Goal: Task Accomplishment & Management: Manage account settings

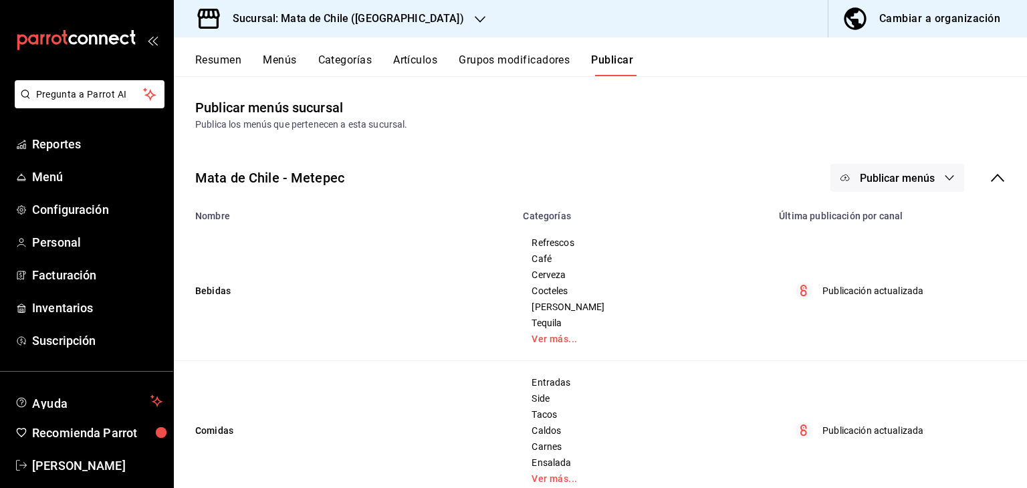
click at [421, 59] on button "Artículos" at bounding box center [415, 65] width 44 height 23
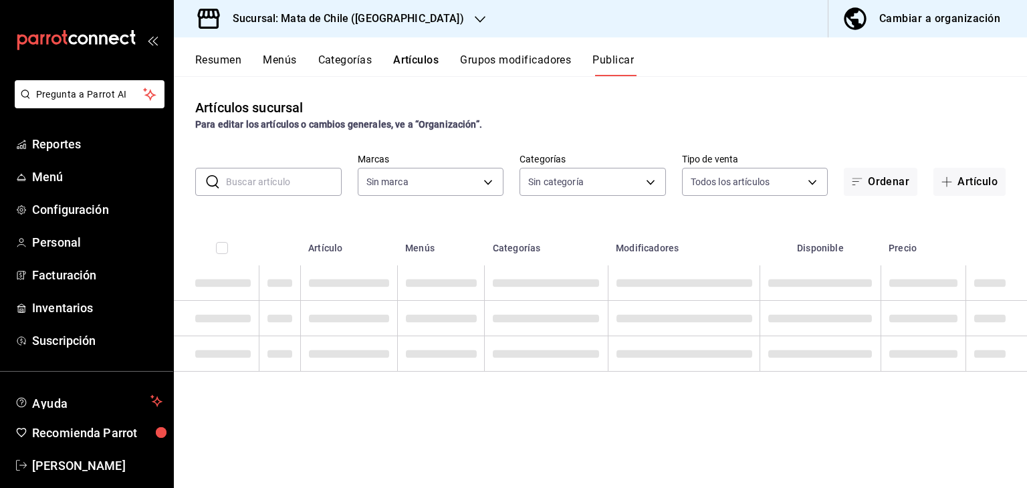
type input "f4b11457-1122-4e93-a1fc-b810eb3748b2"
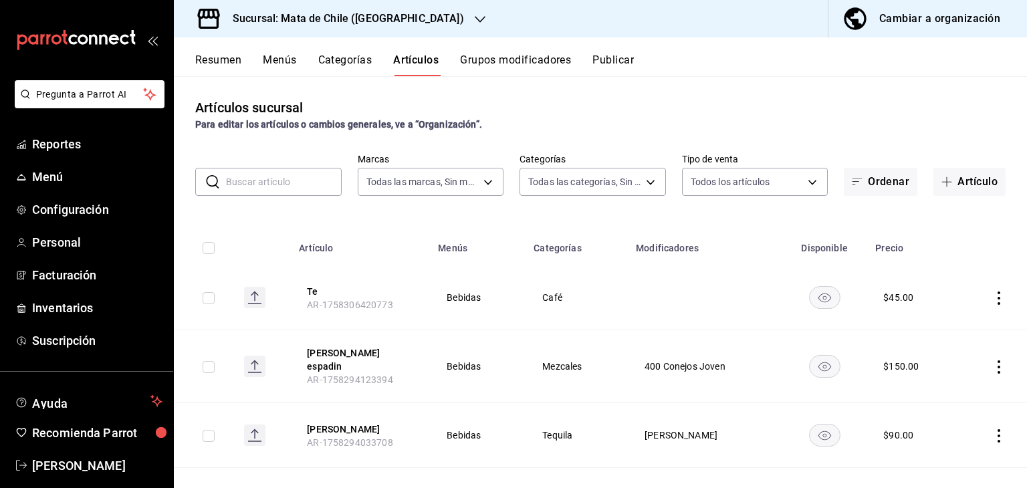
type input "cf65fc5d-9121-4a1d-bb15-005ec5fbc342,a1fec979-7794-49c6-bfe9-4bedd1fc643c,d733d…"
click at [574, 167] on div "Todas las categorías, Sin categoría" at bounding box center [593, 179] width 146 height 33
click at [583, 173] on body "Pregunta a Parrot AI Reportes Menú Configuración Personal Facturación Inventari…" at bounding box center [513, 244] width 1027 height 488
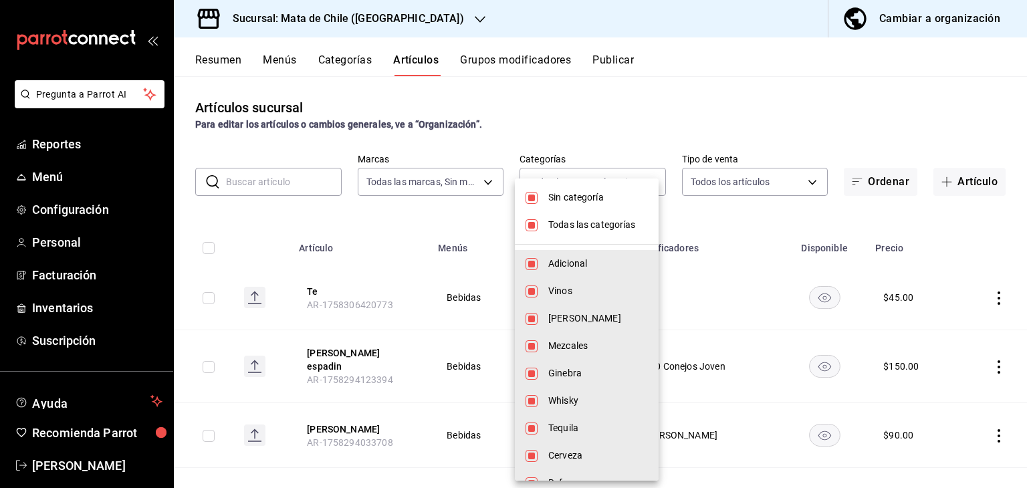
click at [568, 224] on span "Todas las categorías" at bounding box center [598, 225] width 100 height 14
checkbox input "false"
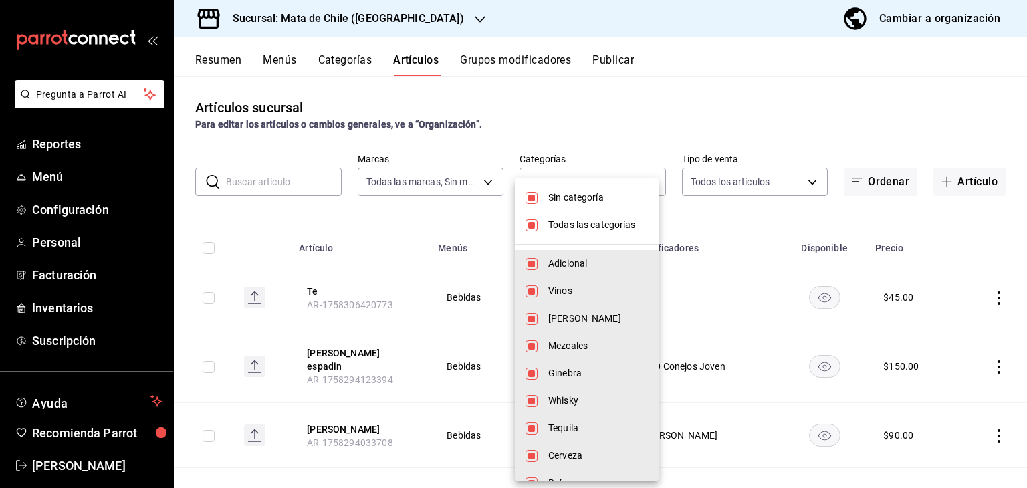
checkbox input "false"
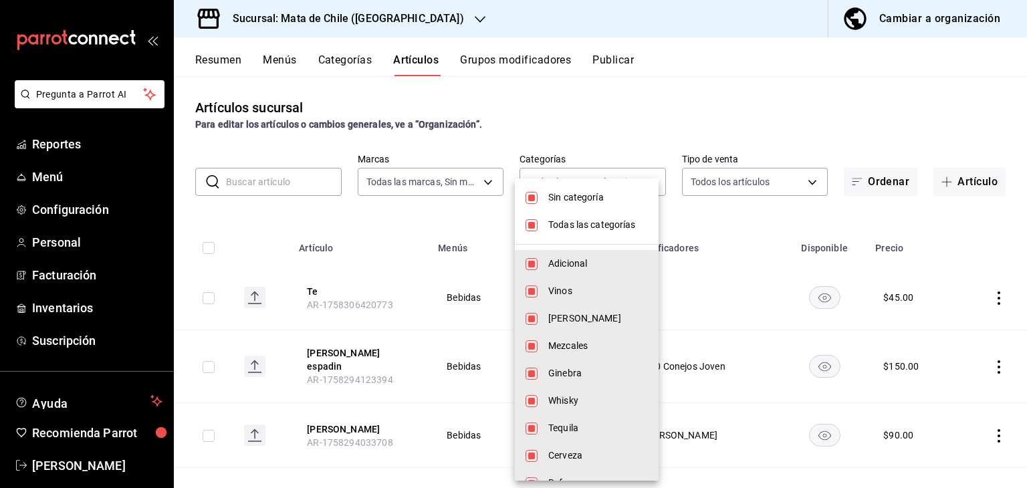
checkbox input "false"
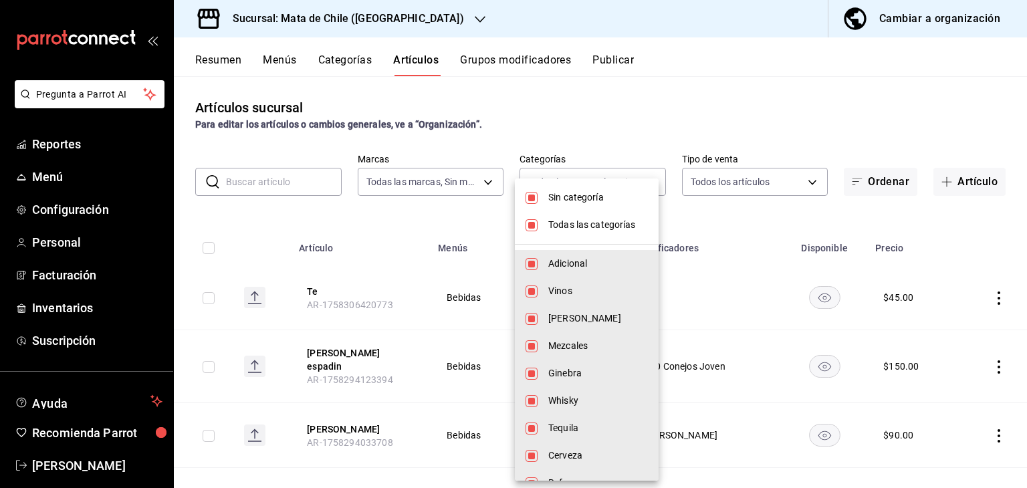
checkbox input "false"
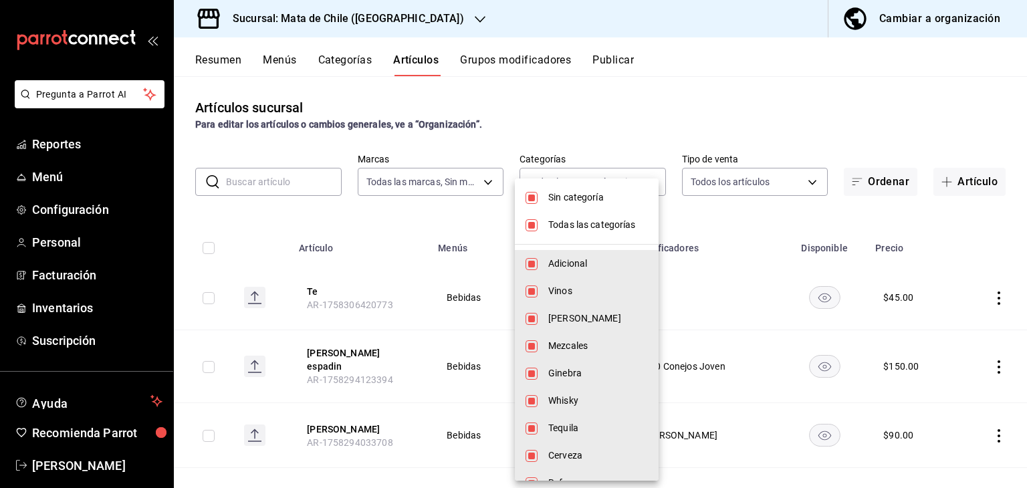
checkbox input "false"
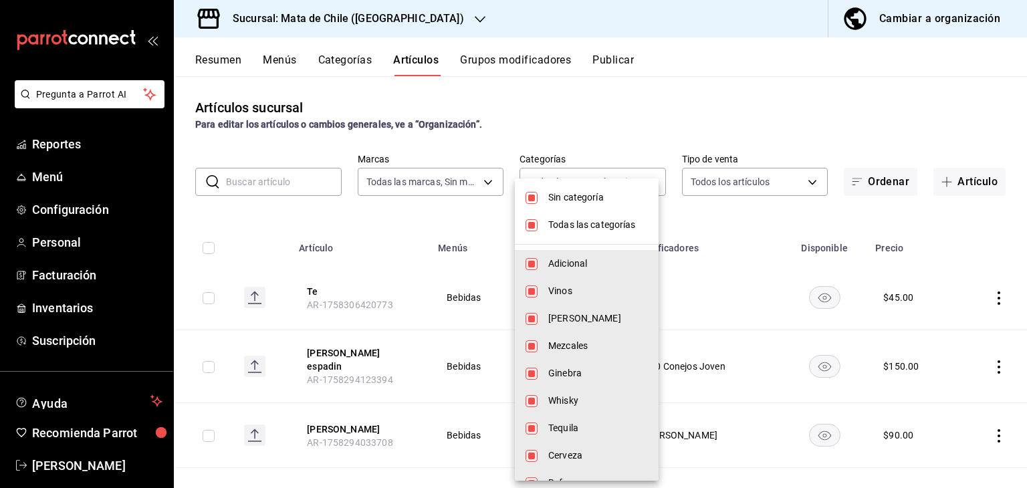
checkbox input "false"
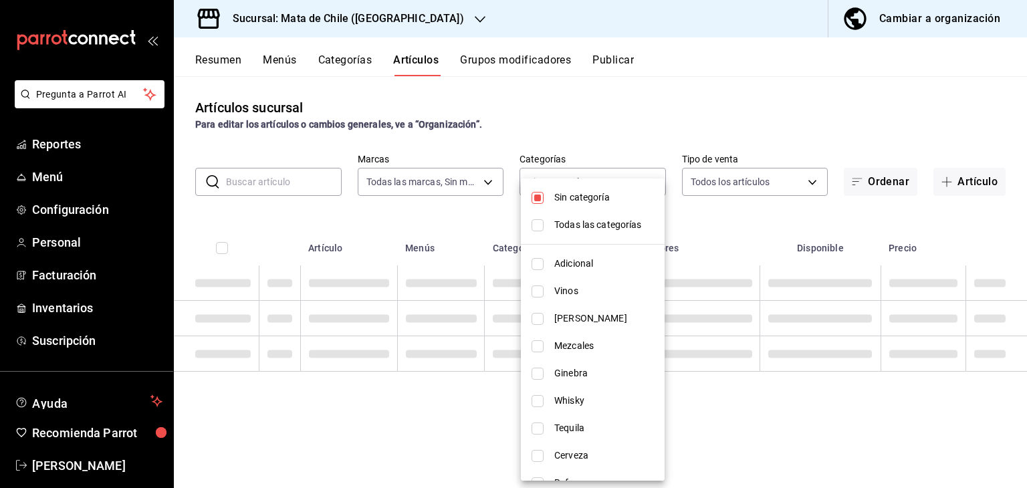
click at [570, 199] on span "Sin categoría" at bounding box center [604, 198] width 100 height 14
checkbox input "false"
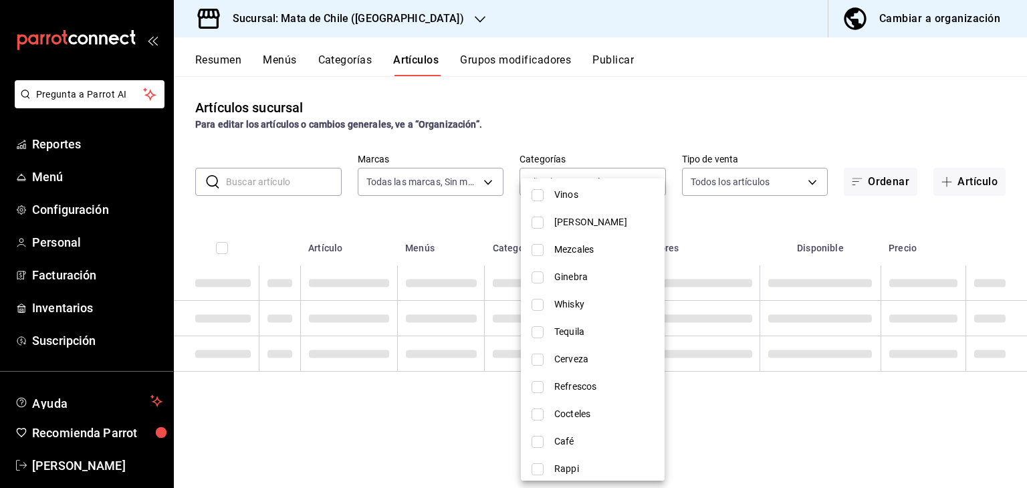
scroll to position [114, 0]
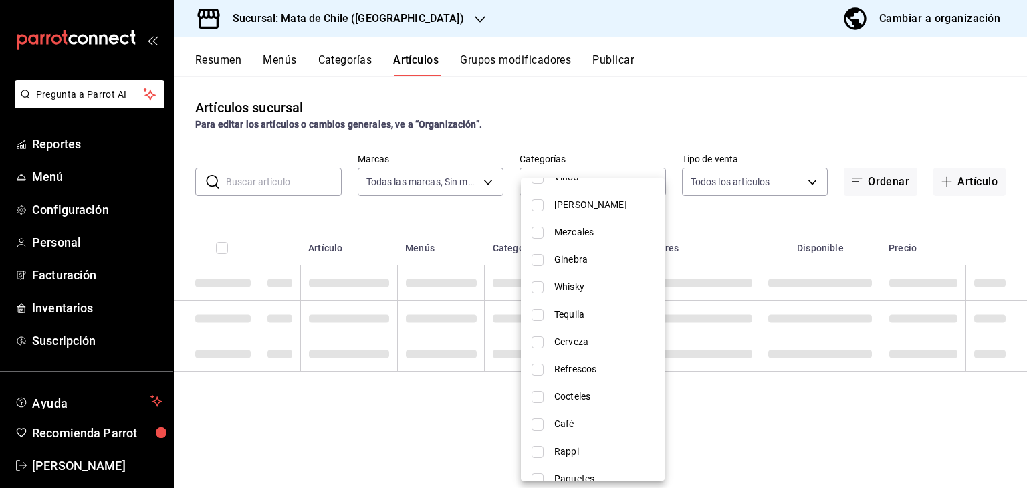
click at [570, 314] on span "Tequila" at bounding box center [604, 315] width 100 height 14
type input "10080c5b-b5af-4338-a44f-33ded8d9c58a"
checkbox input "true"
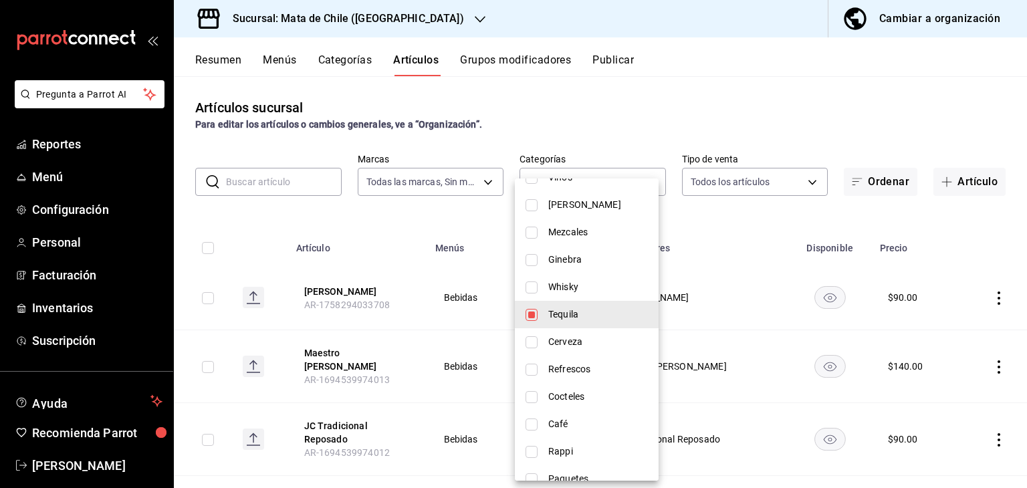
click at [558, 156] on div at bounding box center [513, 244] width 1027 height 488
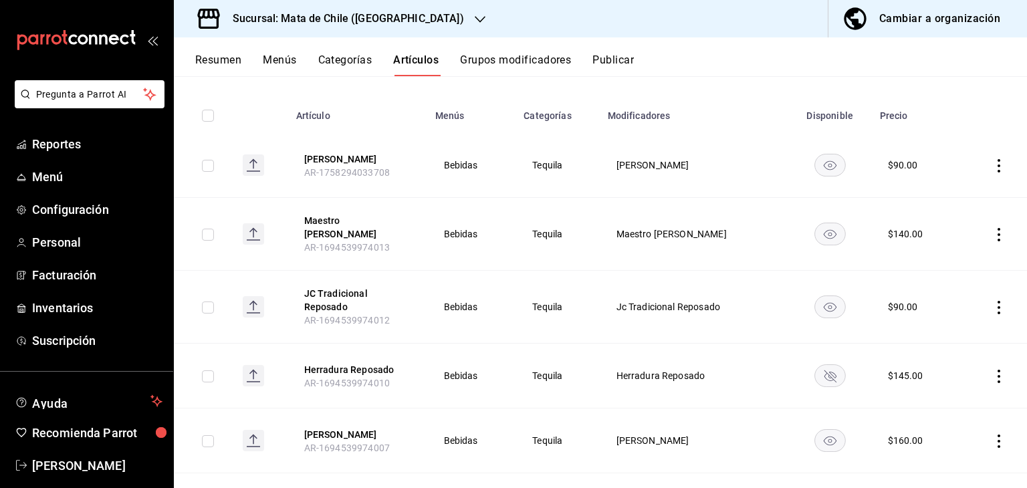
scroll to position [149, 0]
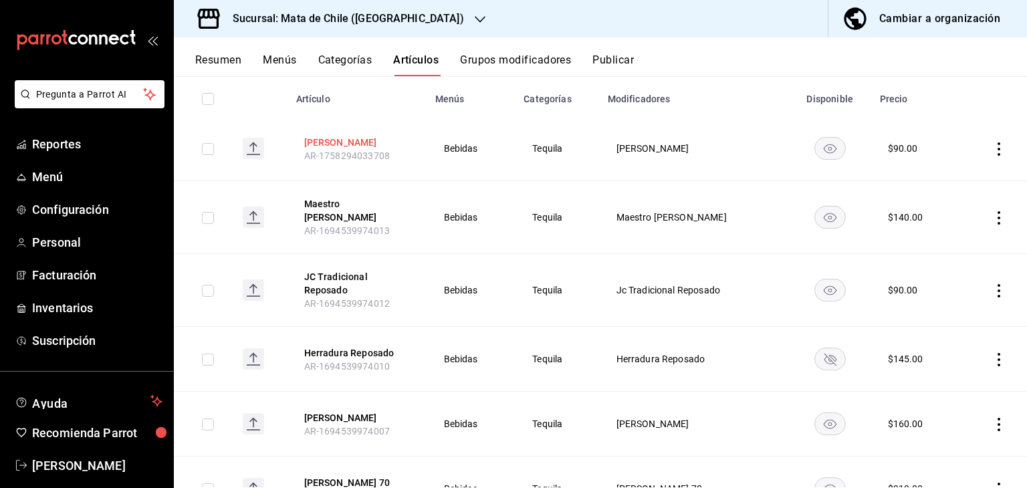
click at [362, 142] on button "[PERSON_NAME]" at bounding box center [357, 142] width 107 height 13
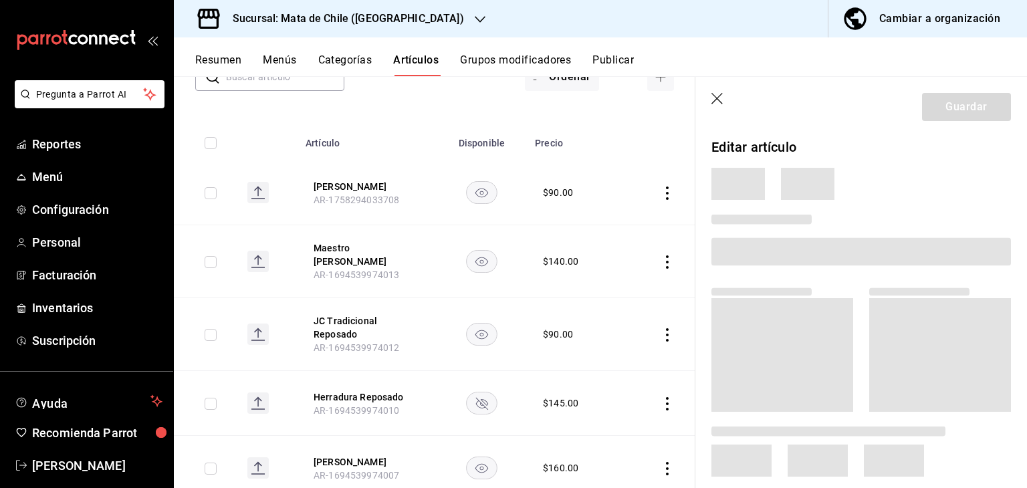
scroll to position [307, 0]
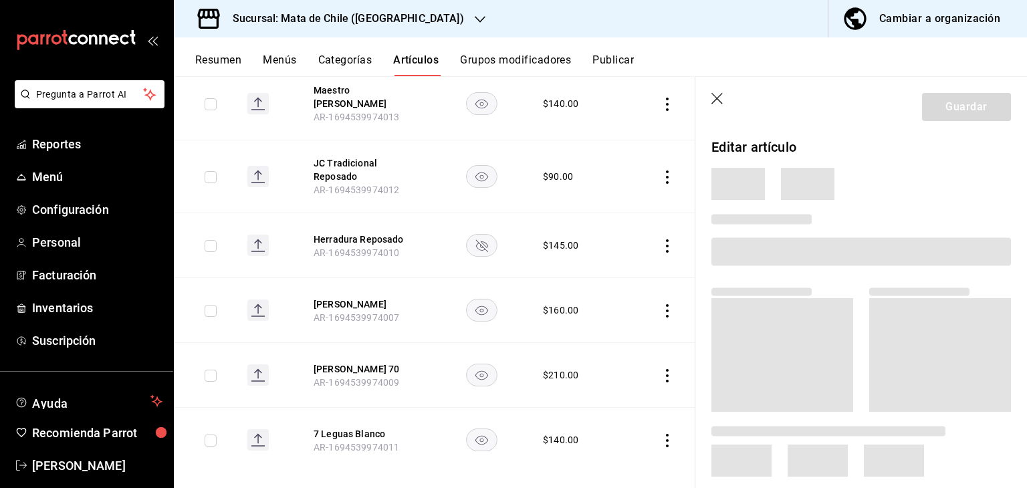
click at [726, 102] on header "Guardar" at bounding box center [862, 104] width 332 height 55
click at [719, 101] on icon "button" at bounding box center [718, 99] width 13 height 13
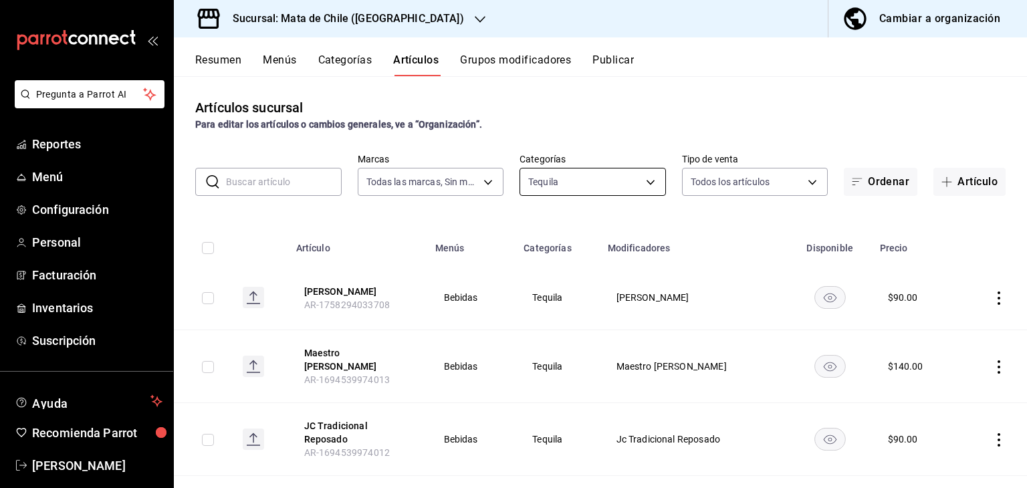
click at [585, 187] on body "Pregunta a Parrot AI Reportes Menú Configuración Personal Facturación Inventari…" at bounding box center [513, 244] width 1027 height 488
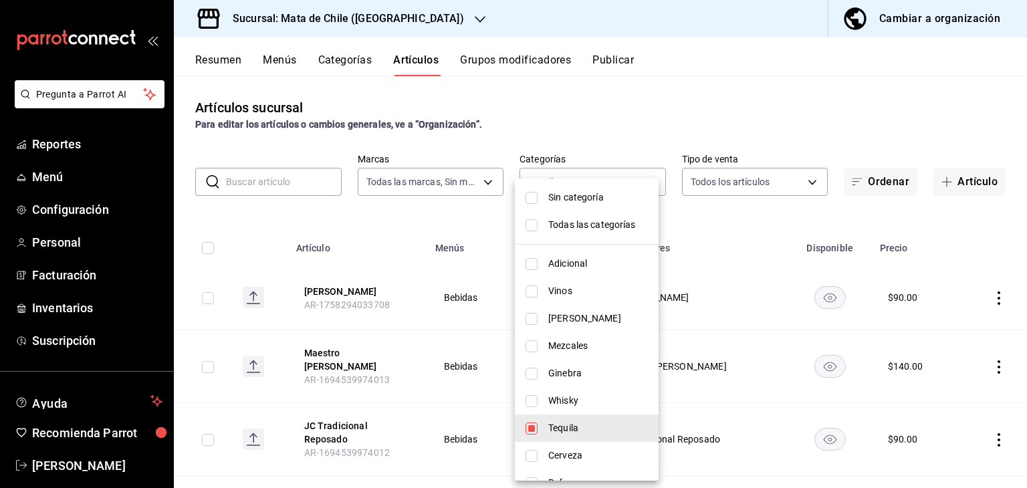
click at [567, 426] on span "Tequila" at bounding box center [598, 428] width 100 height 14
checkbox input "false"
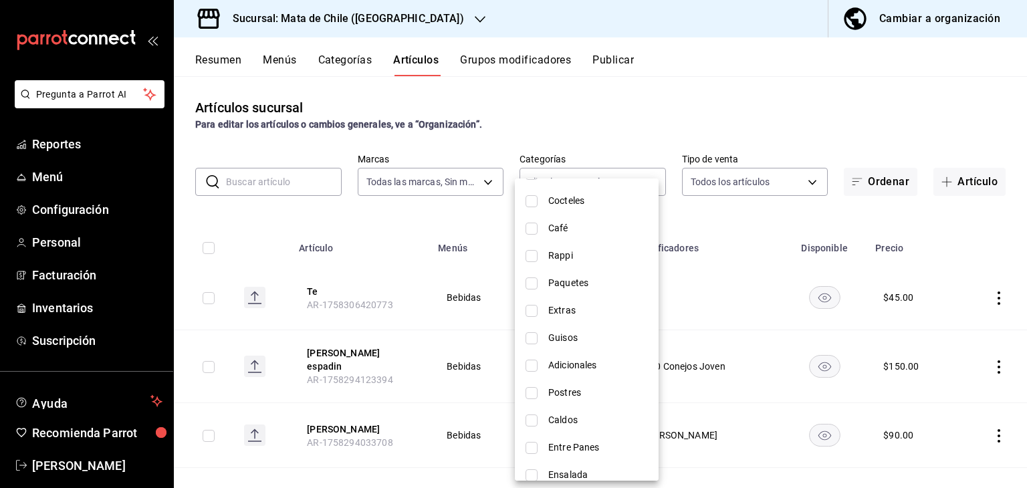
scroll to position [310, 0]
click at [558, 369] on span "Adicionales" at bounding box center [598, 365] width 100 height 14
type input "2dbcad00-4d51-4af2-8c7c-dee7f85e722b"
checkbox input "true"
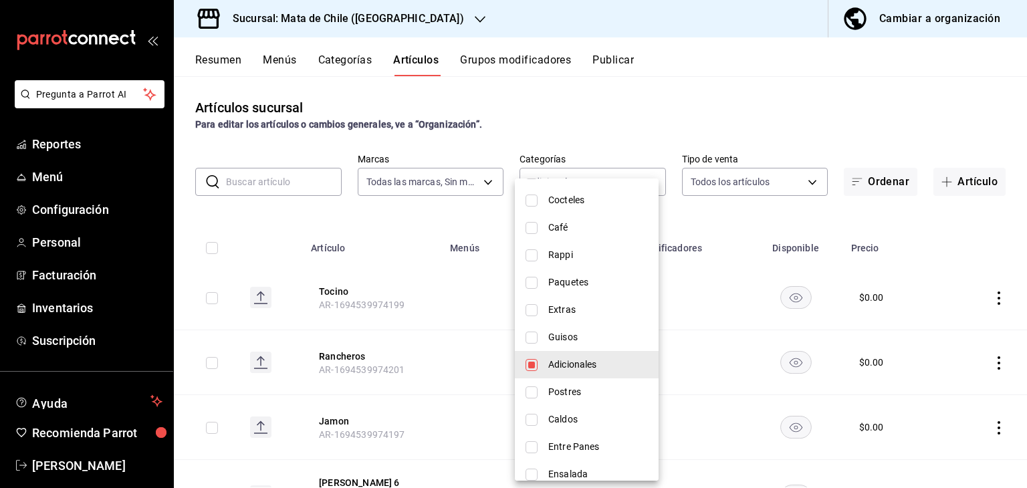
click at [575, 144] on div at bounding box center [513, 244] width 1027 height 488
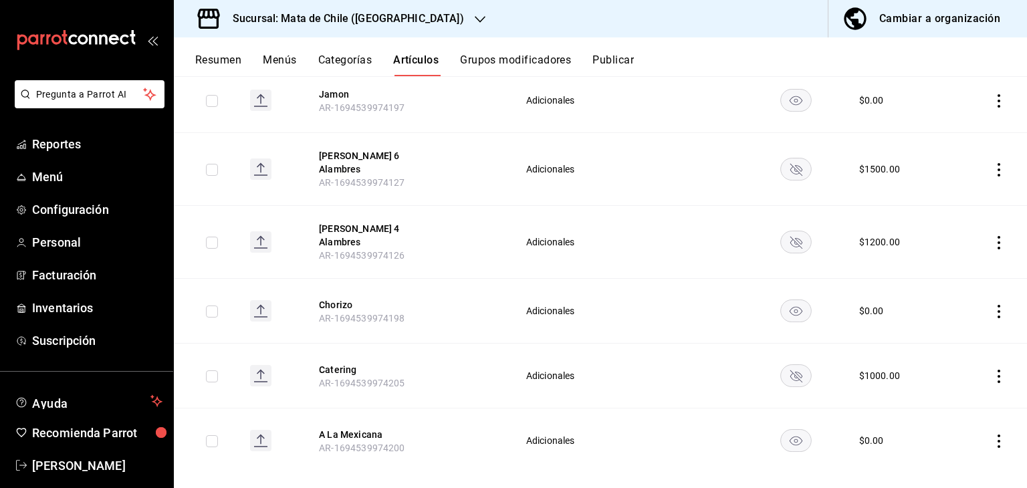
scroll to position [0, 0]
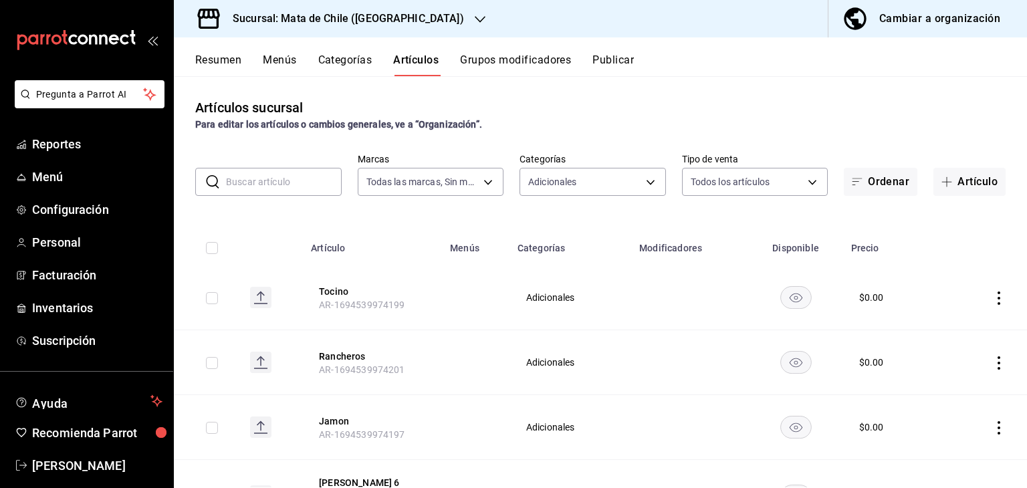
click at [348, 57] on button "Categorías" at bounding box center [345, 65] width 54 height 23
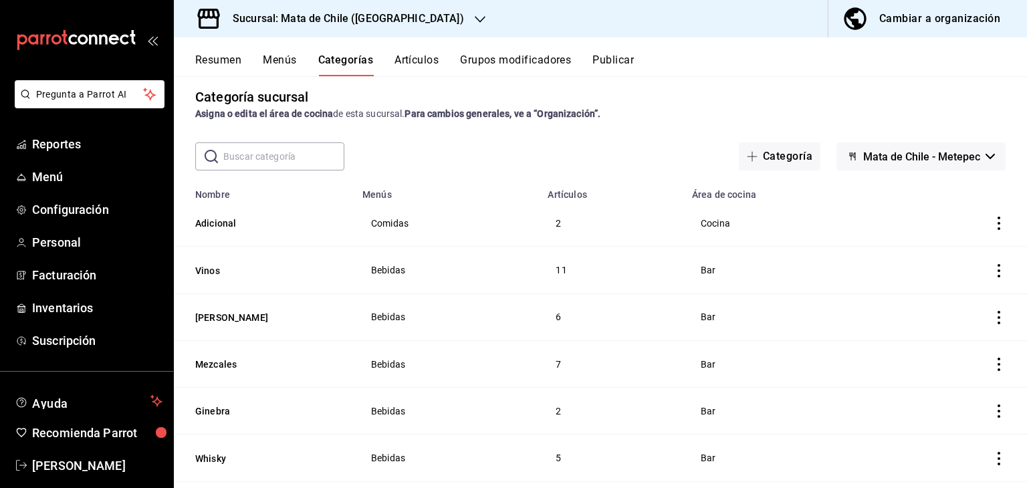
scroll to position [9, 0]
click at [294, 149] on input "text" at bounding box center [283, 157] width 121 height 27
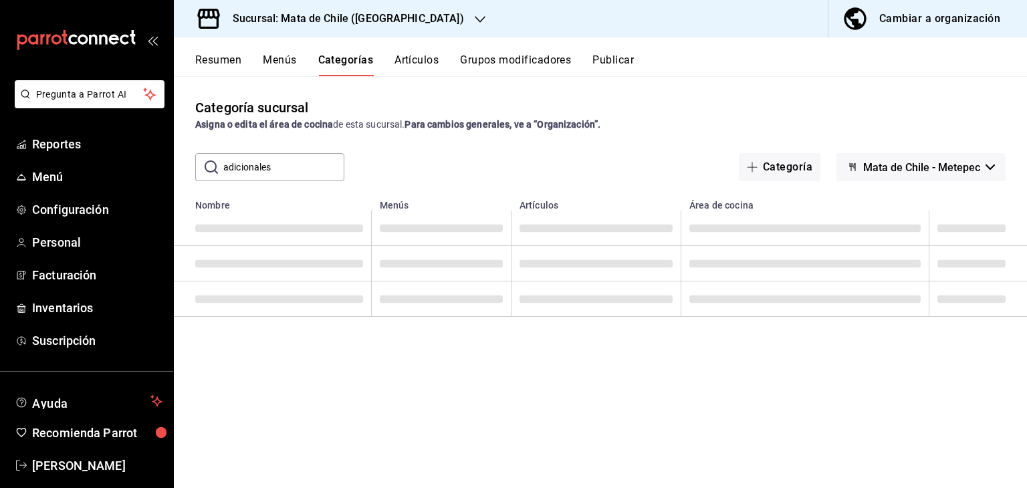
scroll to position [0, 0]
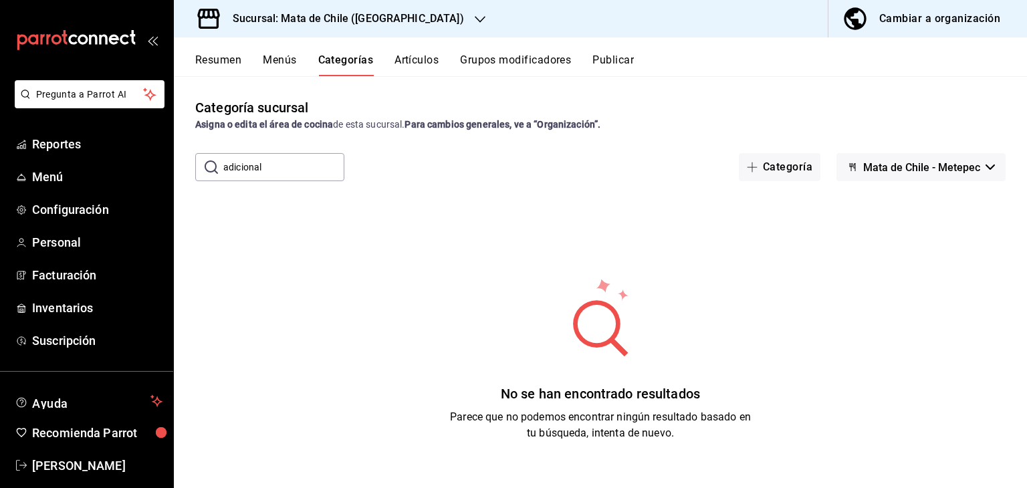
type input "adicional"
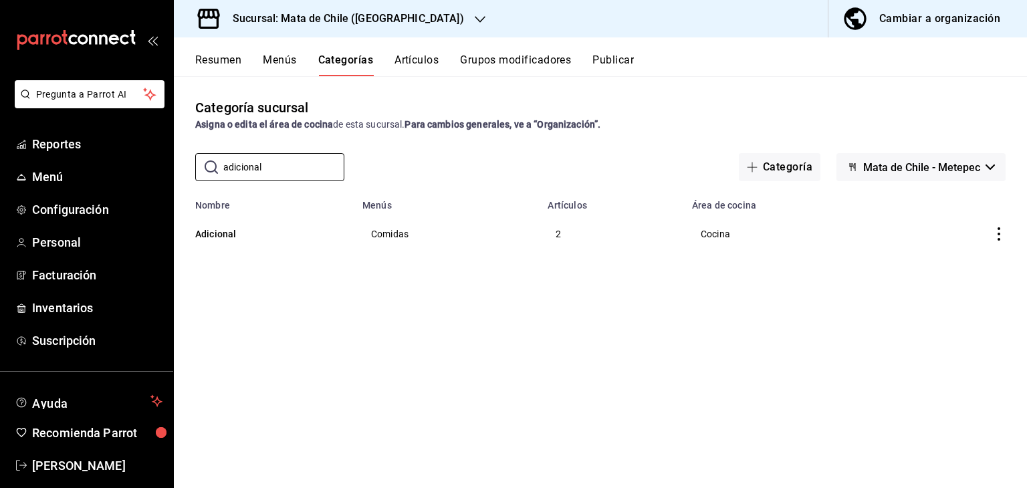
click at [421, 162] on div "​ adicional ​ Categoría Mata de Chile - [GEOGRAPHIC_DATA]" at bounding box center [600, 167] width 853 height 28
click at [224, 238] on button "Adicional" at bounding box center [262, 233] width 134 height 13
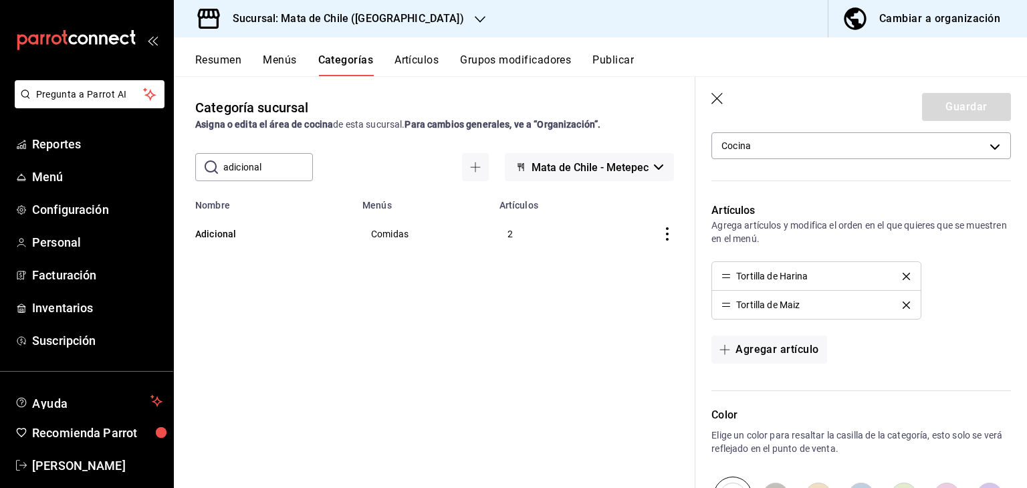
scroll to position [270, 0]
click at [417, 54] on button "Artículos" at bounding box center [417, 65] width 44 height 23
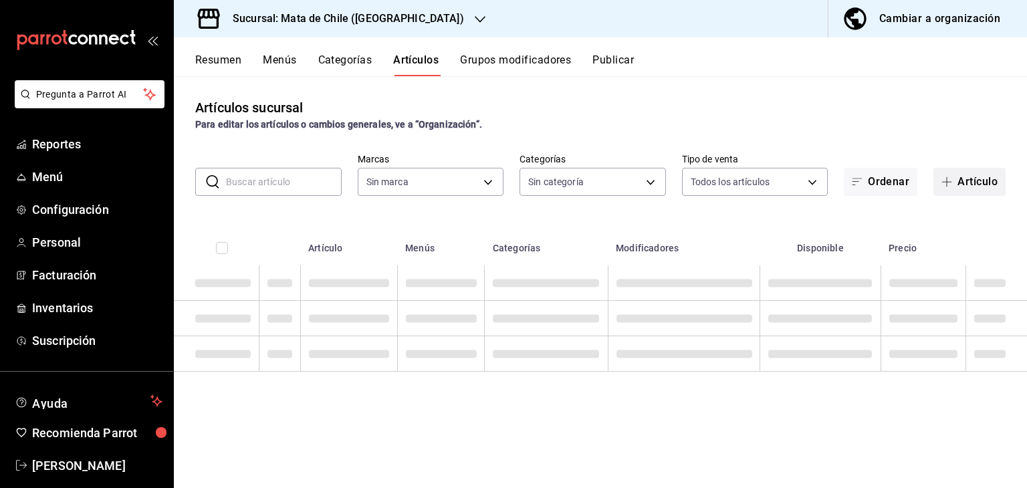
click at [966, 183] on button "Artículo" at bounding box center [970, 182] width 72 height 28
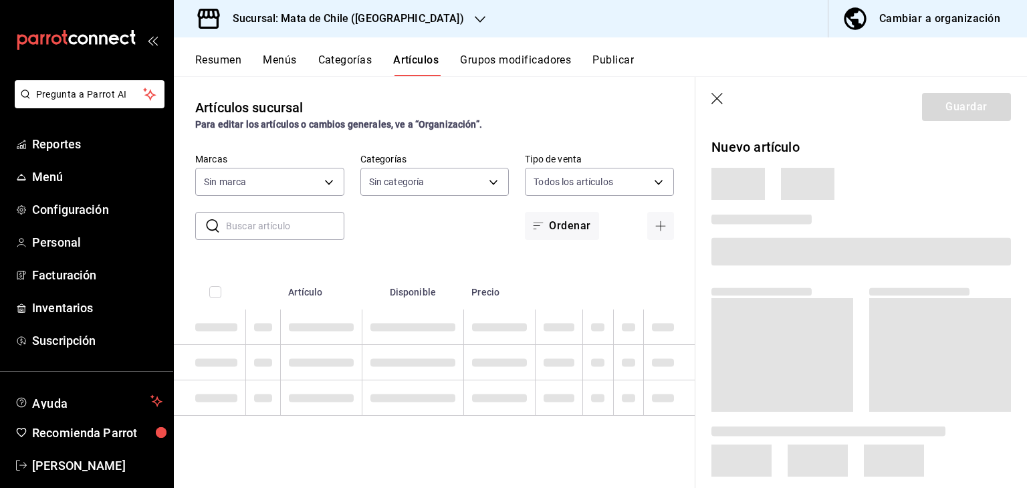
type input "f4b11457-1122-4e93-a1fc-b810eb3748b2"
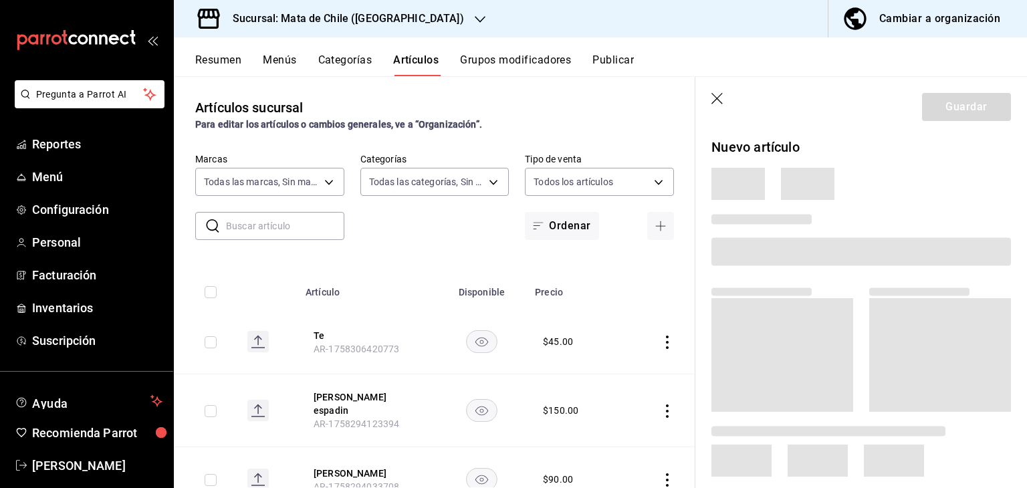
type input "cf65fc5d-9121-4a1d-bb15-005ec5fbc342,a1fec979-7794-49c6-bfe9-4bedd1fc643c,d733d…"
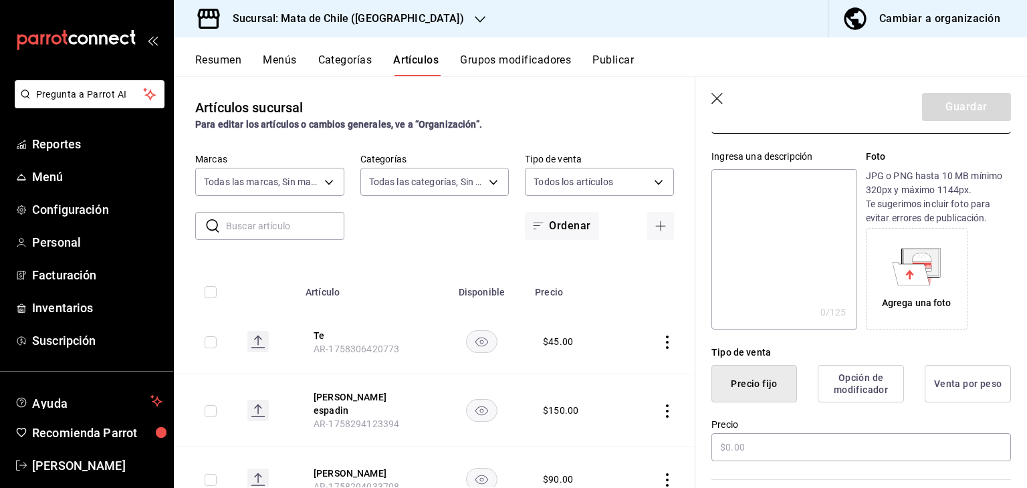
scroll to position [253, 0]
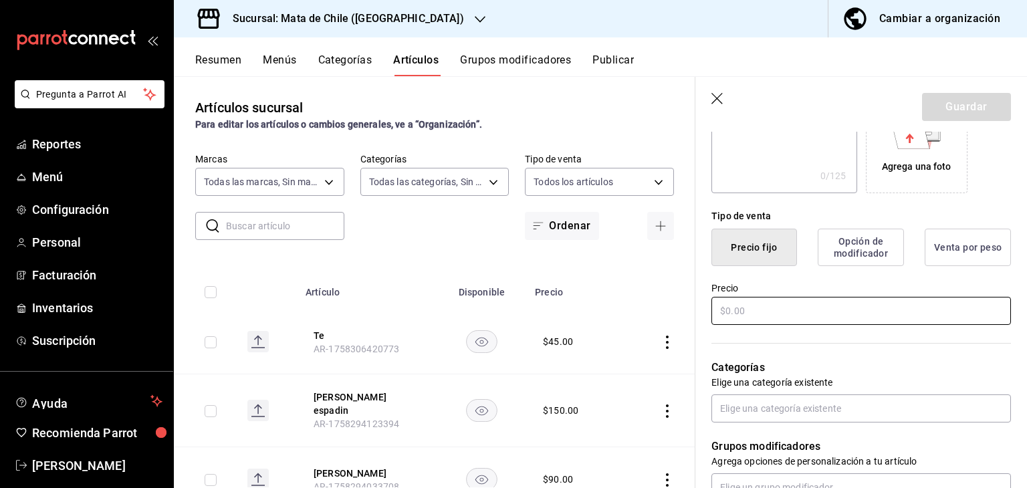
type input "Tostada tatemada"
click at [770, 311] on input "text" at bounding box center [862, 311] width 300 height 28
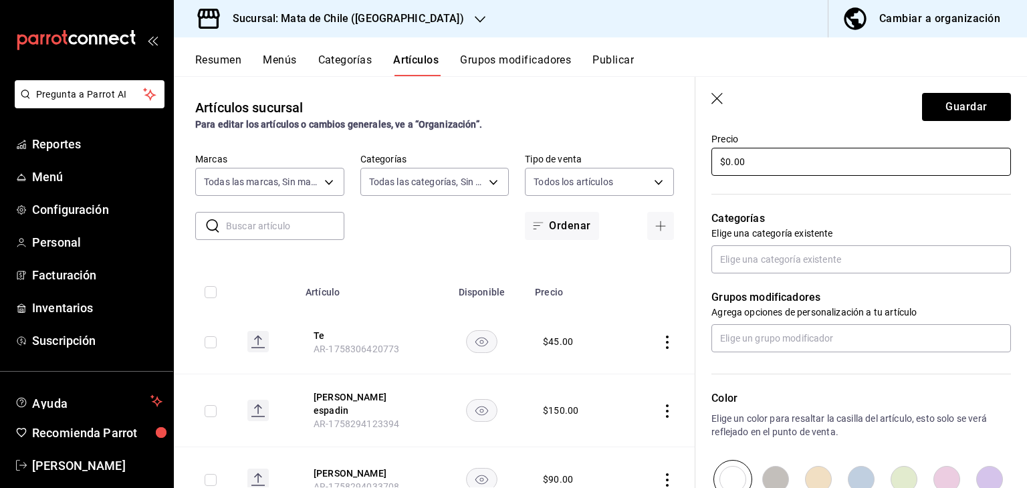
scroll to position [403, 0]
type input "$0.00"
click at [739, 253] on input "text" at bounding box center [862, 259] width 300 height 28
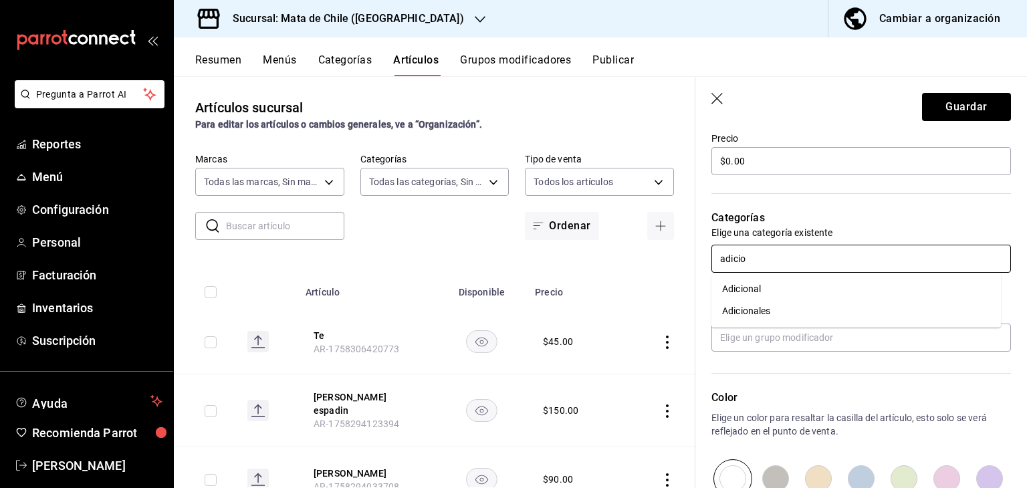
type input "adicion"
click at [760, 284] on li "Adicional" at bounding box center [857, 289] width 290 height 22
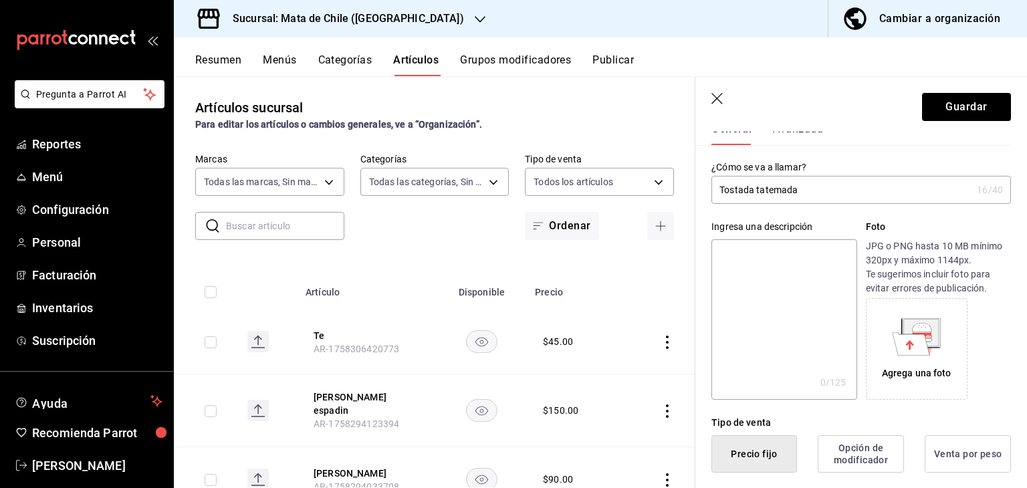
scroll to position [31, 0]
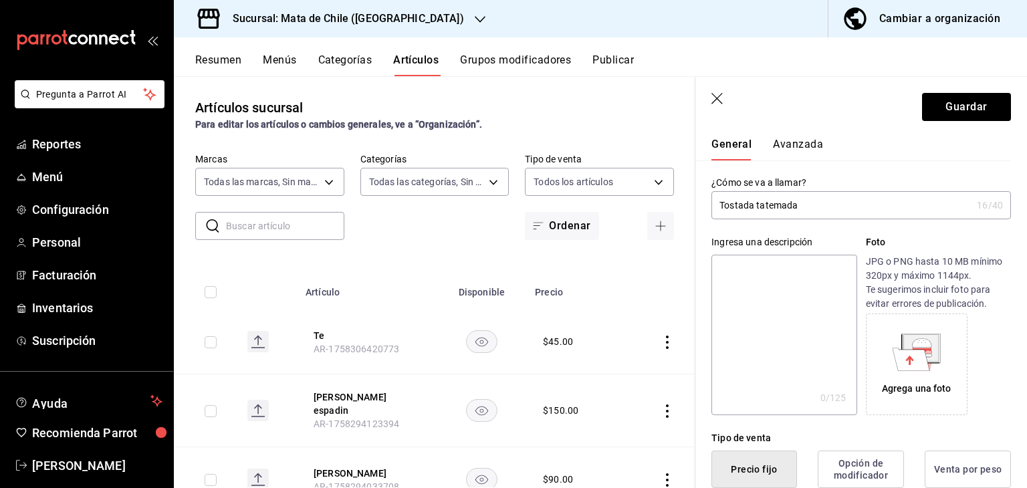
click at [789, 144] on button "Avanzada" at bounding box center [798, 149] width 50 height 23
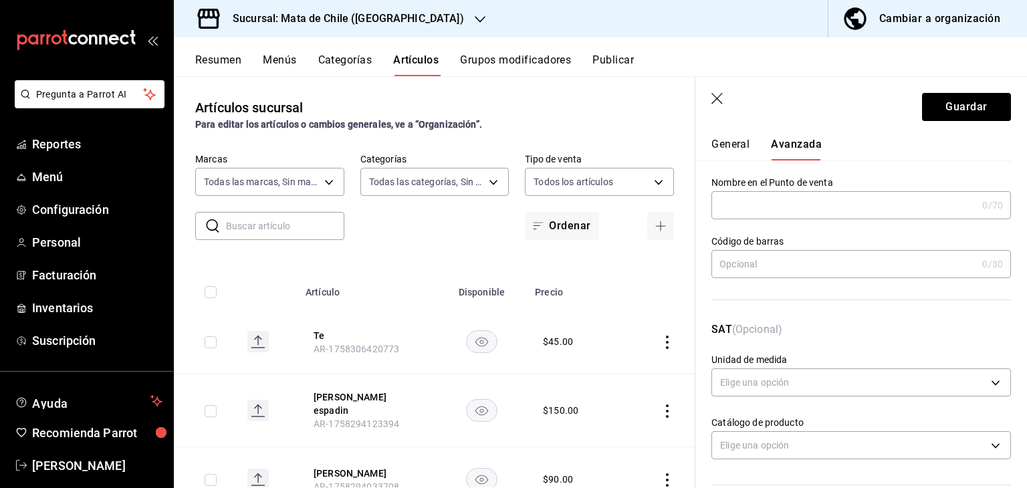
click at [744, 138] on button "General" at bounding box center [731, 149] width 38 height 23
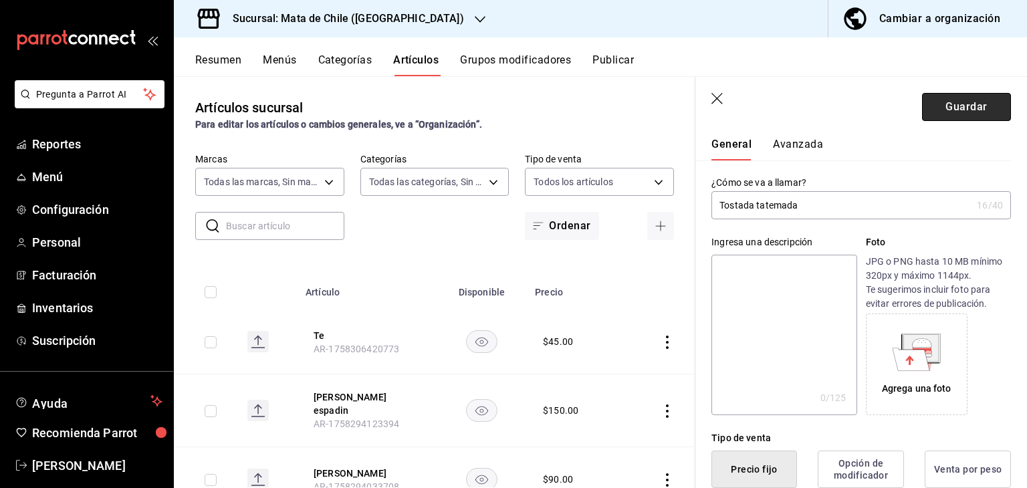
click at [968, 110] on button "Guardar" at bounding box center [966, 107] width 89 height 28
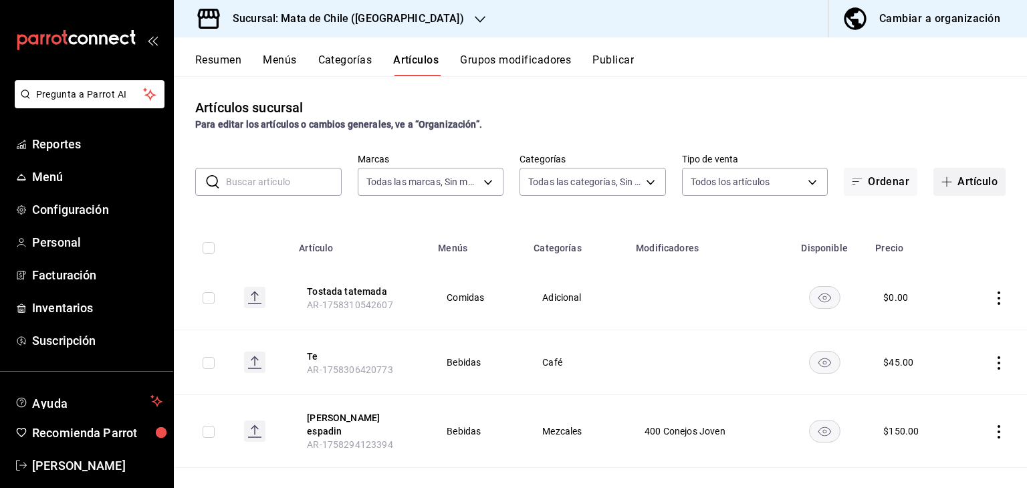
click at [945, 175] on button "Artículo" at bounding box center [970, 182] width 72 height 28
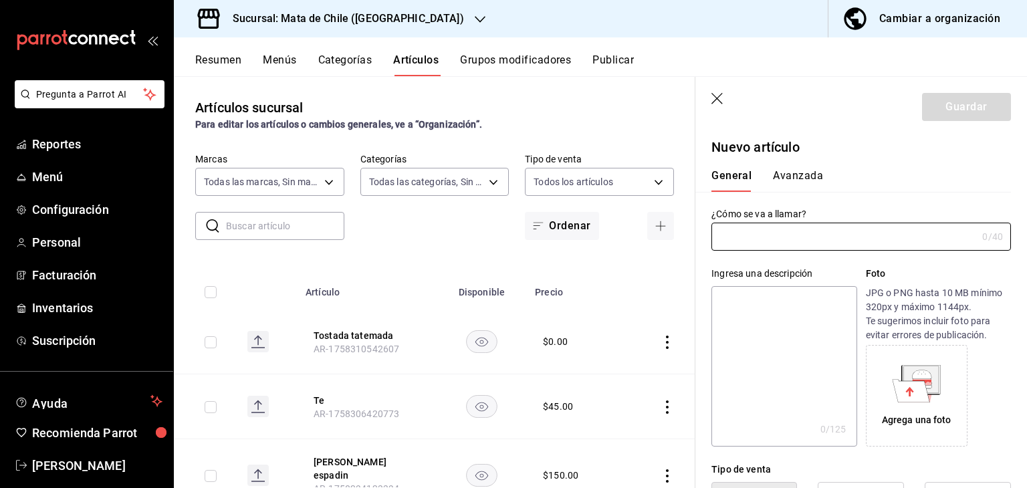
click at [511, 61] on button "Grupos modificadores" at bounding box center [515, 65] width 111 height 23
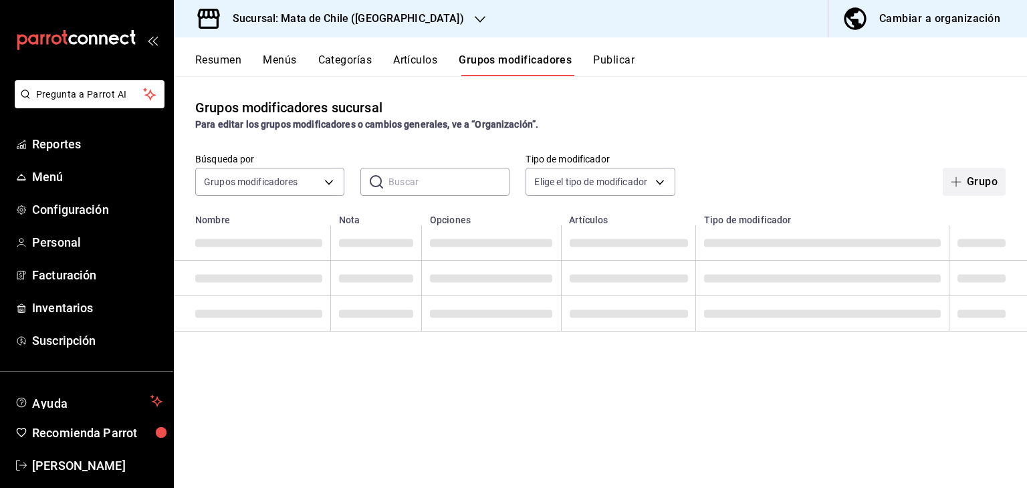
click at [968, 176] on button "Grupo" at bounding box center [974, 182] width 63 height 28
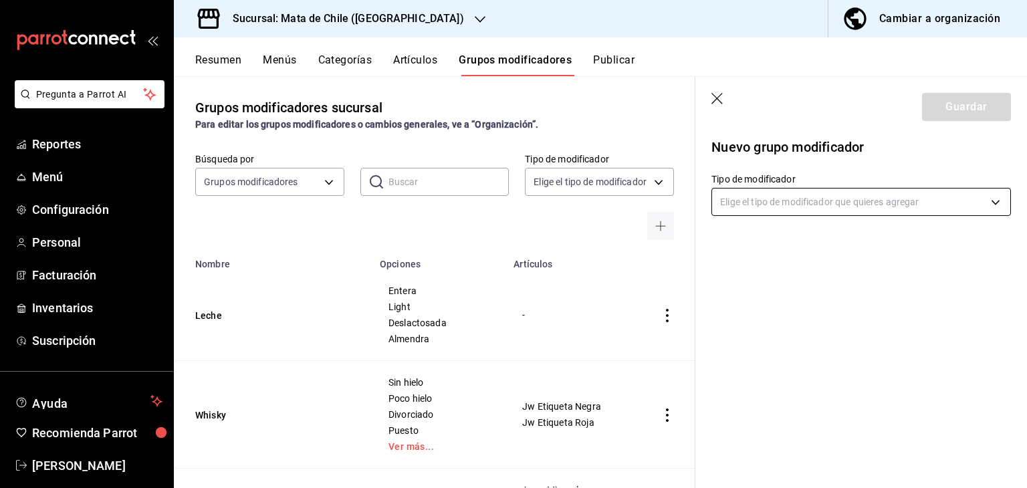
click at [754, 213] on body "Pregunta a Parrot AI Reportes Menú Configuración Personal Facturación Inventari…" at bounding box center [513, 244] width 1027 height 488
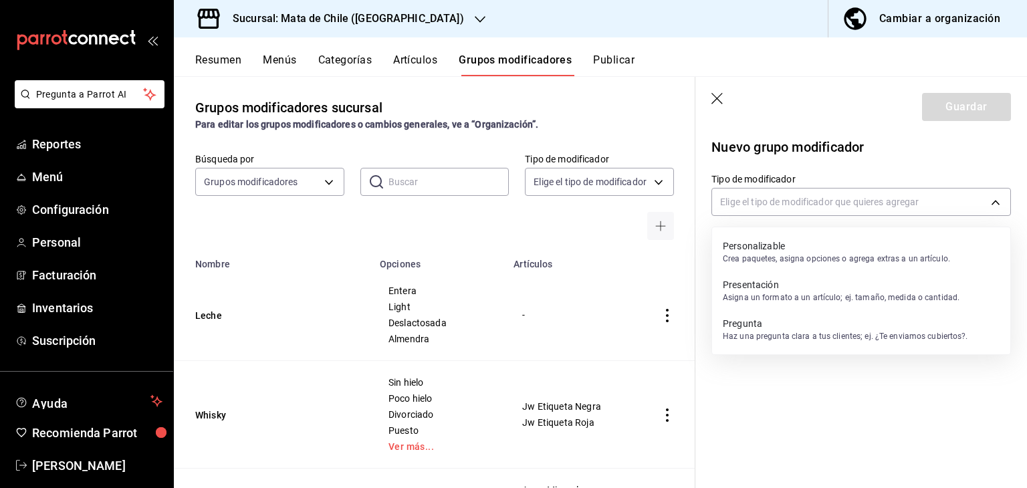
click at [781, 300] on p "Asigna un formato a un artículo; ej. tamaño, medida o cantidad." at bounding box center [841, 298] width 237 height 12
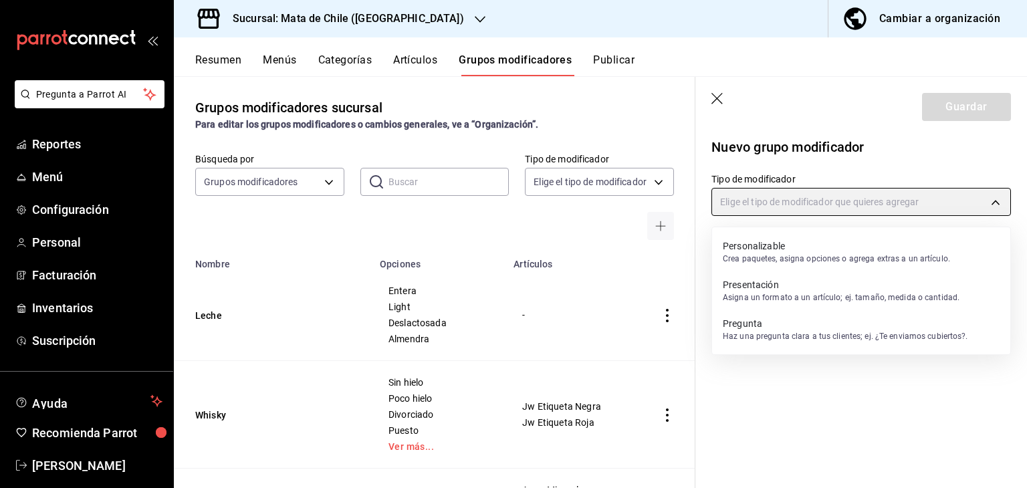
type input "PRESENTATION"
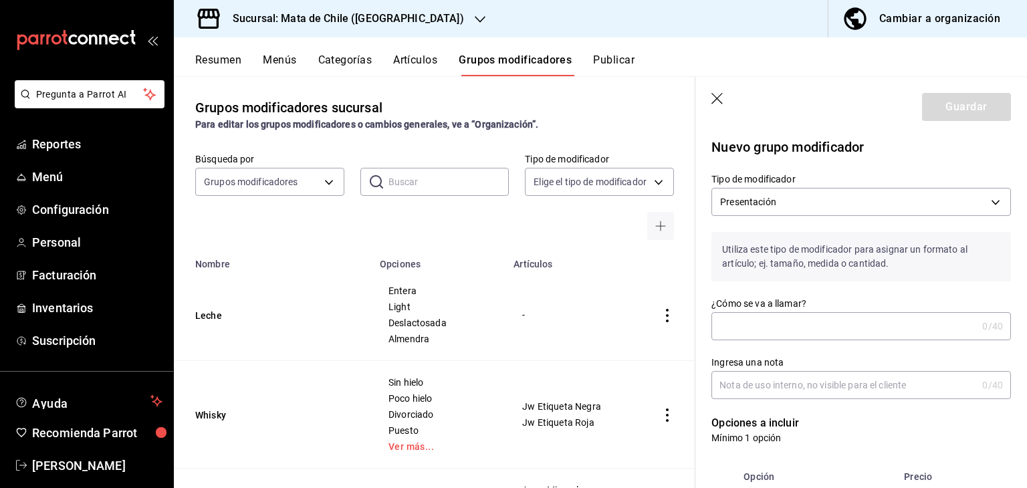
click at [772, 318] on input "¿Cómo se va a llamar?" at bounding box center [845, 326] width 266 height 27
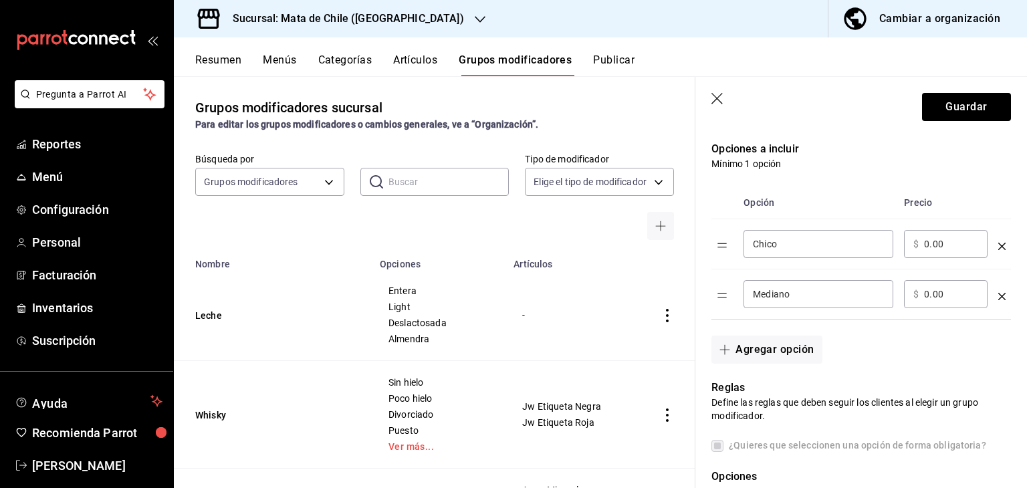
scroll to position [276, 0]
type input "Salsa"
click at [786, 244] on input "Chico" at bounding box center [818, 242] width 131 height 13
type input "Tatemada"
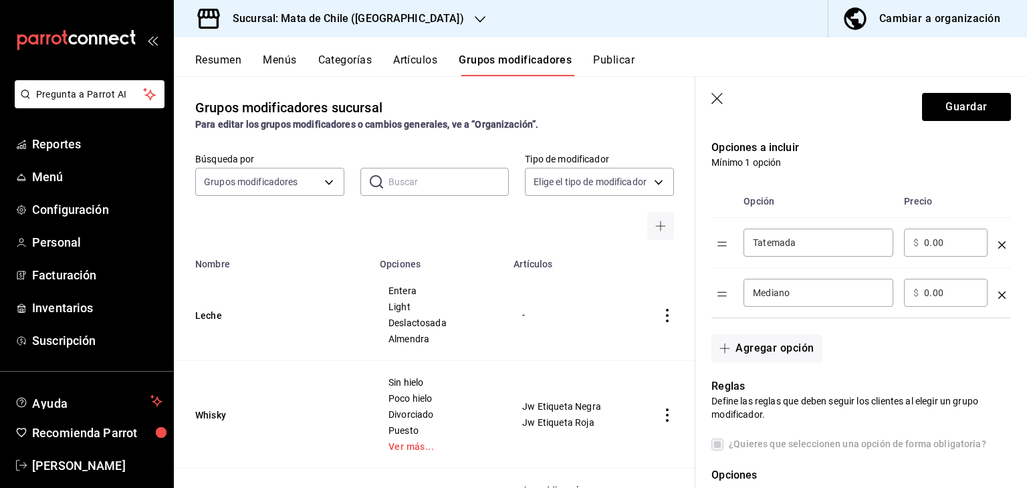
click at [775, 286] on input "Mediano" at bounding box center [818, 292] width 131 height 13
type input "Verde"
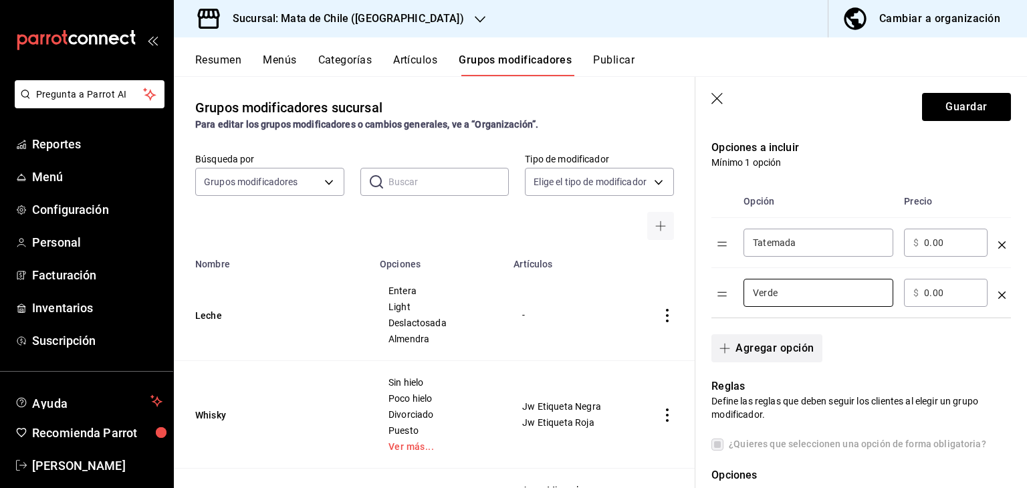
click at [776, 352] on button "Agregar opción" at bounding box center [767, 348] width 110 height 28
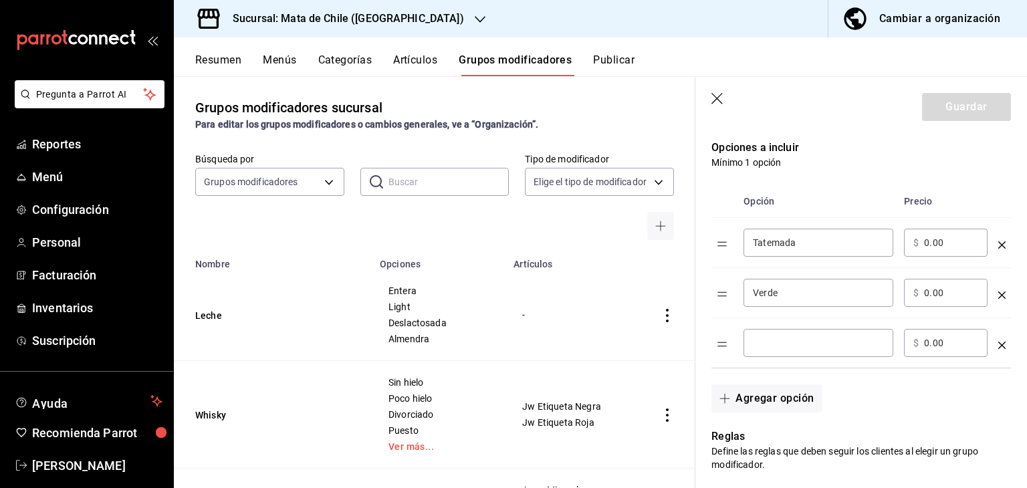
click at [770, 340] on input "optionsTable" at bounding box center [818, 342] width 131 height 13
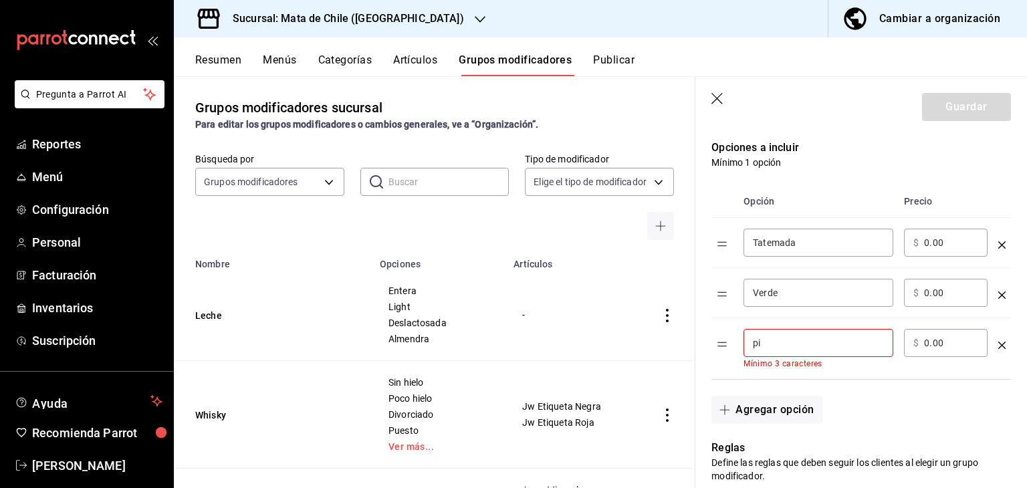
type input "p"
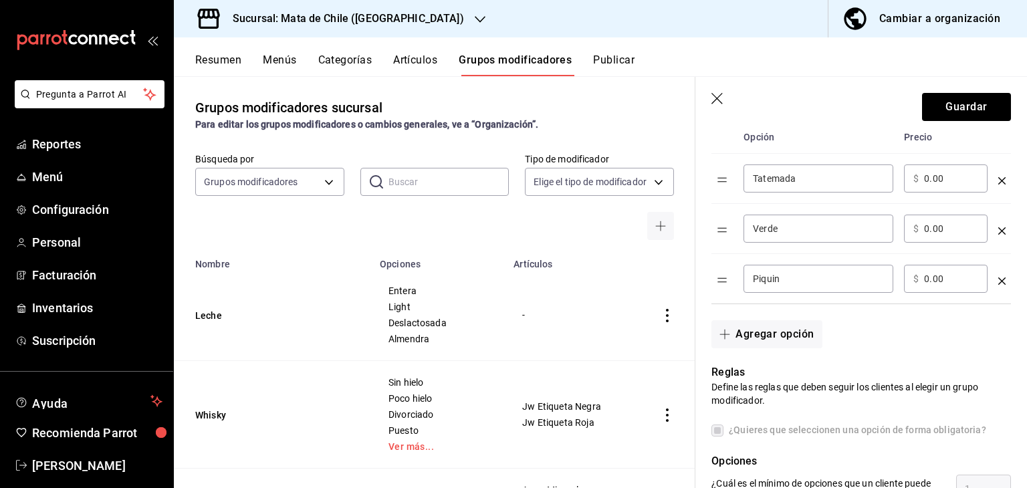
scroll to position [350, 0]
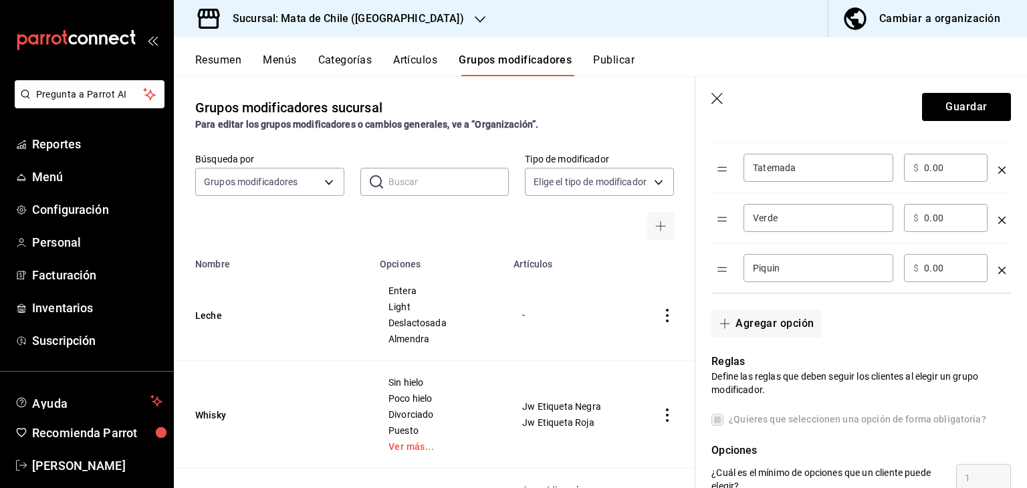
click at [772, 269] on input "Piquin" at bounding box center [818, 267] width 131 height 13
type input "[PERSON_NAME]"
click at [934, 267] on input "0.00" at bounding box center [951, 267] width 54 height 13
type input "0.00"
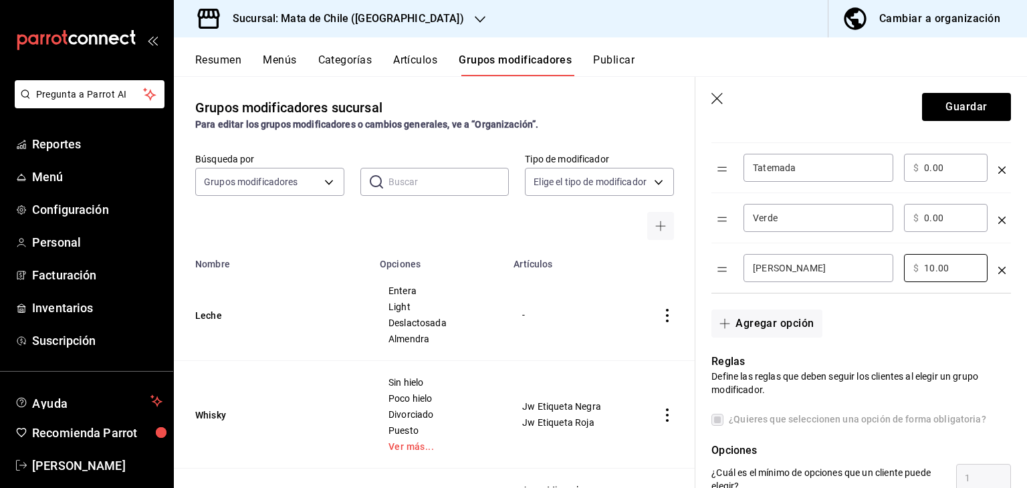
click at [931, 302] on div "Agregar opción" at bounding box center [854, 316] width 316 height 44
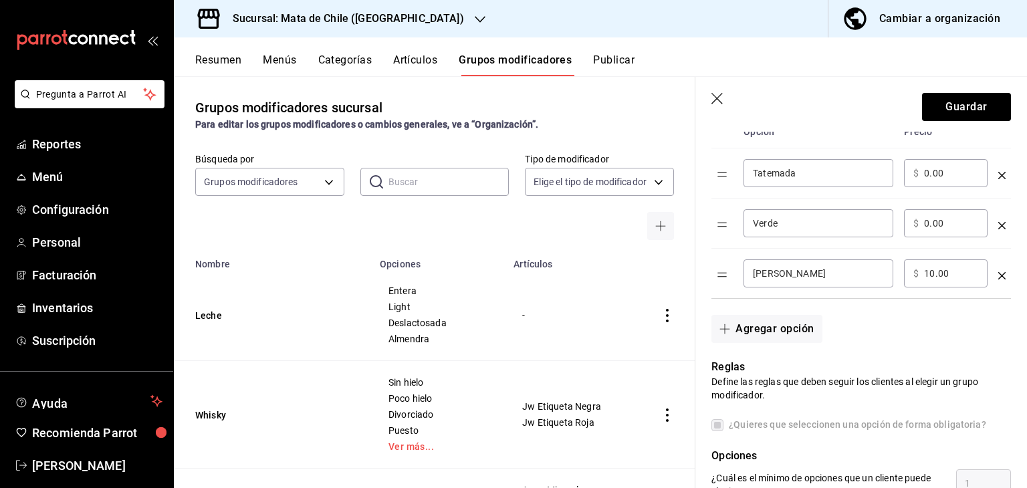
scroll to position [345, 0]
click at [930, 270] on input "10.00" at bounding box center [951, 273] width 54 height 13
click at [885, 314] on div "Agregar opción" at bounding box center [854, 321] width 316 height 44
click at [947, 268] on input "10.00" at bounding box center [951, 273] width 54 height 13
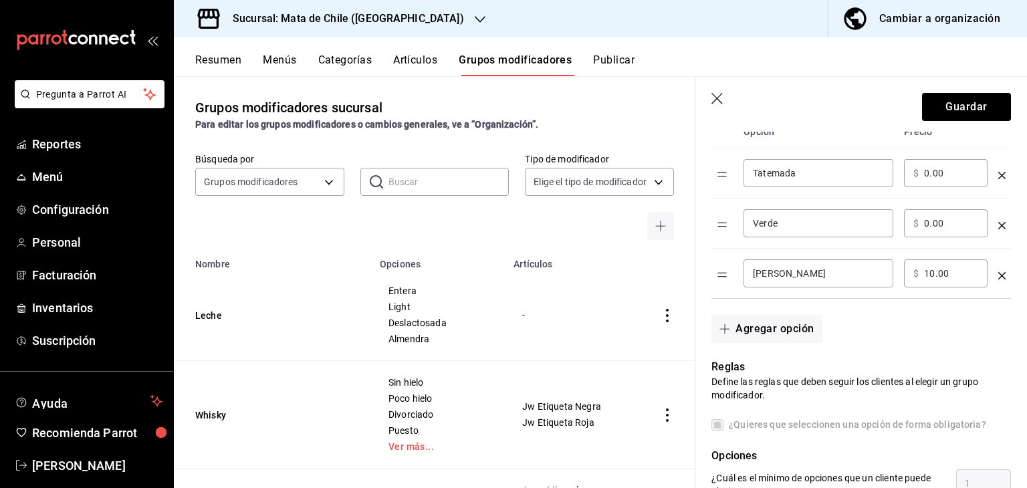
click at [947, 268] on input "10.00" at bounding box center [951, 273] width 54 height 13
click at [931, 322] on div "Agregar opción" at bounding box center [854, 321] width 316 height 44
click at [928, 275] on input "0.00" at bounding box center [951, 273] width 54 height 13
type input "0.00"
type input "25.00"
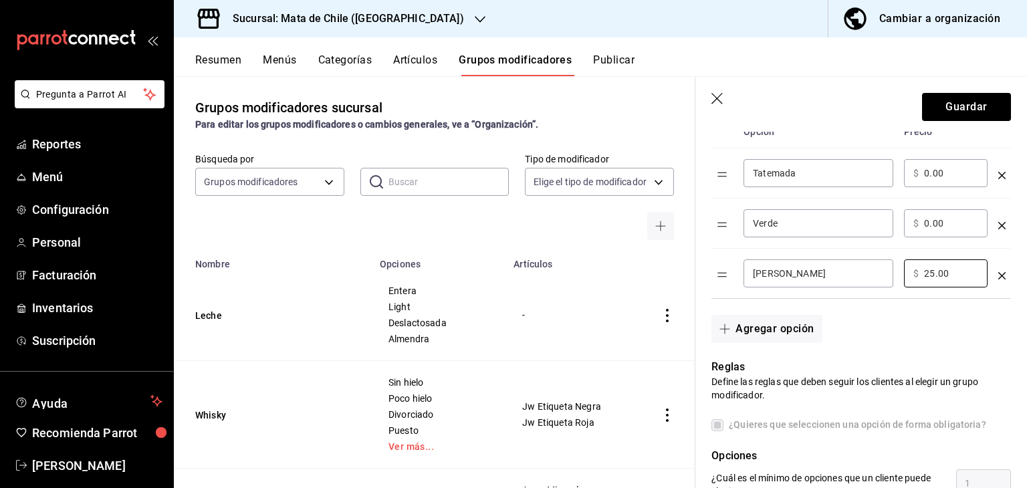
click at [908, 303] on div "Agregar opción" at bounding box center [854, 321] width 316 height 44
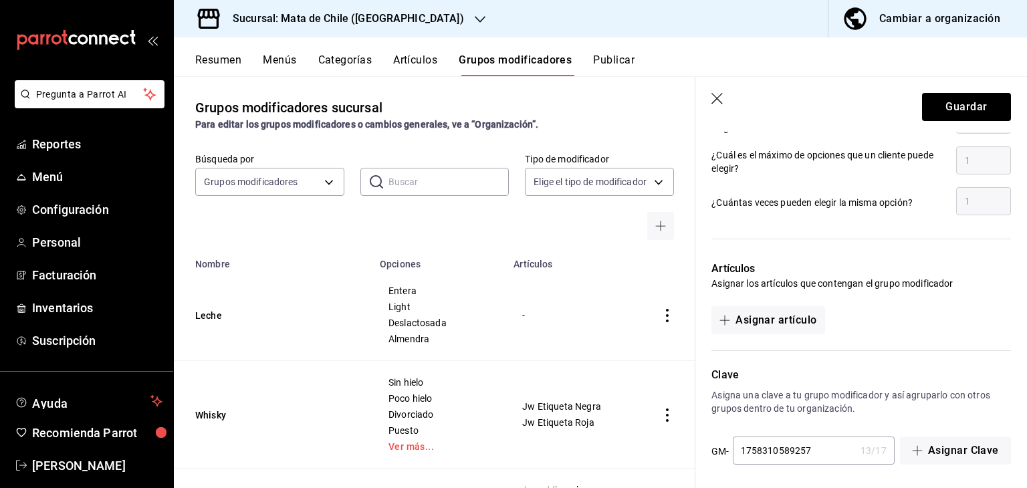
scroll to position [714, 0]
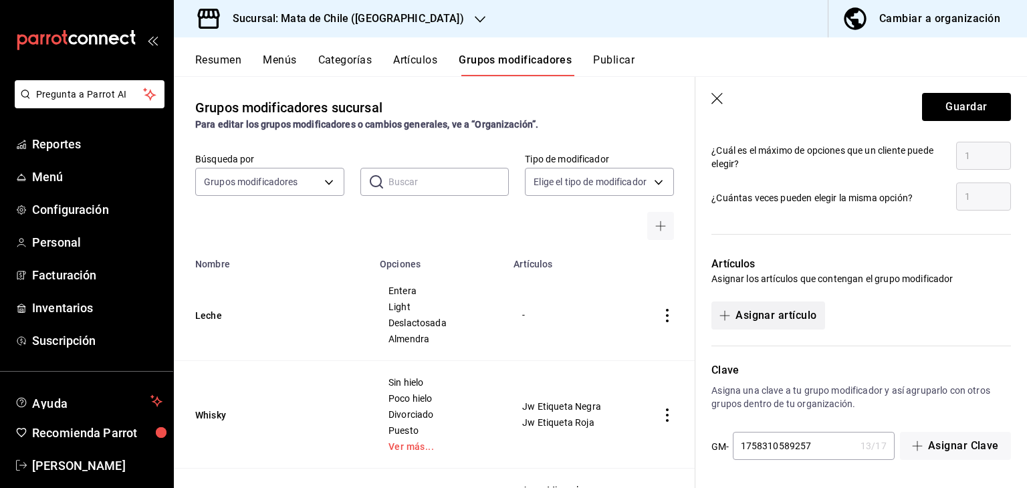
click at [786, 324] on button "Asignar artículo" at bounding box center [768, 316] width 113 height 28
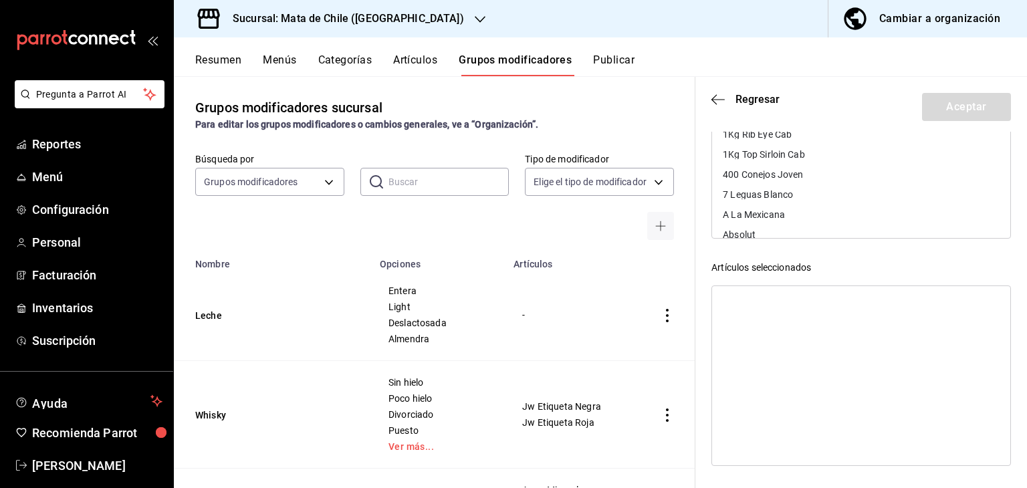
scroll to position [0, 0]
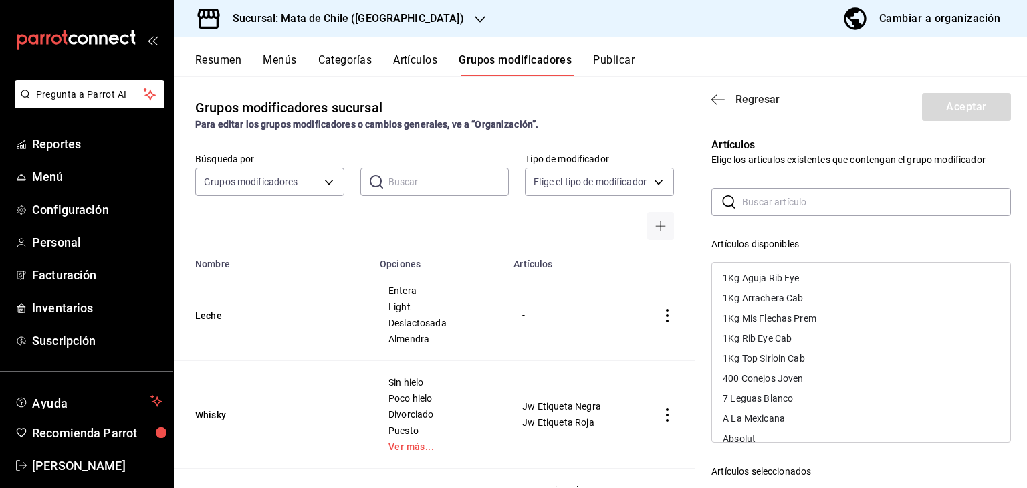
click at [720, 99] on icon "button" at bounding box center [718, 99] width 13 height 1
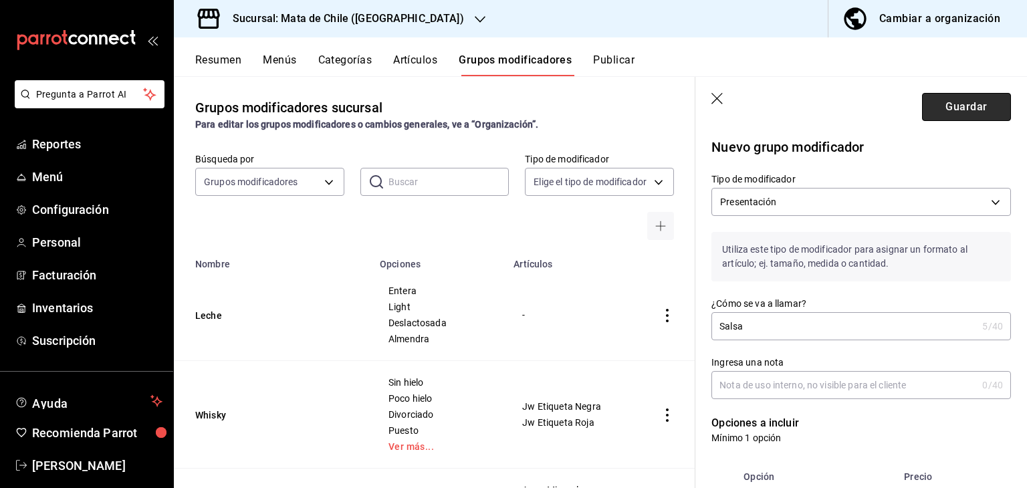
click at [944, 100] on button "Guardar" at bounding box center [966, 107] width 89 height 28
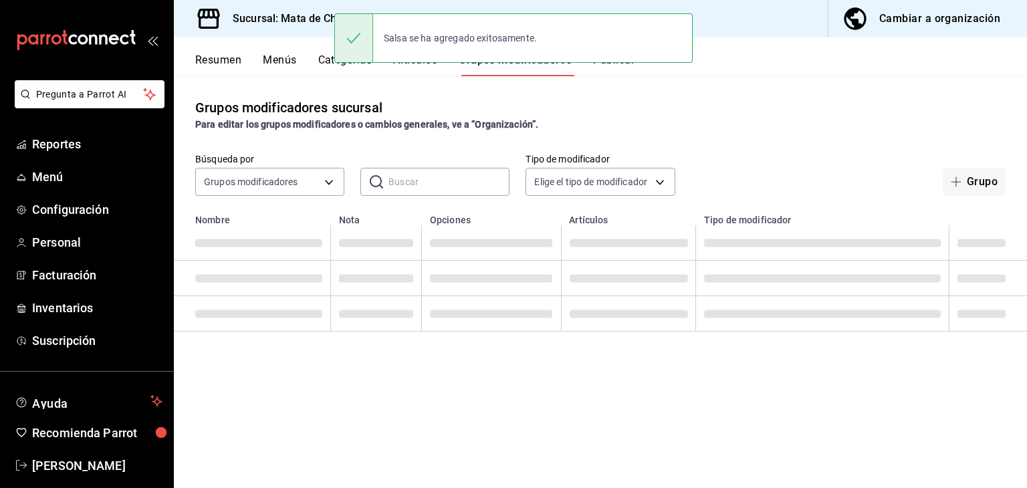
click at [422, 75] on button "Artículos" at bounding box center [415, 65] width 44 height 23
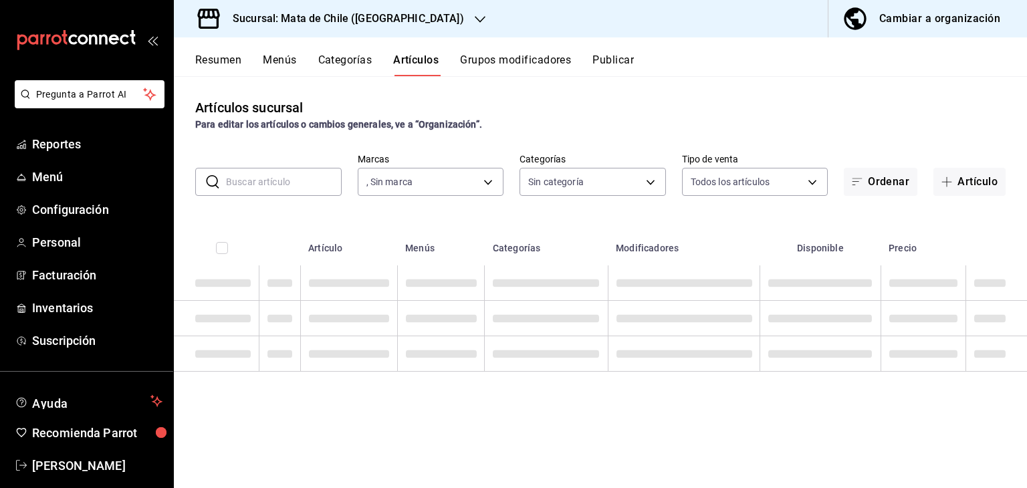
type input "f4b11457-1122-4e93-a1fc-b810eb3748b2"
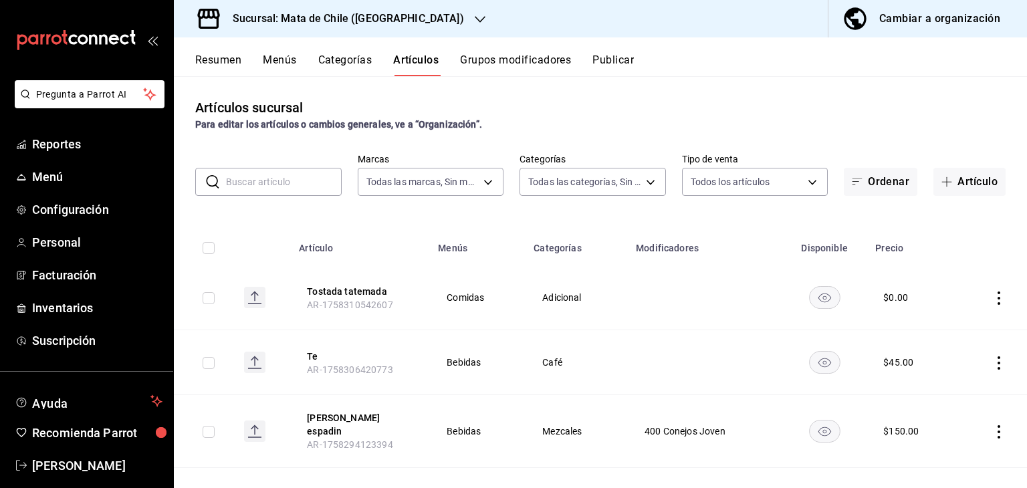
type input "cf65fc5d-9121-4a1d-bb15-005ec5fbc342,a1fec979-7794-49c6-bfe9-4bedd1fc643c,d733d…"
click at [957, 183] on button "Artículo" at bounding box center [970, 182] width 72 height 28
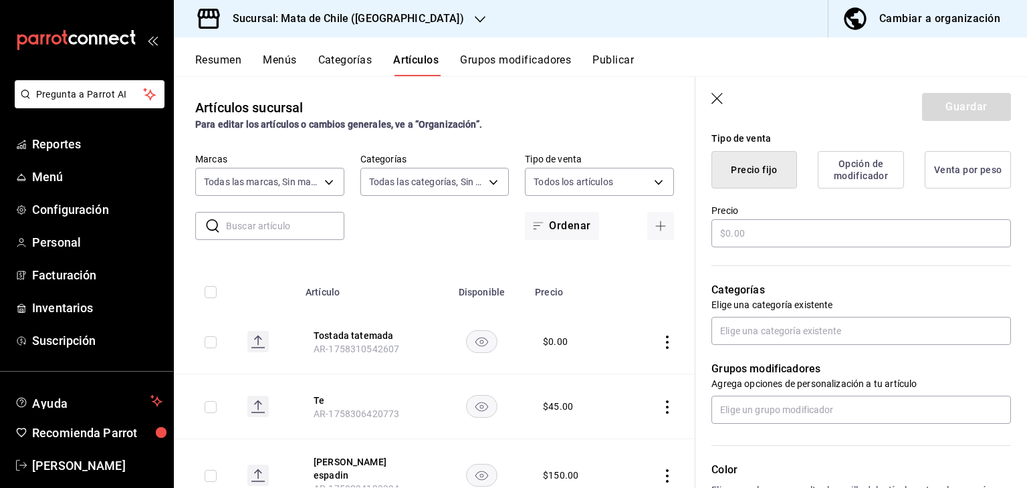
scroll to position [332, 0]
type input "Salsa"
click at [749, 223] on input "text" at bounding box center [862, 233] width 300 height 28
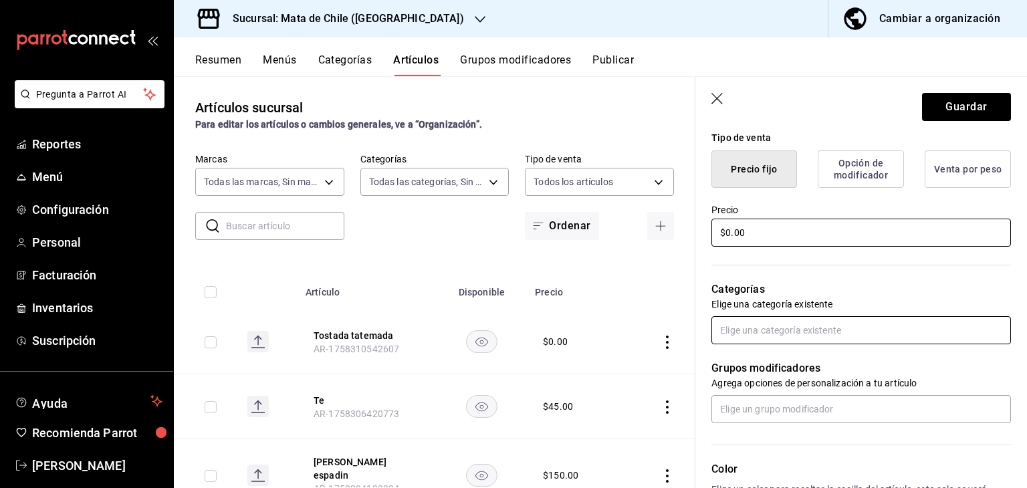
type input "$0.00"
click at [744, 332] on input "text" at bounding box center [862, 330] width 300 height 28
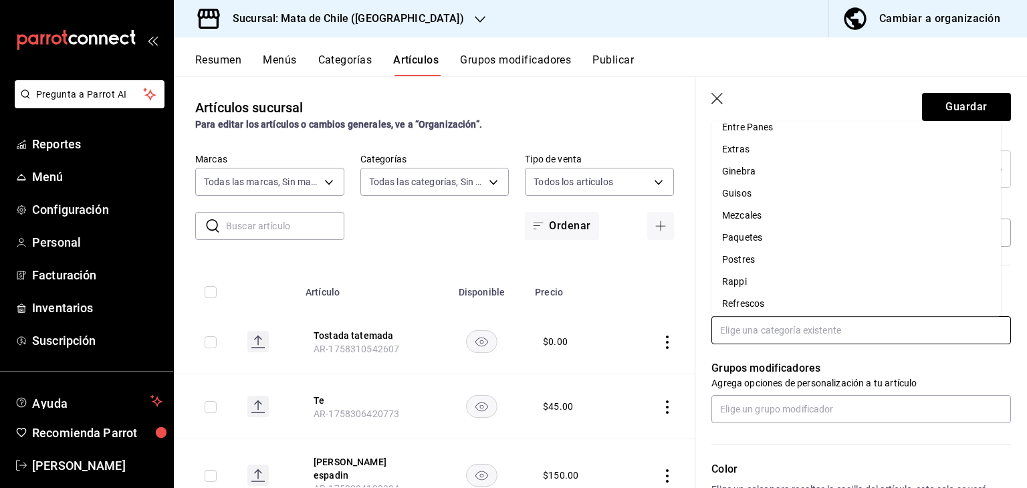
scroll to position [0, 0]
click at [736, 134] on li "Adicional" at bounding box center [857, 137] width 290 height 22
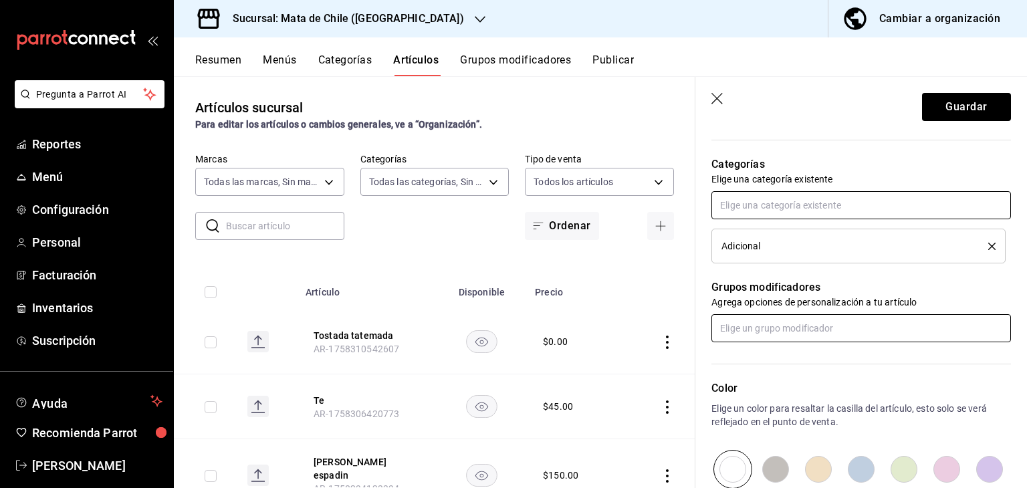
scroll to position [457, 0]
click at [767, 328] on input "text" at bounding box center [862, 328] width 300 height 28
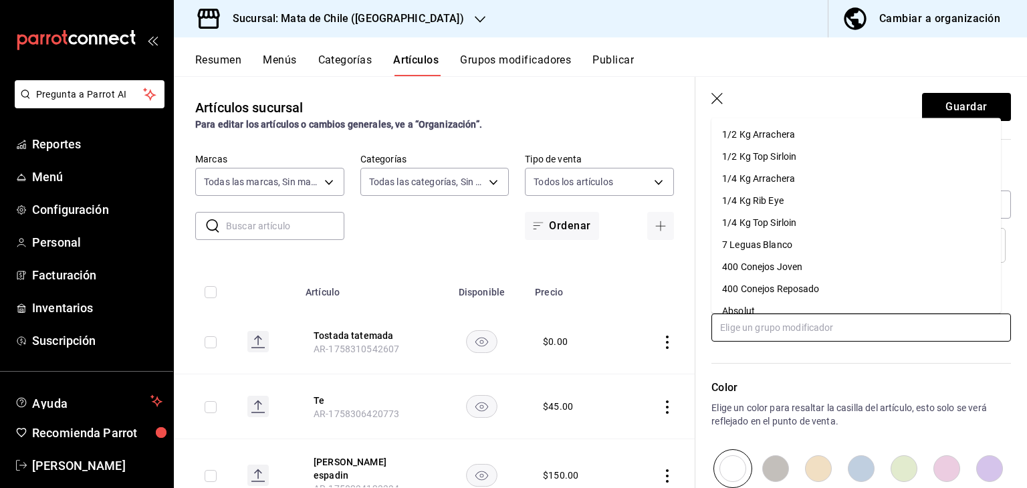
scroll to position [0, 0]
click at [764, 332] on input "text" at bounding box center [862, 328] width 300 height 28
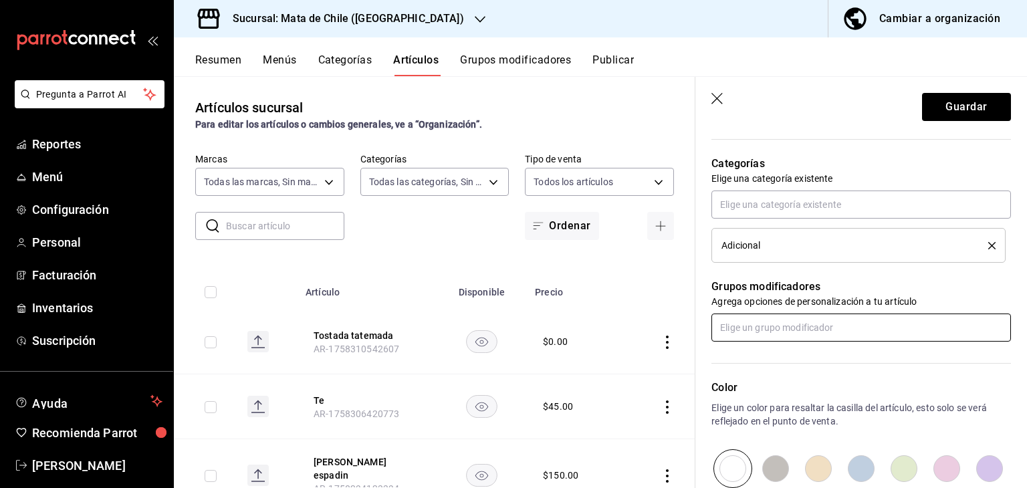
click at [764, 332] on input "text" at bounding box center [862, 328] width 300 height 28
type input "salsa"
click at [752, 359] on li "Salsa" at bounding box center [857, 357] width 290 height 22
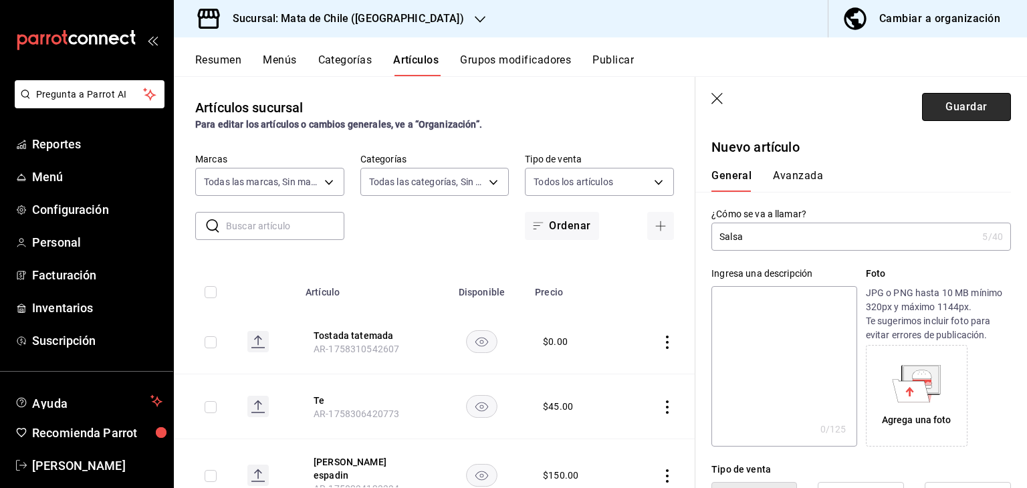
click at [934, 109] on button "Guardar" at bounding box center [966, 107] width 89 height 28
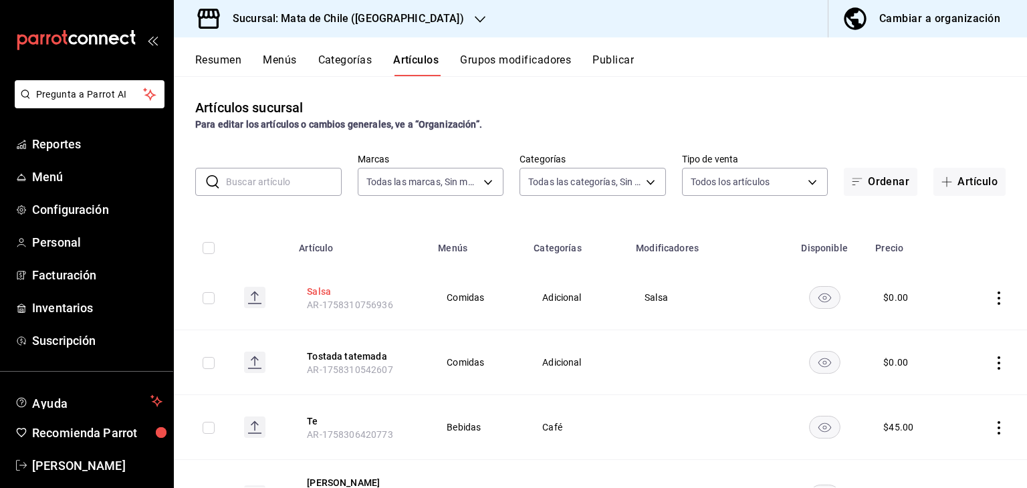
click at [315, 293] on button "Salsa" at bounding box center [360, 291] width 107 height 13
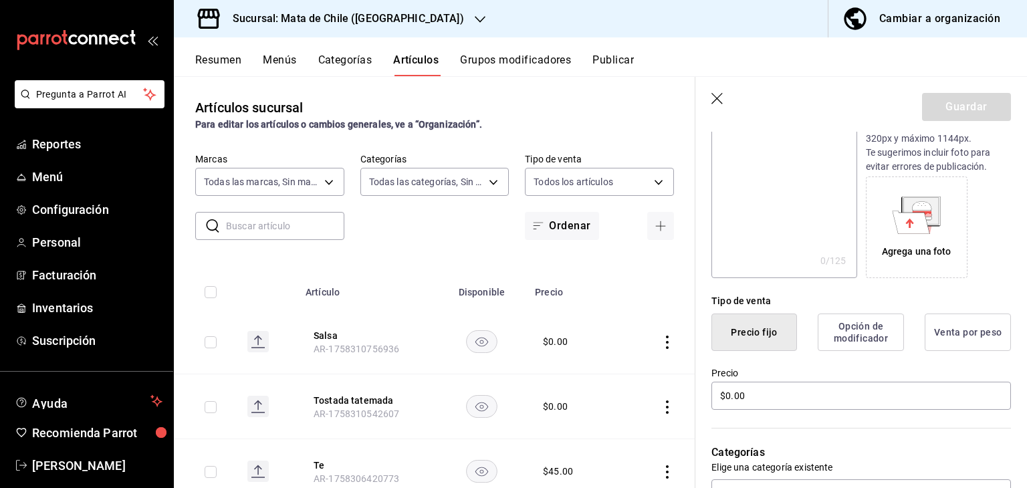
type input "$0.00"
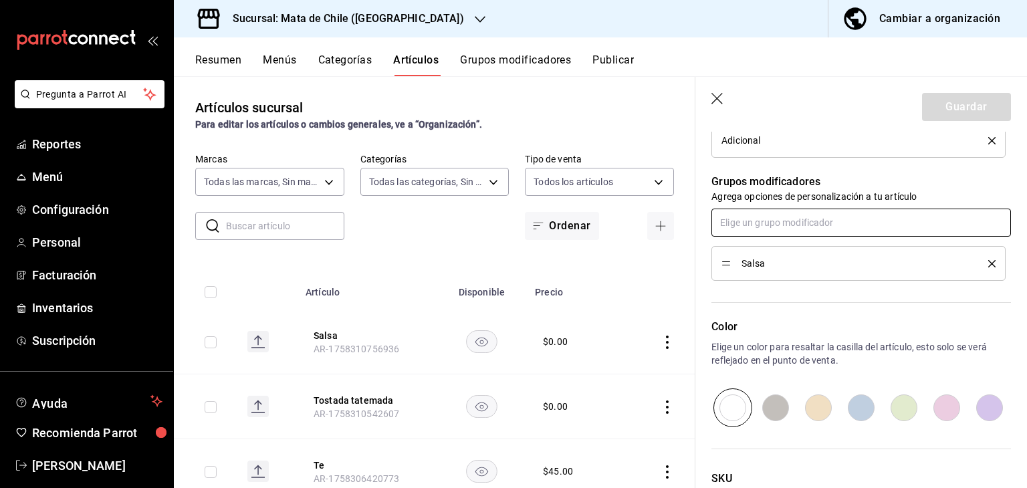
scroll to position [566, 0]
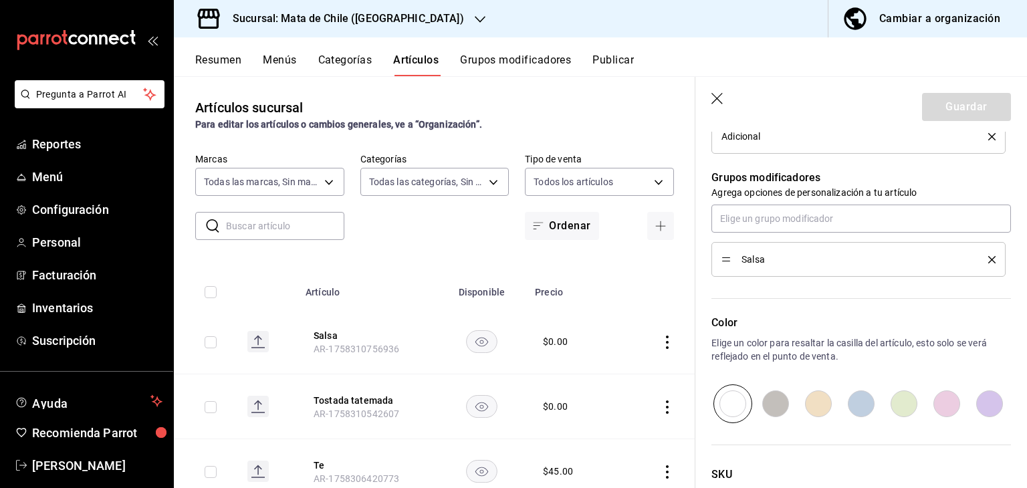
click at [720, 94] on icon "button" at bounding box center [718, 99] width 13 height 13
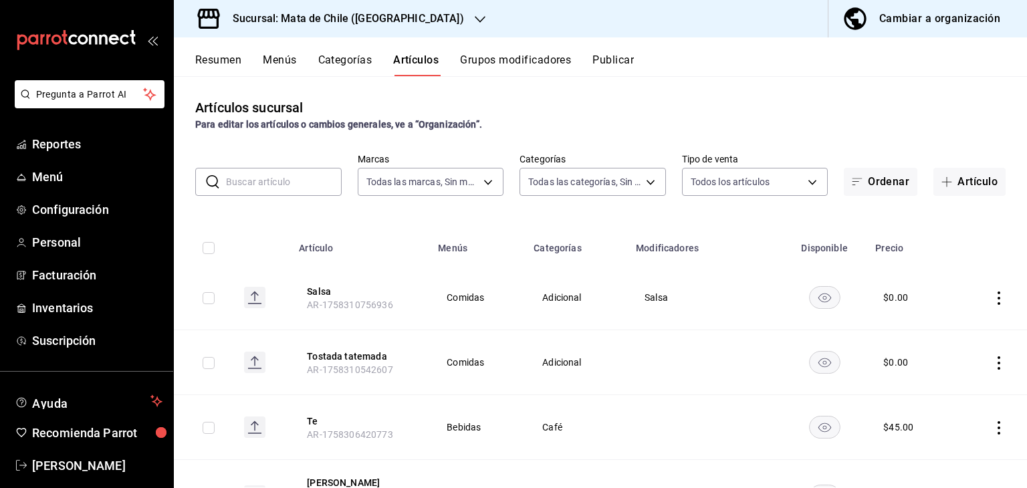
click at [609, 70] on button "Publicar" at bounding box center [613, 65] width 41 height 23
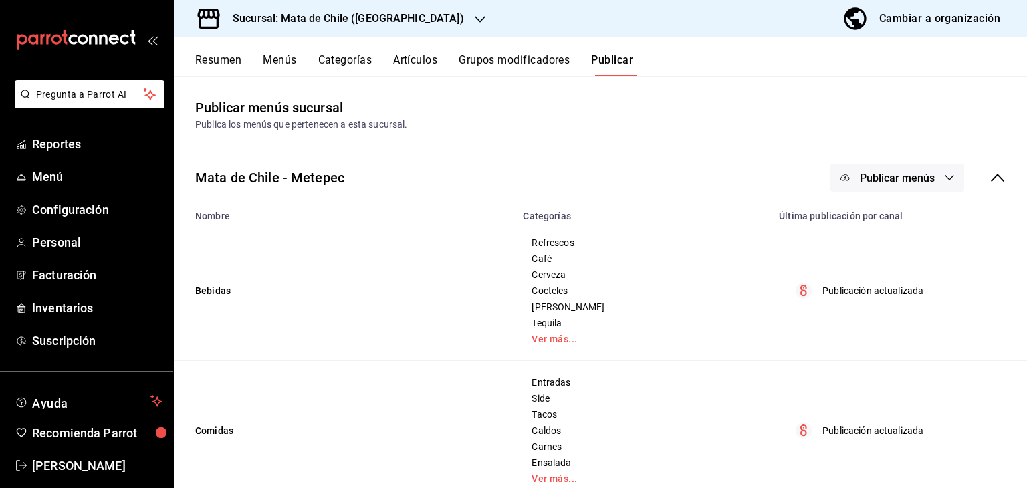
scroll to position [30, 0]
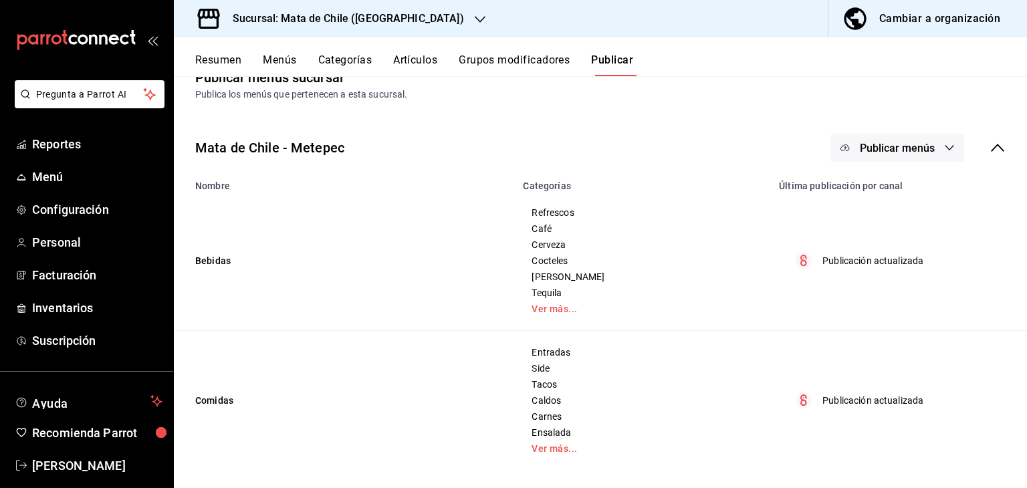
click at [835, 140] on button "Publicar menús" at bounding box center [898, 148] width 134 height 28
click at [893, 193] on span "Punto de venta" at bounding box center [907, 191] width 64 height 14
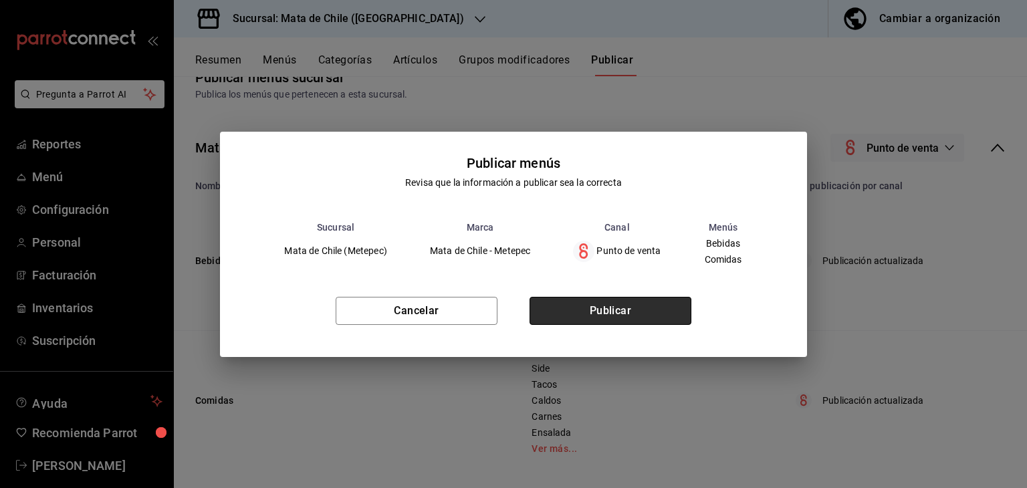
click at [615, 298] on button "Publicar" at bounding box center [611, 311] width 162 height 28
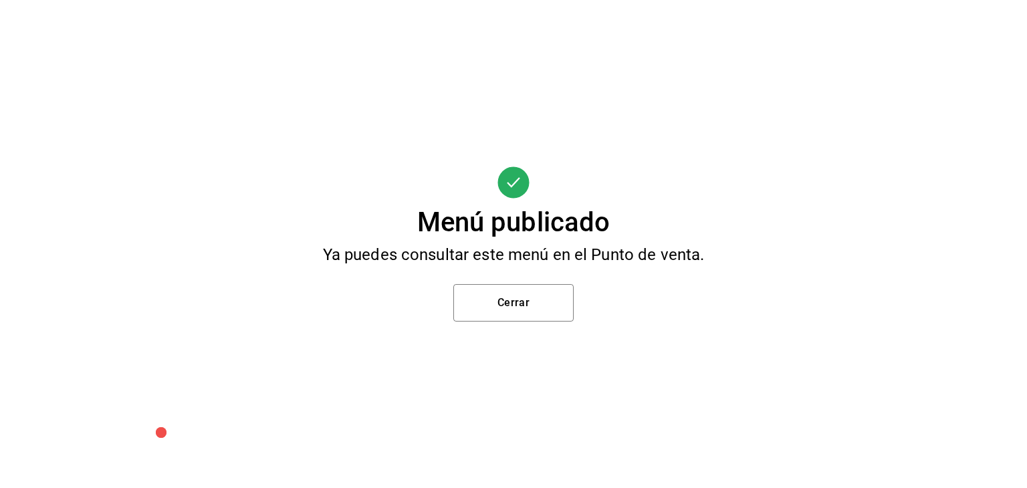
scroll to position [0, 0]
click at [515, 313] on button "Cerrar" at bounding box center [513, 302] width 120 height 37
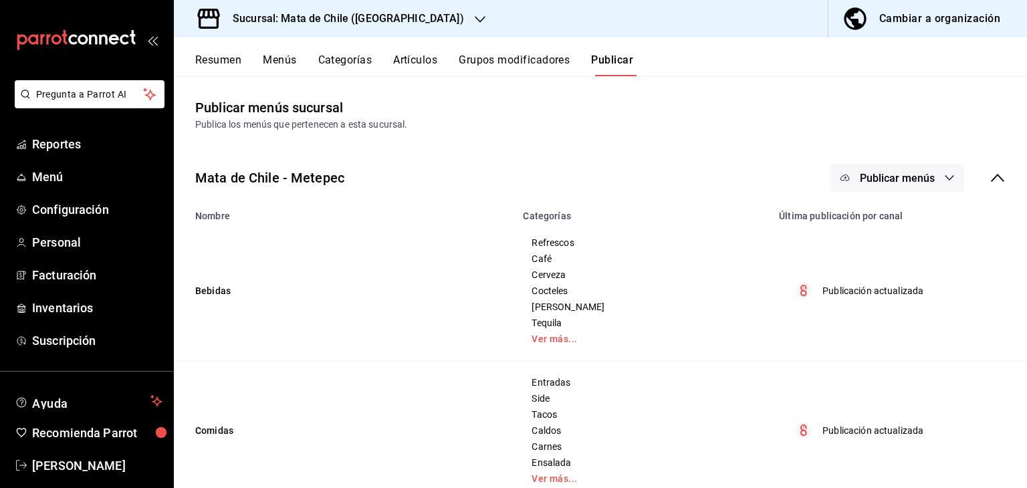
click at [403, 58] on button "Artículos" at bounding box center [415, 65] width 44 height 23
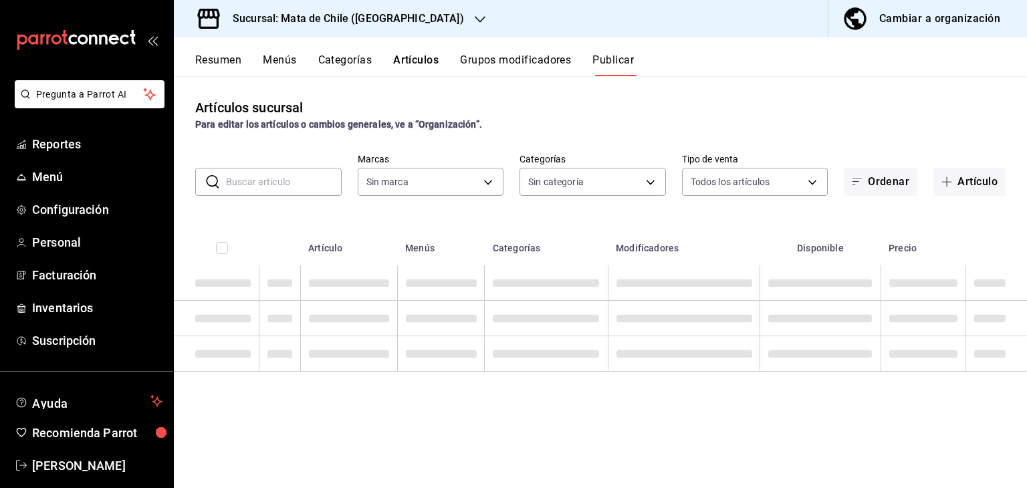
type input "f4b11457-1122-4e93-a1fc-b810eb3748b2"
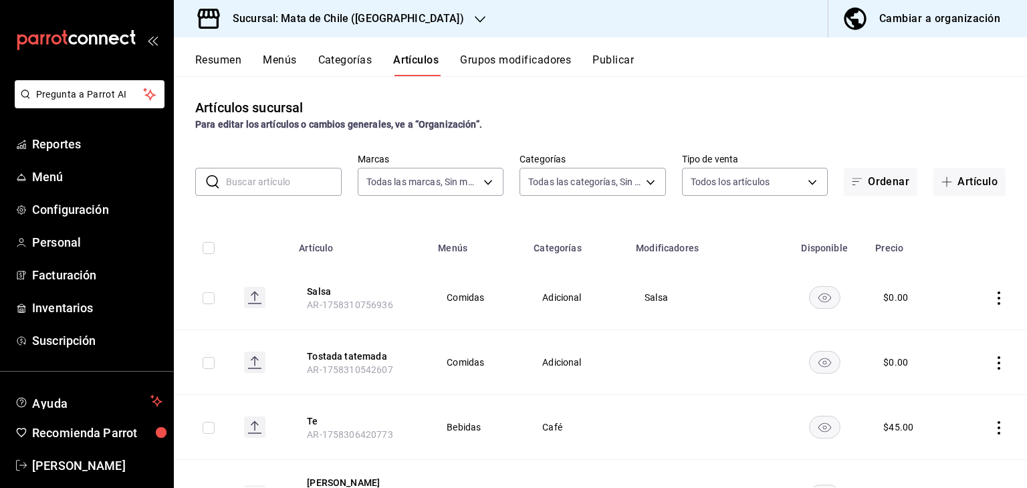
type input "cf65fc5d-9121-4a1d-bb15-005ec5fbc342,a1fec979-7794-49c6-bfe9-4bedd1fc643c,d733d…"
click at [229, 189] on input "text" at bounding box center [284, 182] width 116 height 27
type input "aguacate"
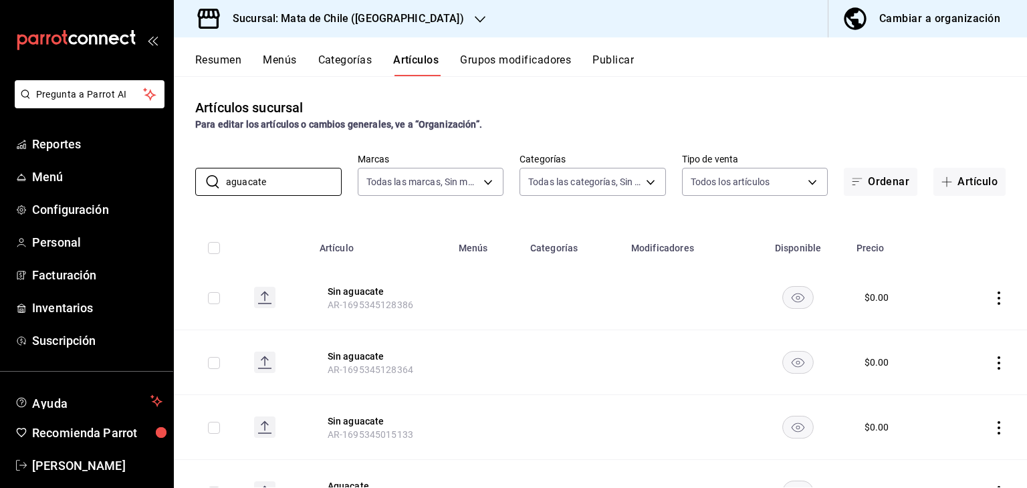
scroll to position [68, 0]
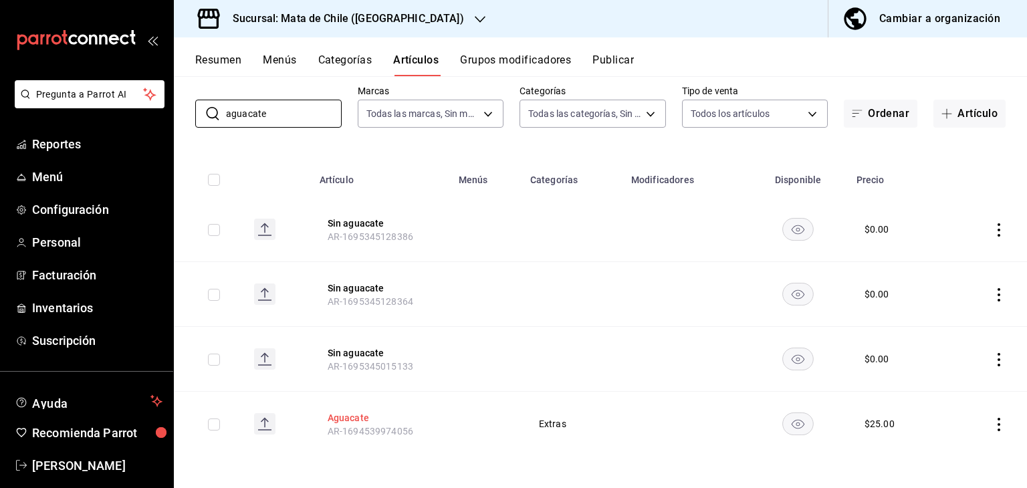
click at [360, 418] on button "Aguacate" at bounding box center [381, 417] width 107 height 13
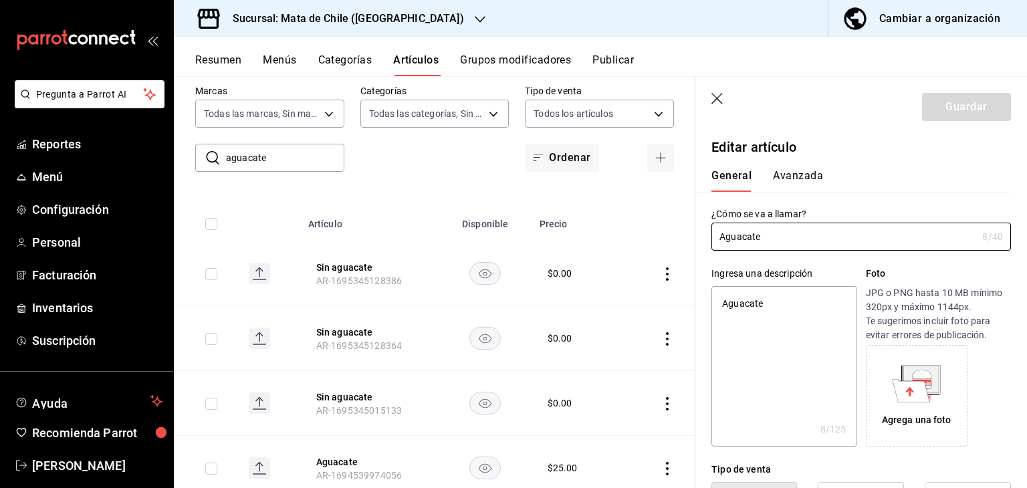
type textarea "x"
type input "$25.00"
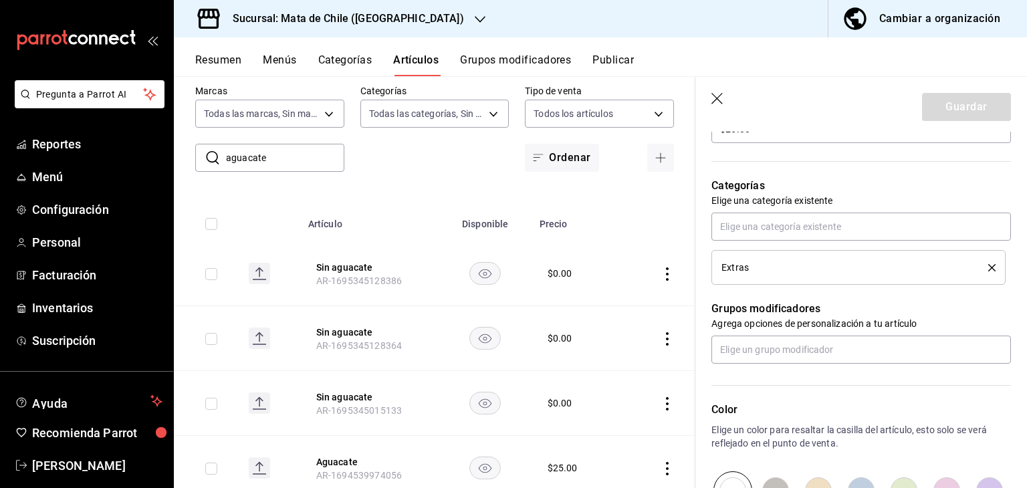
scroll to position [441, 0]
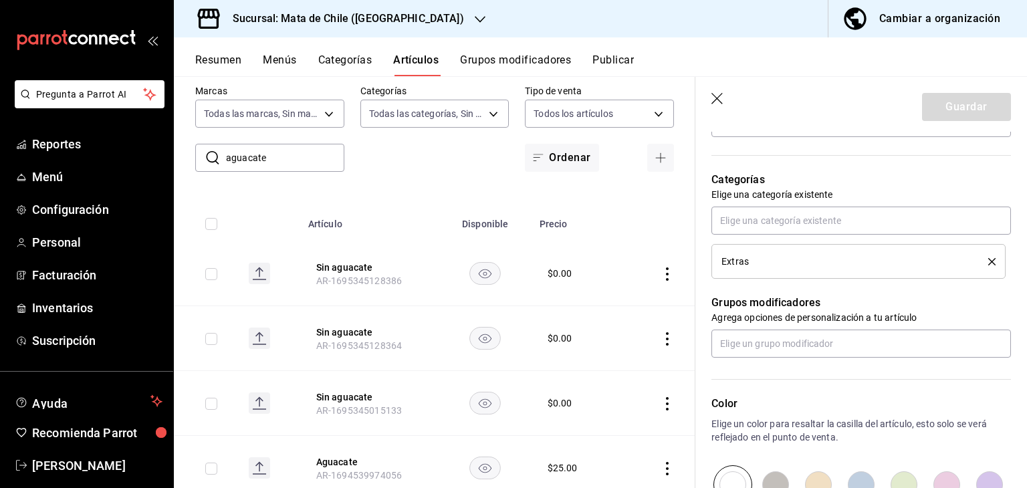
click at [988, 259] on icon "delete" at bounding box center [991, 261] width 7 height 7
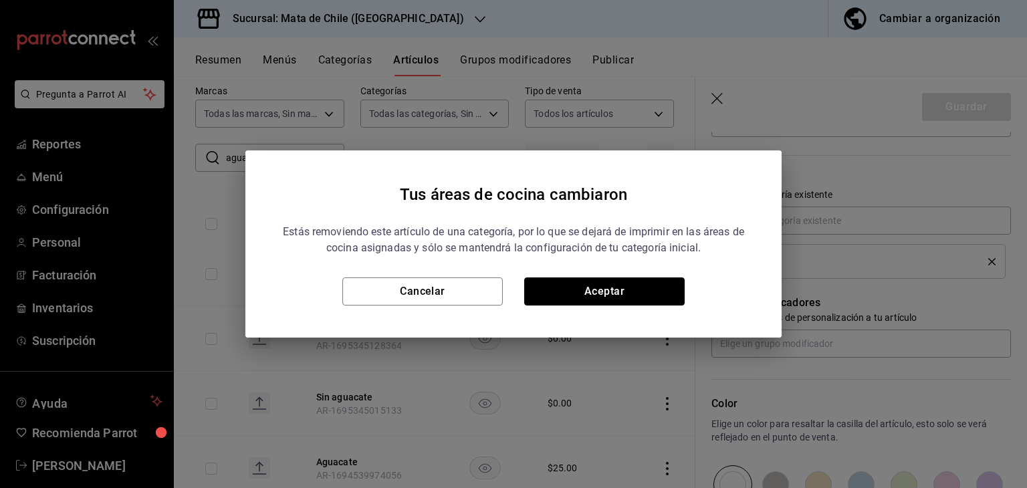
click at [548, 297] on button "Aceptar" at bounding box center [604, 292] width 161 height 28
type textarea "x"
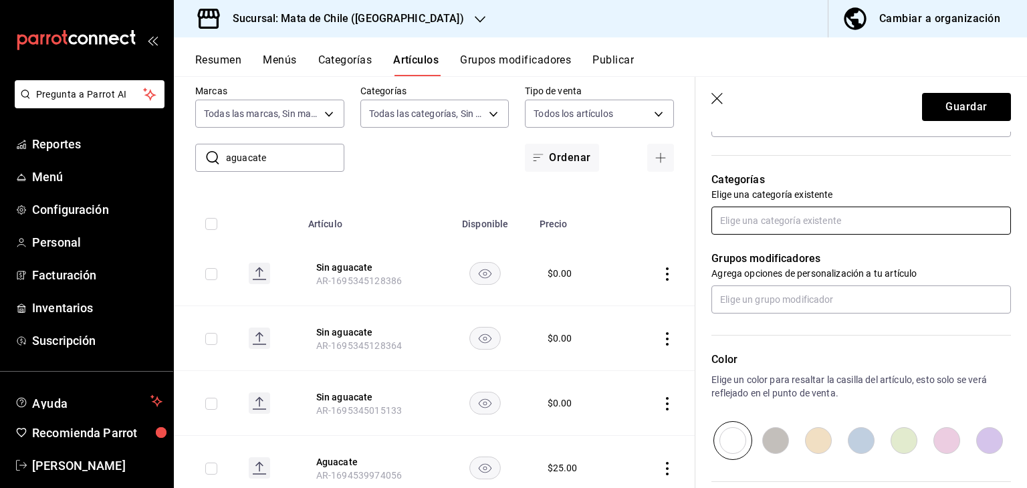
click at [788, 223] on input "text" at bounding box center [862, 221] width 300 height 28
type input "adiciona"
click at [777, 250] on li "Adicional" at bounding box center [857, 250] width 290 height 22
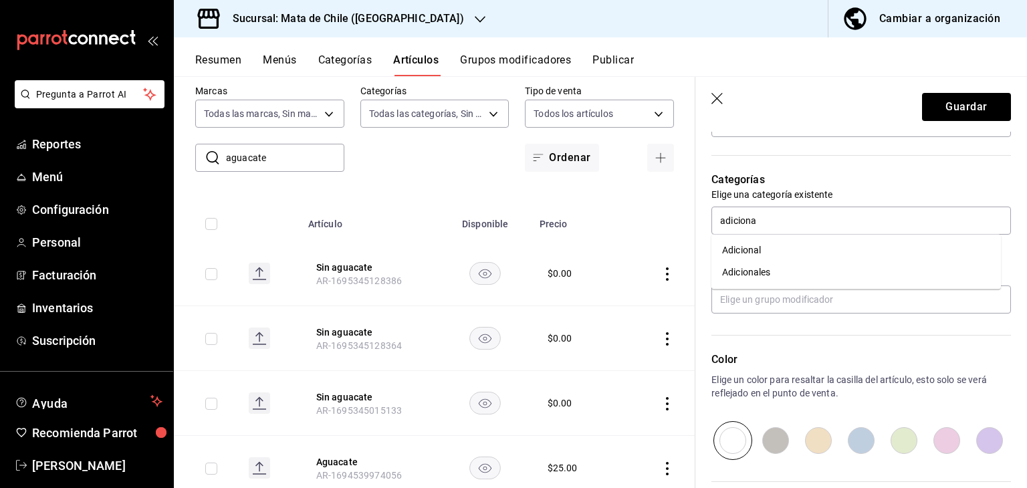
type textarea "x"
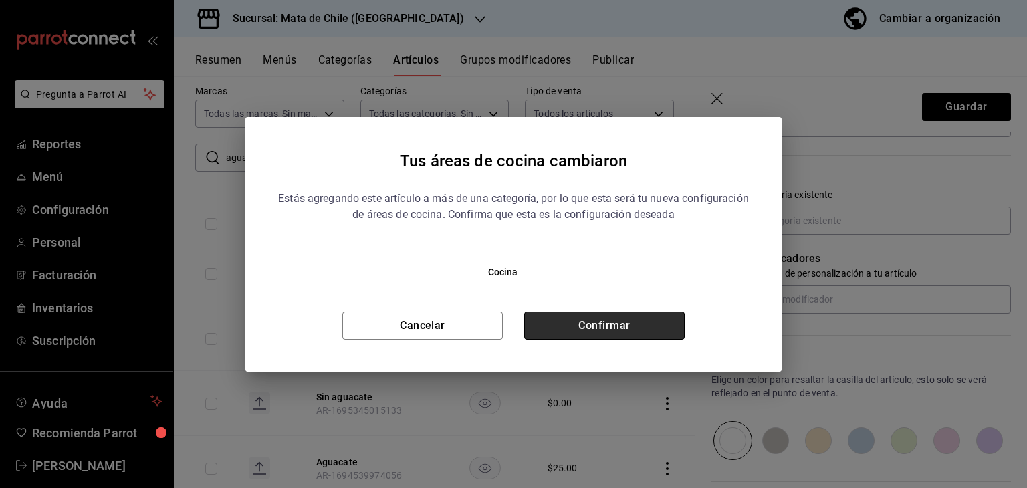
click at [596, 334] on button "Confirmar" at bounding box center [604, 326] width 161 height 28
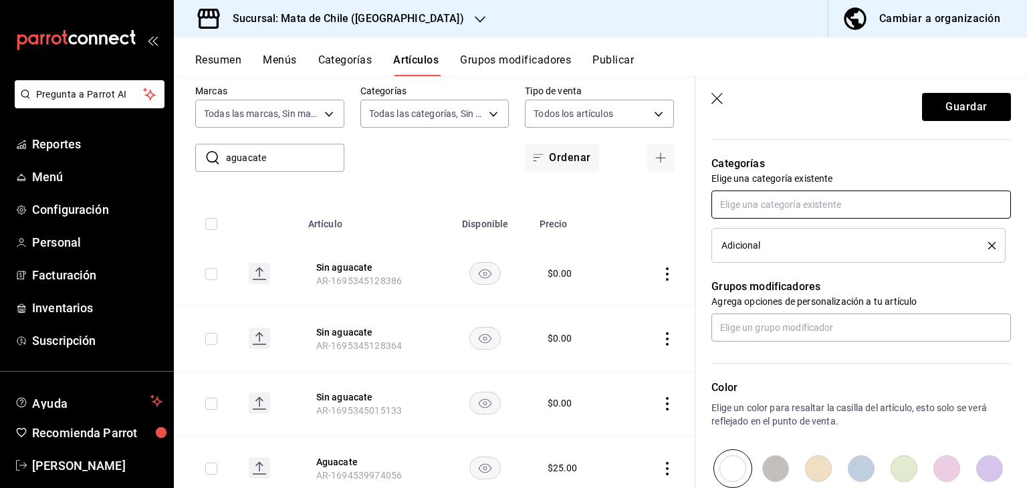
scroll to position [467, 0]
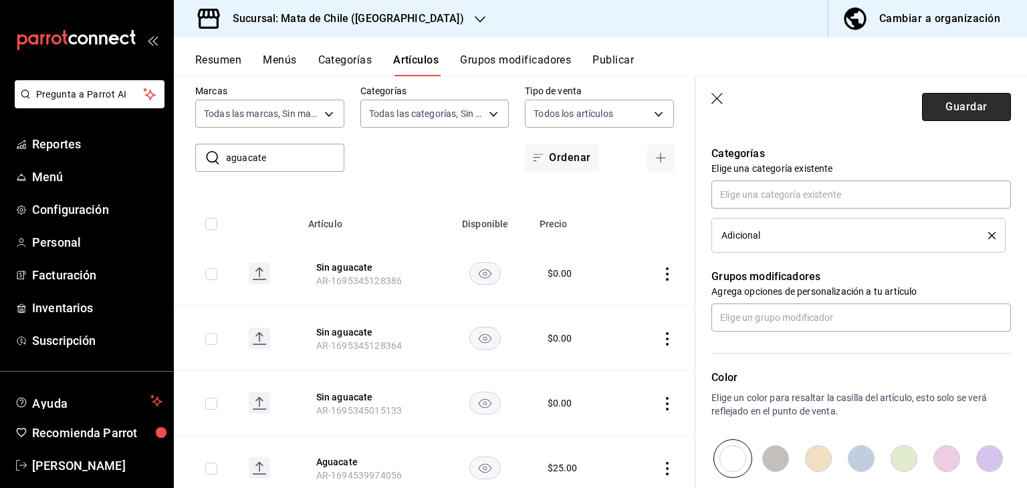
click at [934, 114] on button "Guardar" at bounding box center [966, 107] width 89 height 28
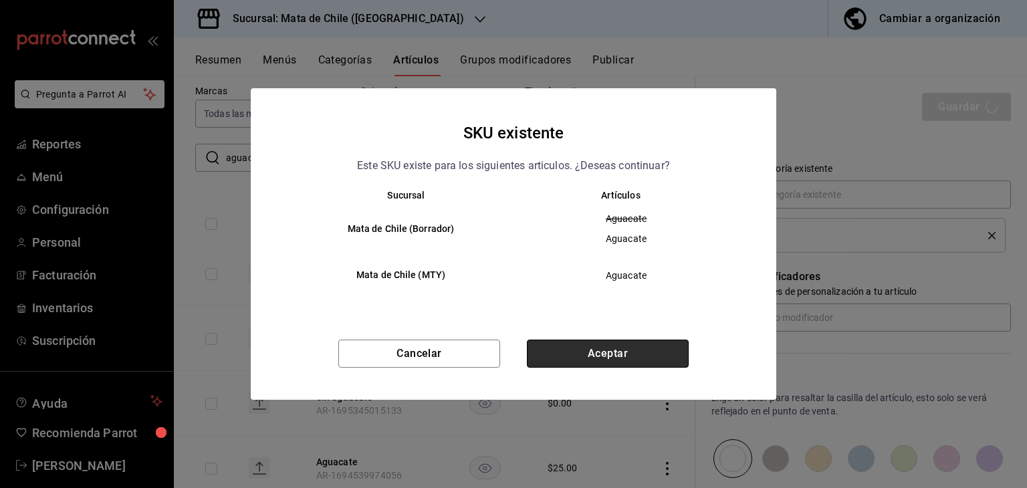
click at [601, 346] on button "Aceptar" at bounding box center [608, 354] width 162 height 28
type textarea "x"
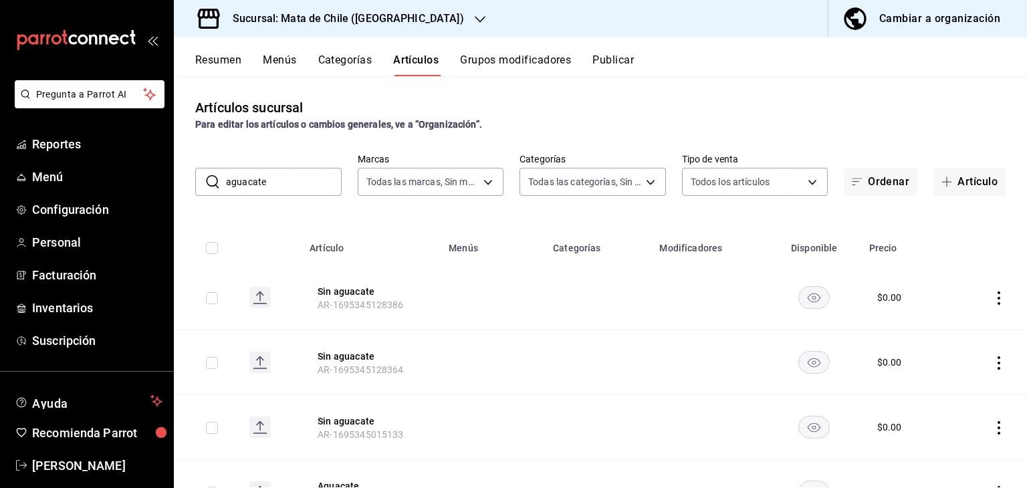
scroll to position [68, 0]
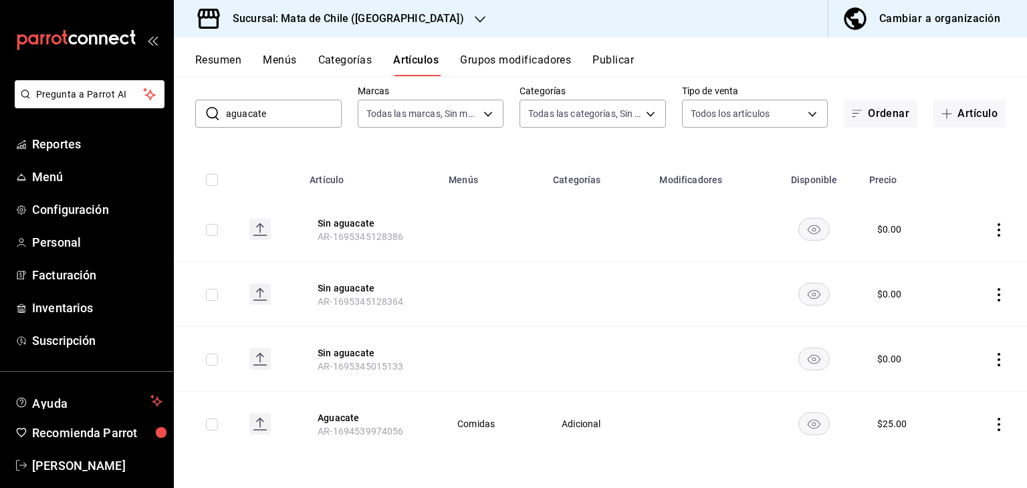
click at [294, 104] on input "aguacate" at bounding box center [284, 113] width 116 height 27
type input "arroz"
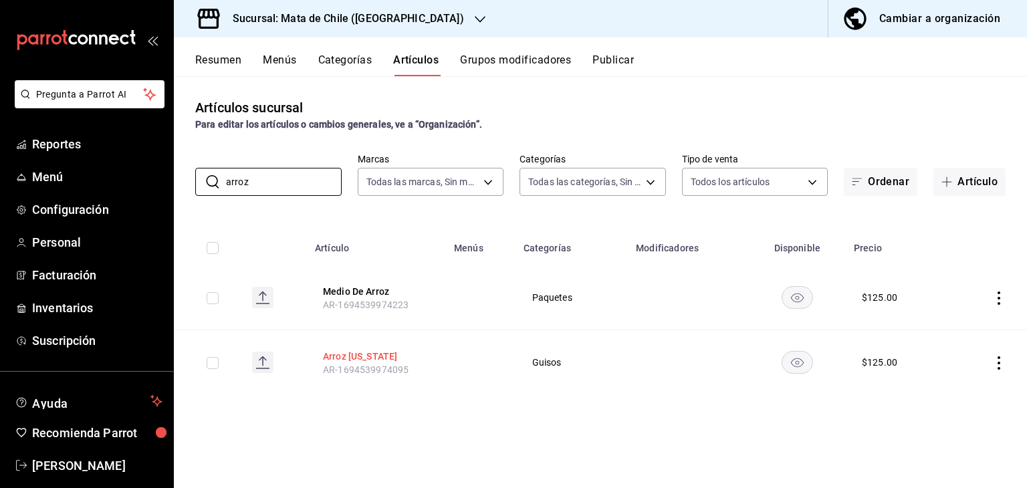
click at [354, 355] on button "Arroz [US_STATE]" at bounding box center [376, 356] width 107 height 13
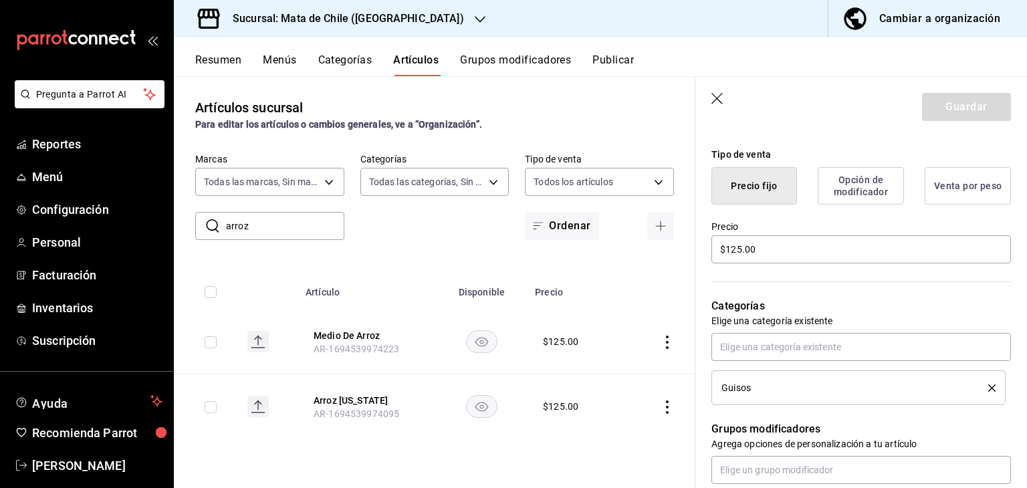
scroll to position [316, 0]
click at [761, 251] on input "$125.00" at bounding box center [862, 249] width 300 height 28
type input "$40.00"
type textarea "x"
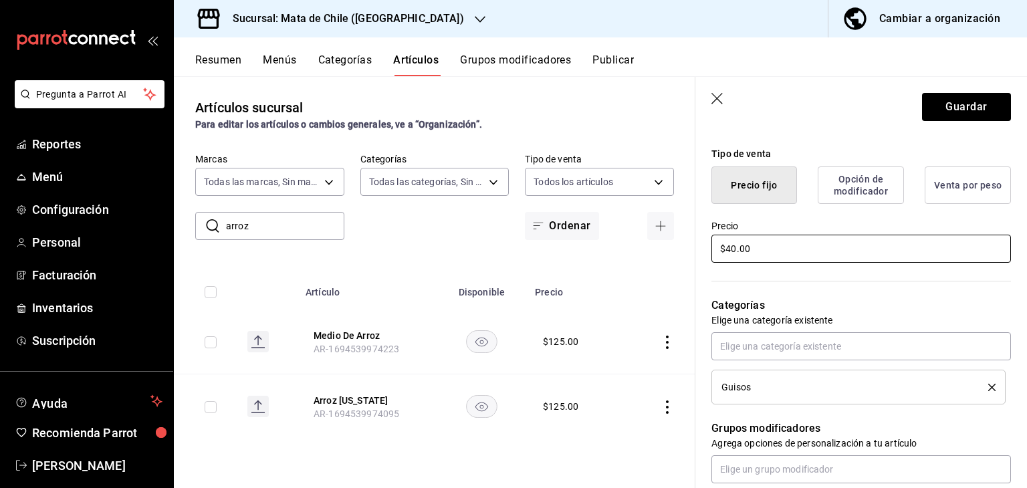
type input "$4.00"
type textarea "x"
type input "$30.00"
type textarea "x"
type input "$30.00"
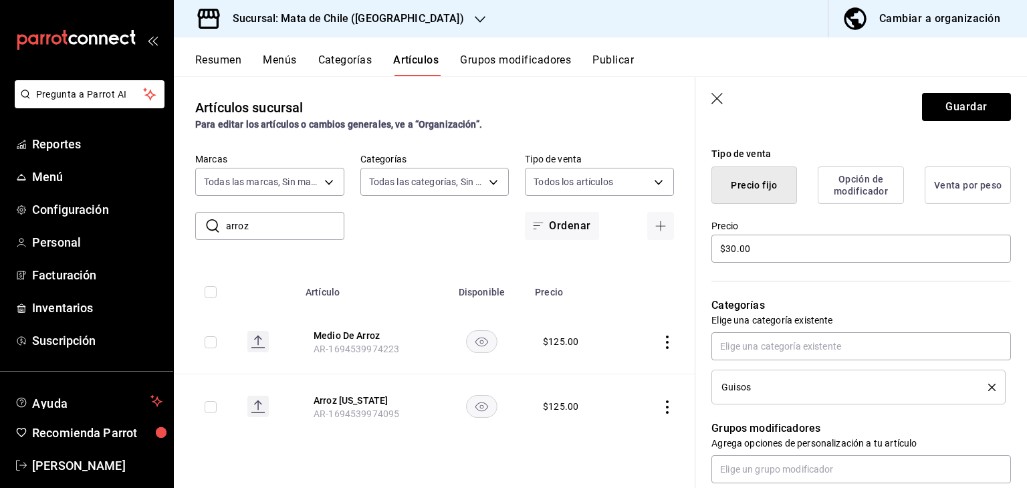
click at [979, 385] on button "delete" at bounding box center [987, 387] width 17 height 7
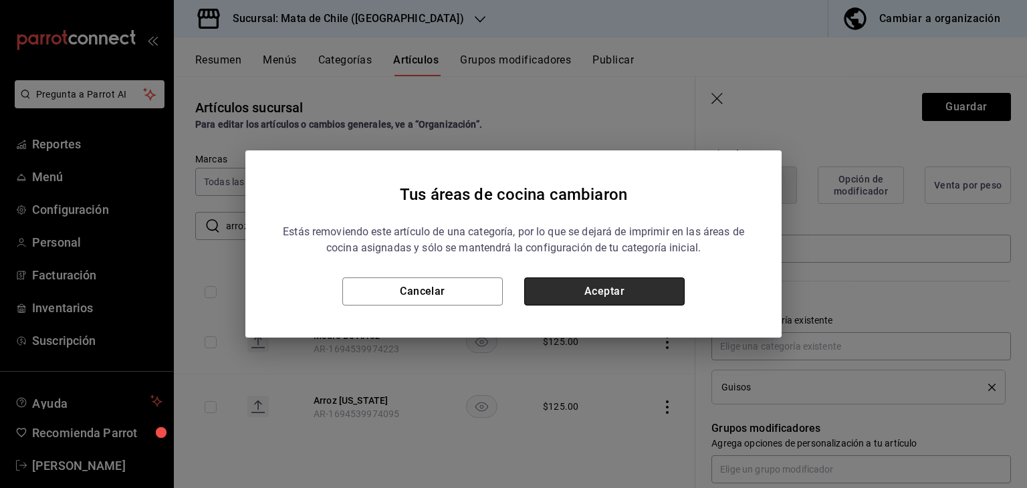
click at [615, 300] on button "Aceptar" at bounding box center [604, 292] width 161 height 28
type textarea "x"
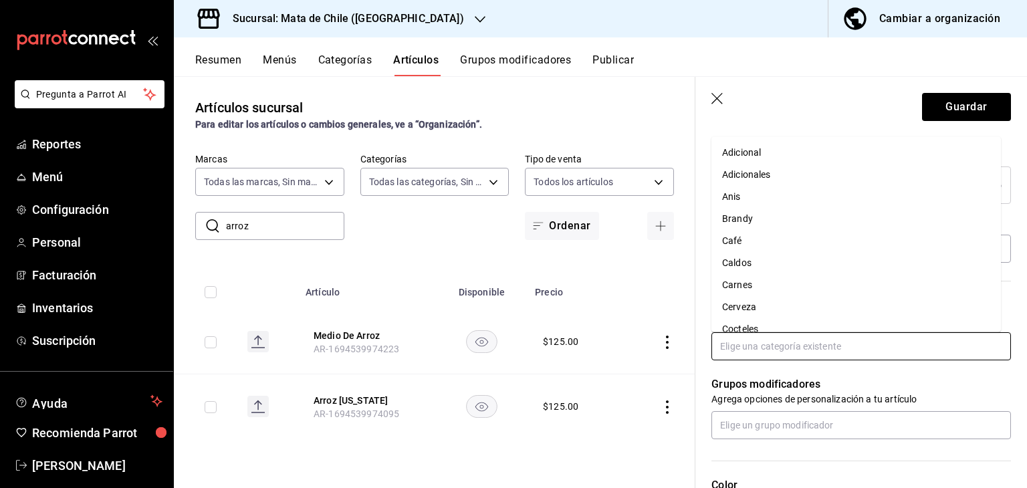
click at [769, 346] on input "text" at bounding box center [862, 346] width 300 height 28
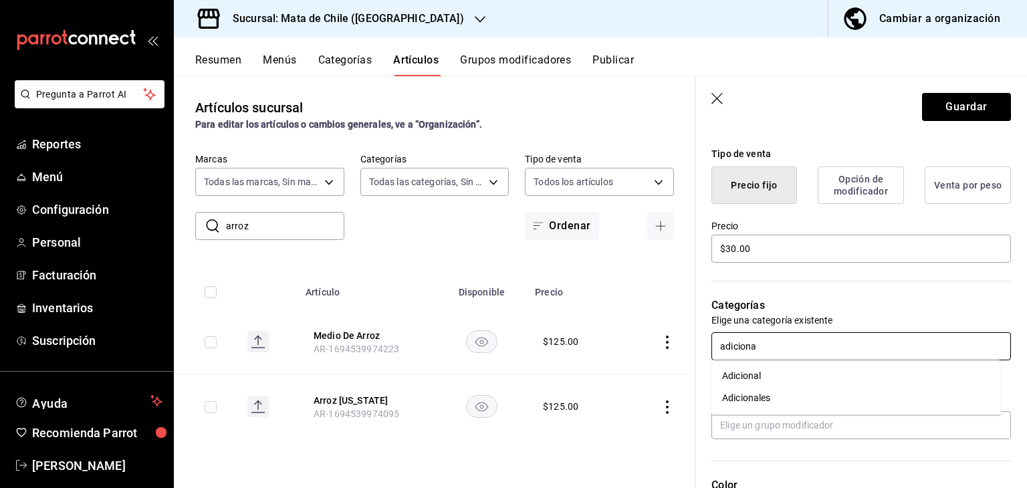
type input "adicional"
click at [737, 382] on li "Adicional" at bounding box center [857, 376] width 290 height 22
type textarea "x"
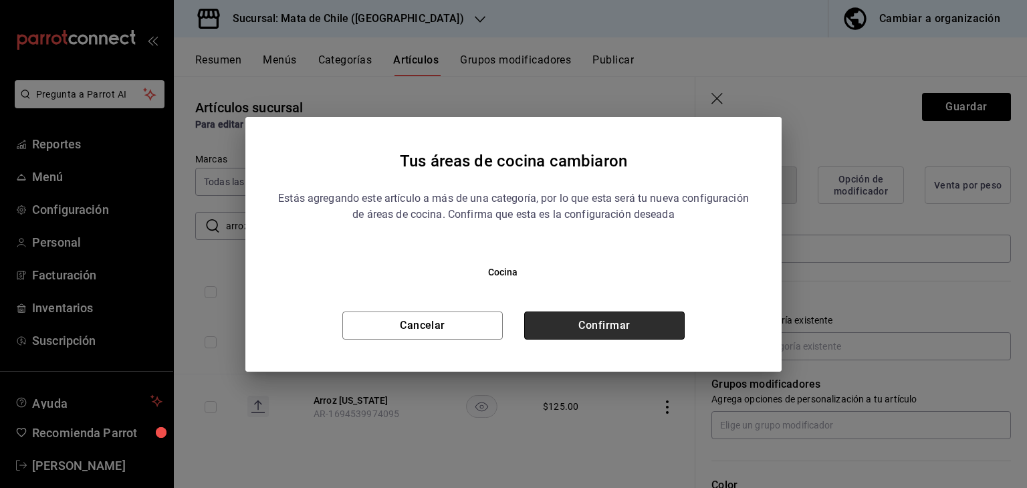
click at [597, 334] on button "Confirmar" at bounding box center [604, 326] width 161 height 28
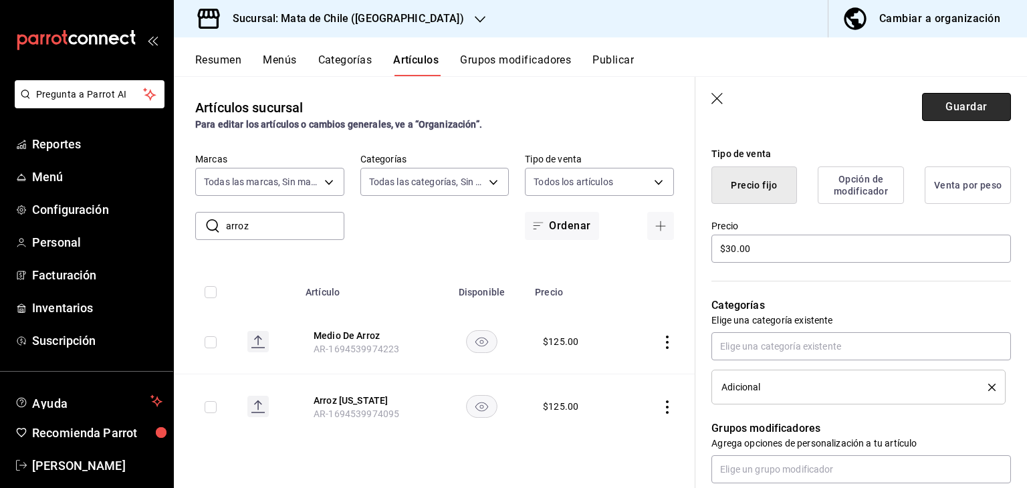
click at [940, 110] on button "Guardar" at bounding box center [966, 107] width 89 height 28
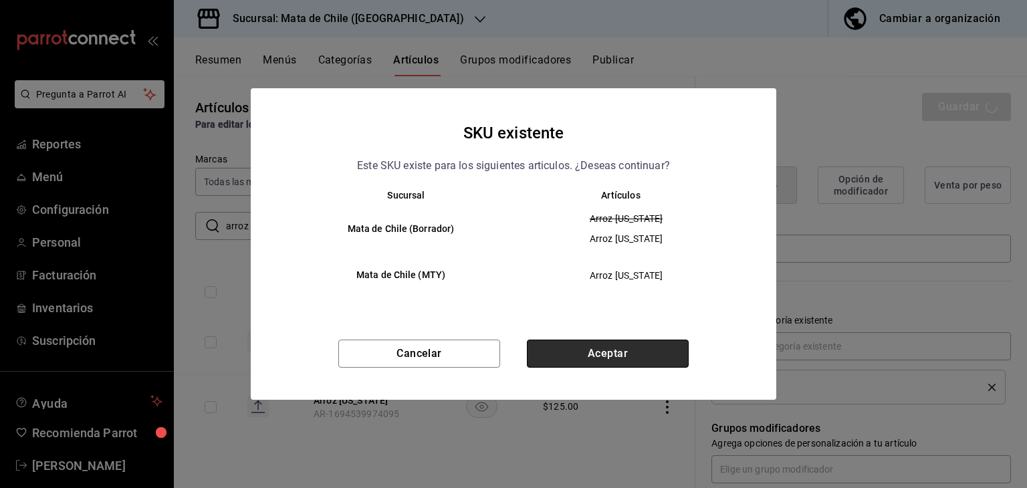
click at [623, 349] on button "Aceptar" at bounding box center [608, 354] width 162 height 28
type textarea "x"
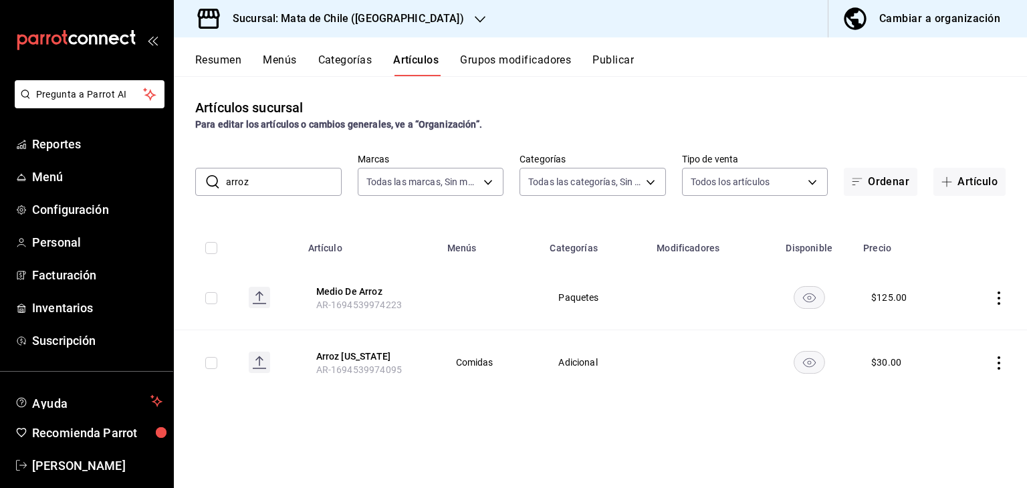
click at [326, 186] on input "arroz" at bounding box center [284, 182] width 116 height 27
click at [334, 183] on input "arroz" at bounding box center [284, 182] width 116 height 27
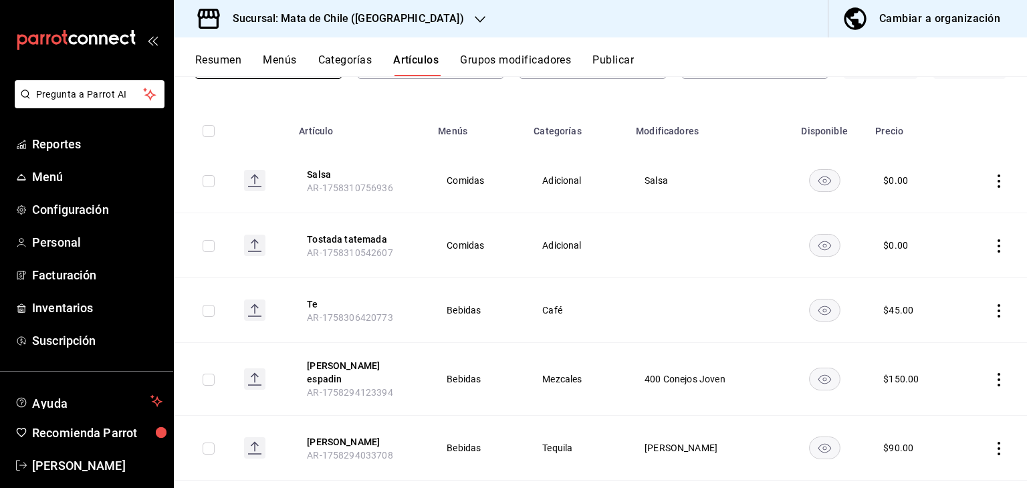
scroll to position [39, 0]
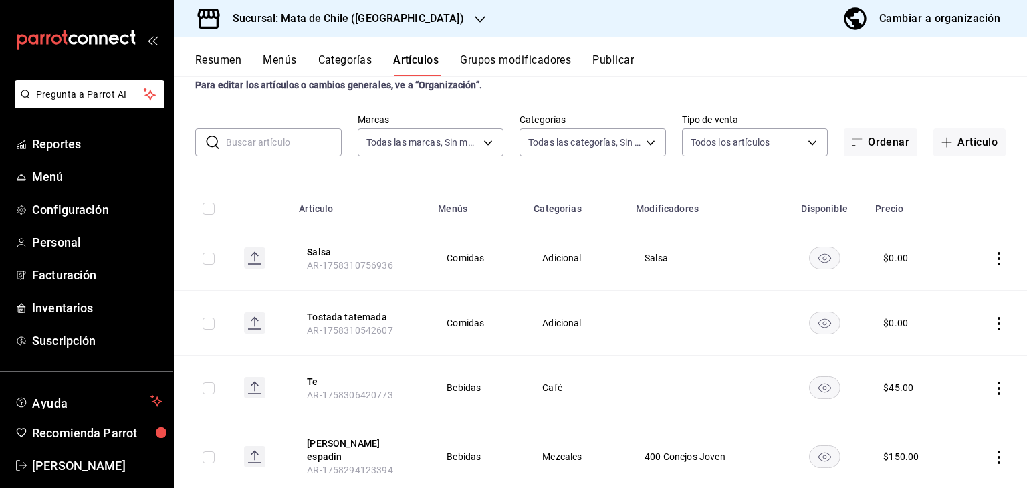
click at [340, 71] on button "Categorías" at bounding box center [345, 65] width 54 height 23
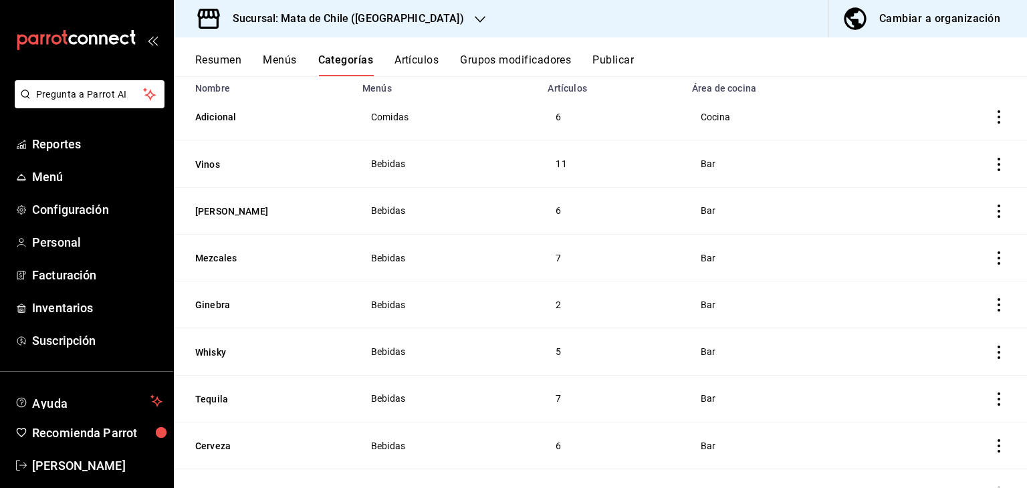
scroll to position [122, 0]
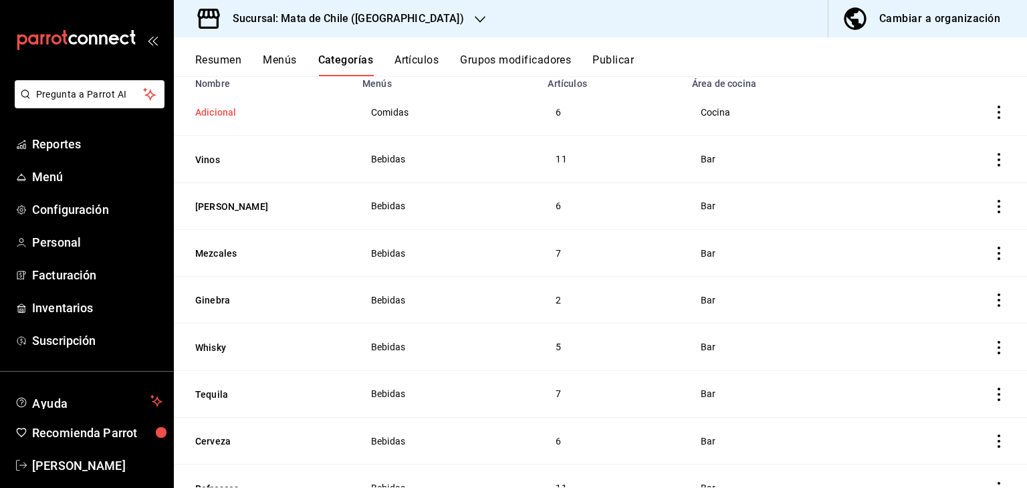
click at [213, 109] on button "Adicional" at bounding box center [262, 112] width 134 height 13
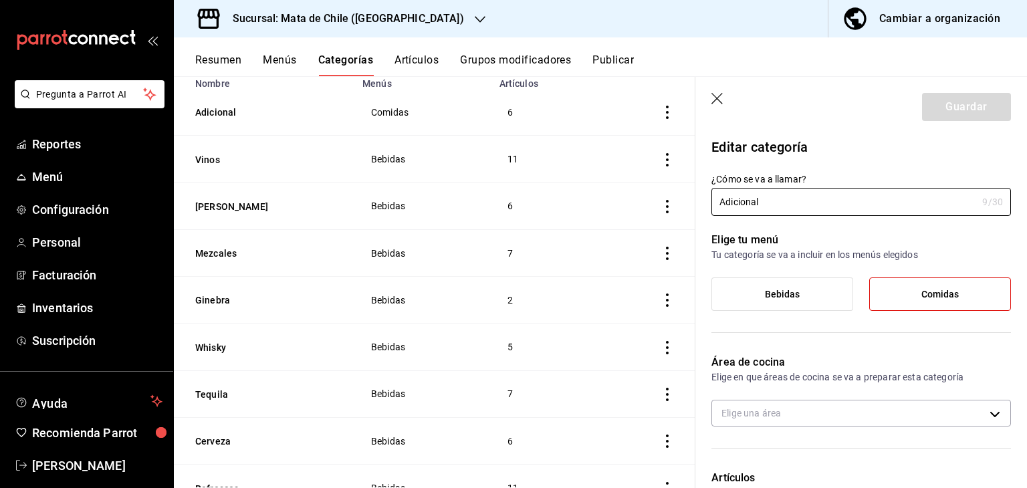
type input "ffb657b3-a147-484a-964a-461272bad05c"
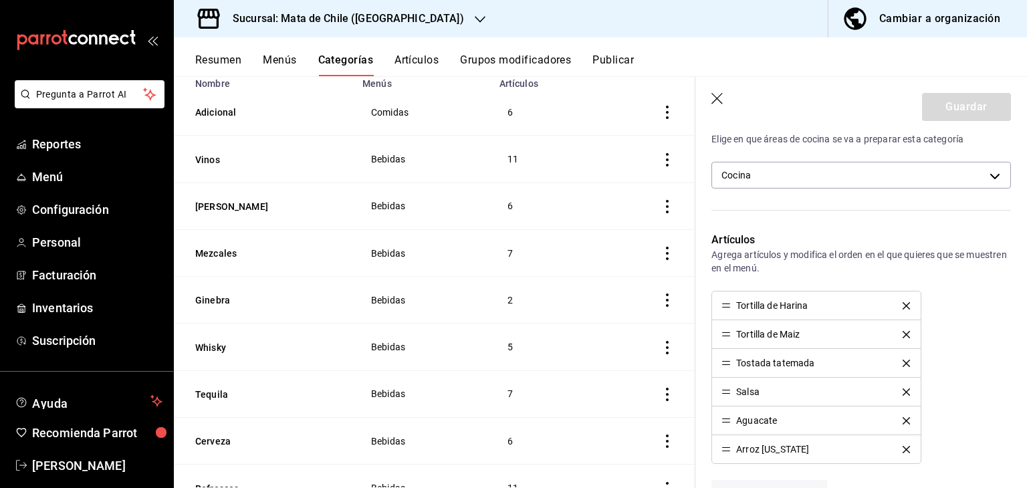
scroll to position [324, 0]
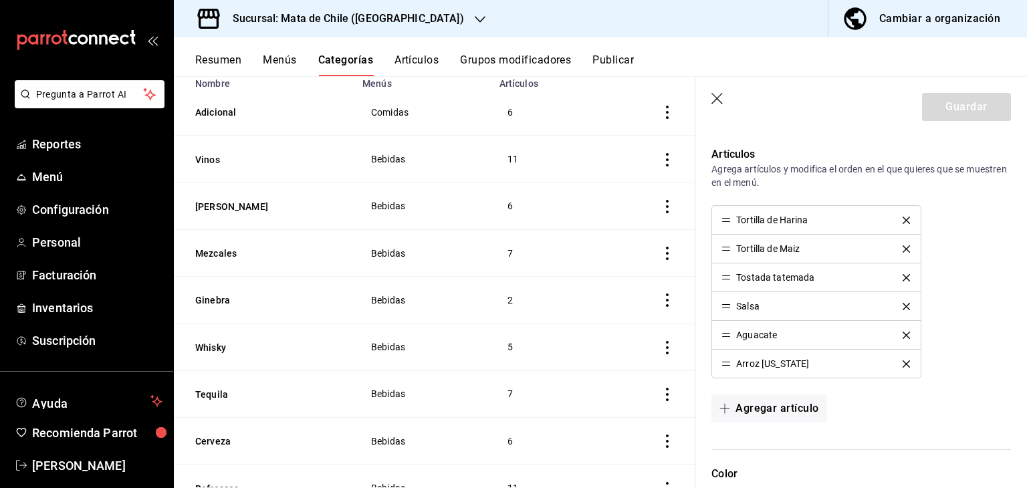
click at [404, 51] on div "Resumen Menús Categorías Artículos Grupos modificadores Publicar" at bounding box center [600, 56] width 853 height 39
click at [408, 54] on button "Artículos" at bounding box center [417, 65] width 44 height 23
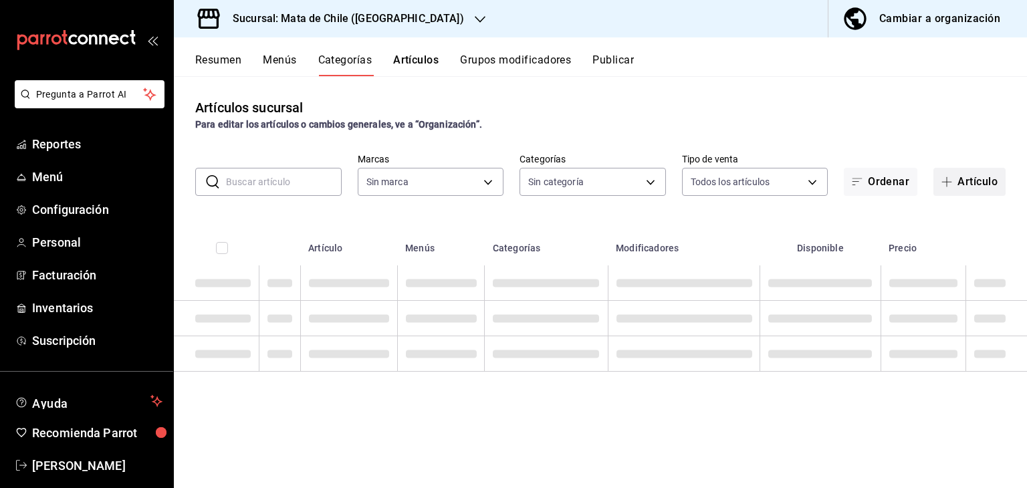
click at [964, 183] on button "Artículo" at bounding box center [970, 182] width 72 height 28
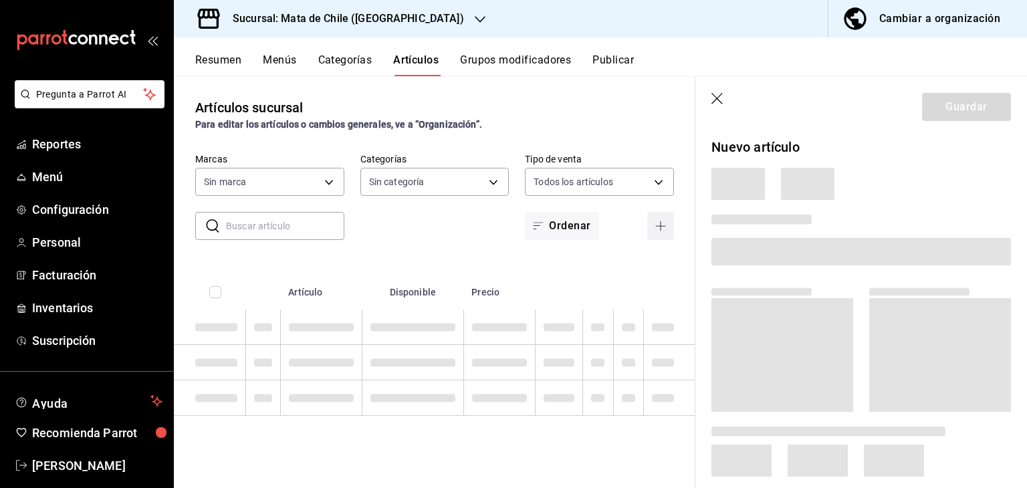
type input "f4b11457-1122-4e93-a1fc-b810eb3748b2"
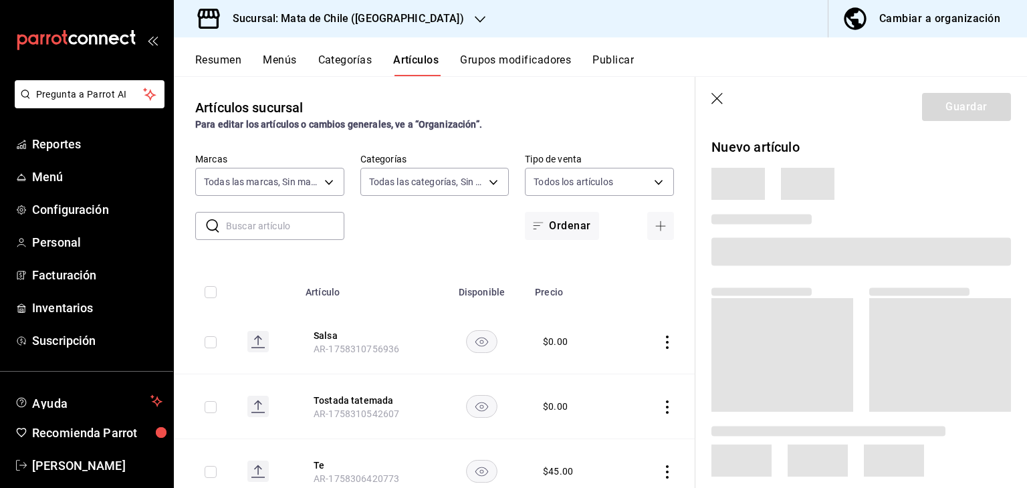
type input "cf65fc5d-9121-4a1d-bb15-005ec5fbc342,a1fec979-7794-49c6-bfe9-4bedd1fc643c,d733d…"
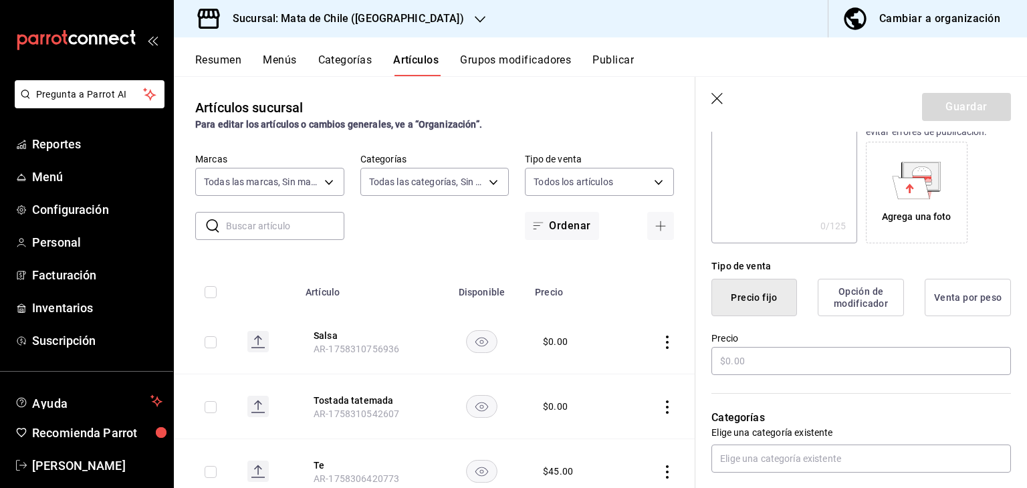
scroll to position [206, 0]
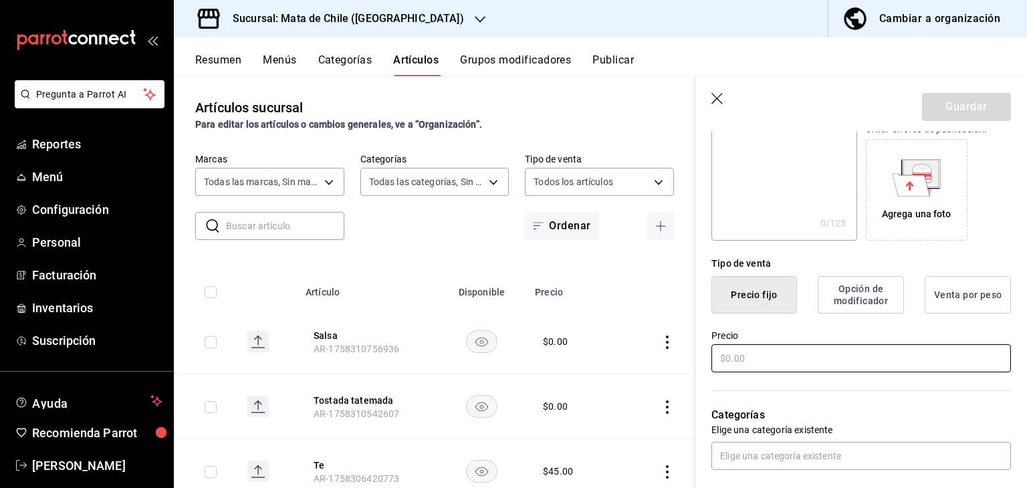
type input "Tortillas Mixtas"
click at [776, 350] on input "text" at bounding box center [862, 358] width 300 height 28
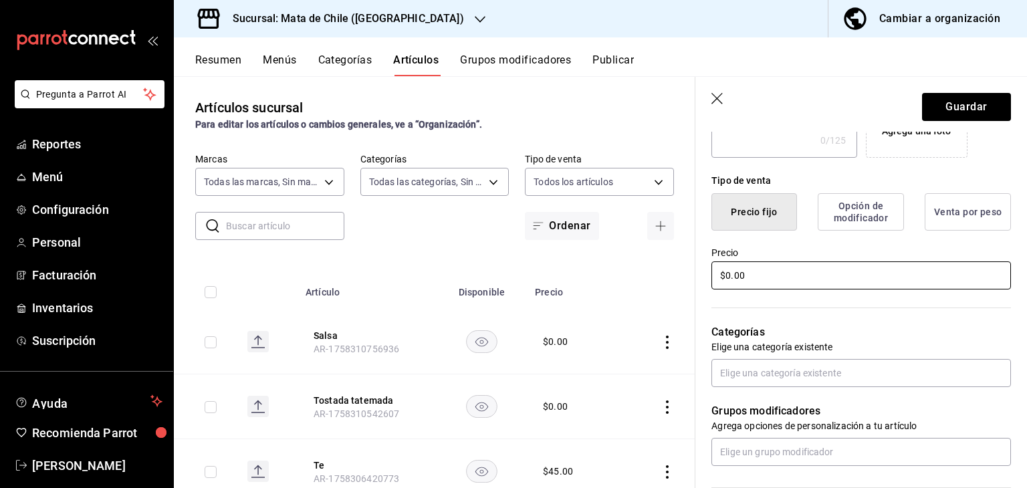
scroll to position [290, 0]
type input "$0.00"
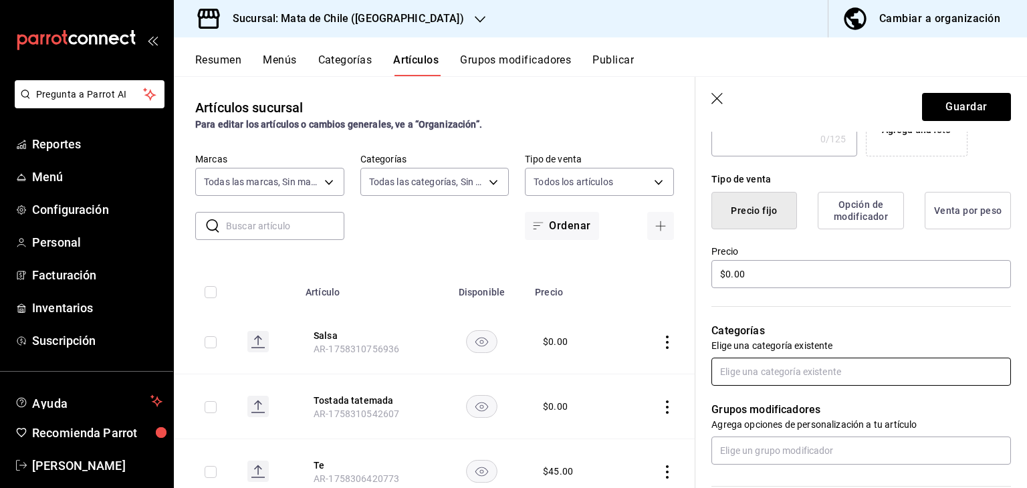
click at [746, 360] on input "text" at bounding box center [862, 372] width 300 height 28
type input "adicional"
click at [753, 402] on li "Adicional" at bounding box center [857, 402] width 290 height 22
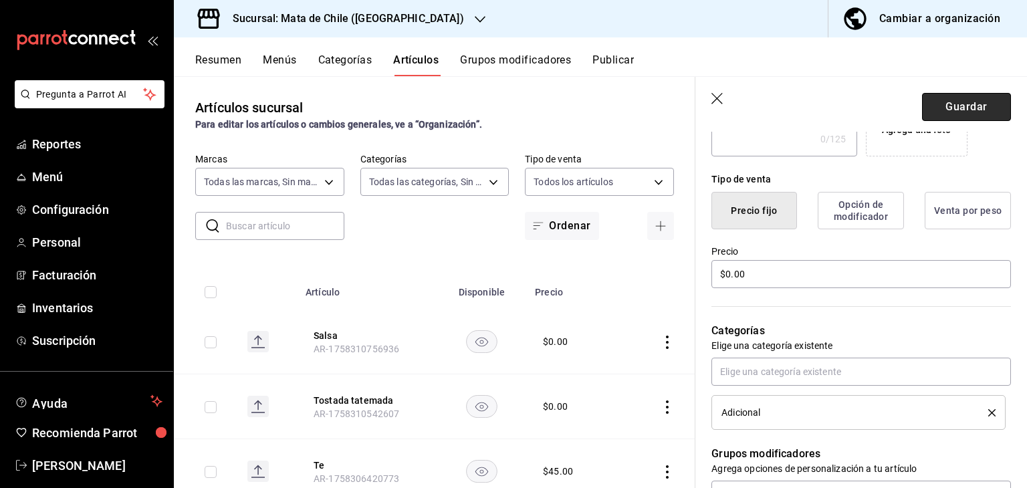
click at [944, 113] on button "Guardar" at bounding box center [966, 107] width 89 height 28
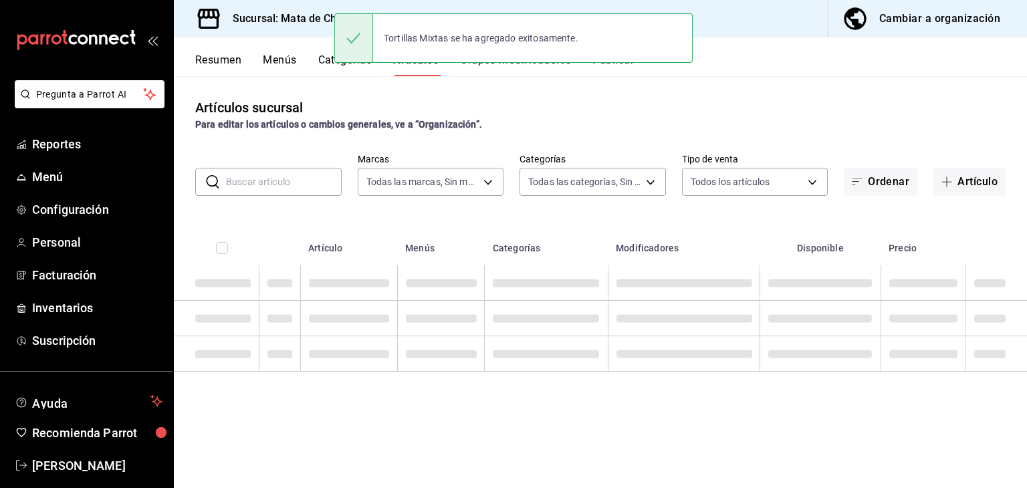
click at [323, 66] on button "Categorías" at bounding box center [345, 65] width 54 height 23
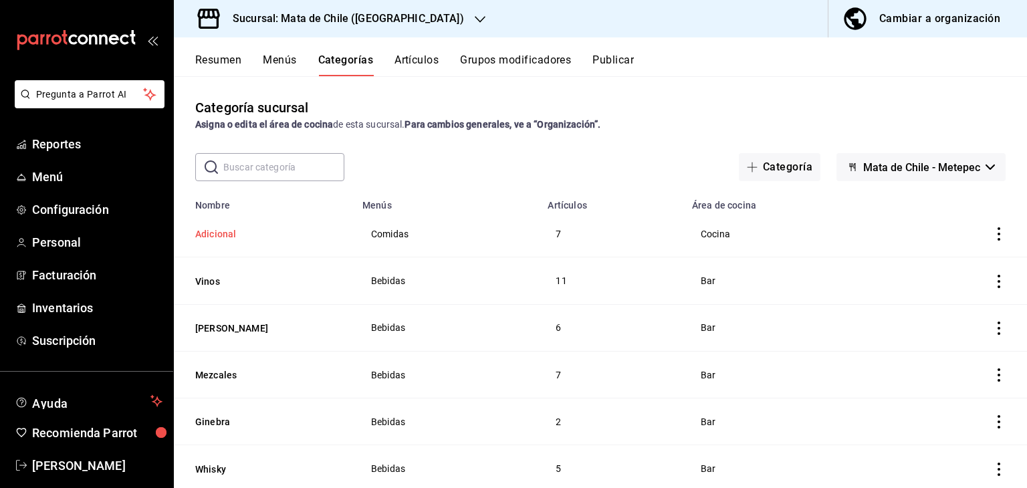
click at [206, 235] on button "Adicional" at bounding box center [262, 233] width 134 height 13
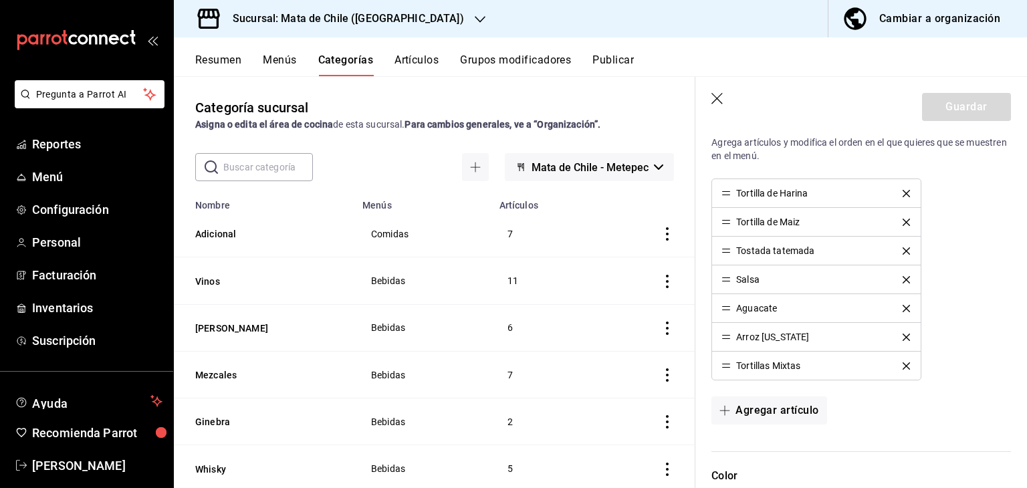
scroll to position [369, 0]
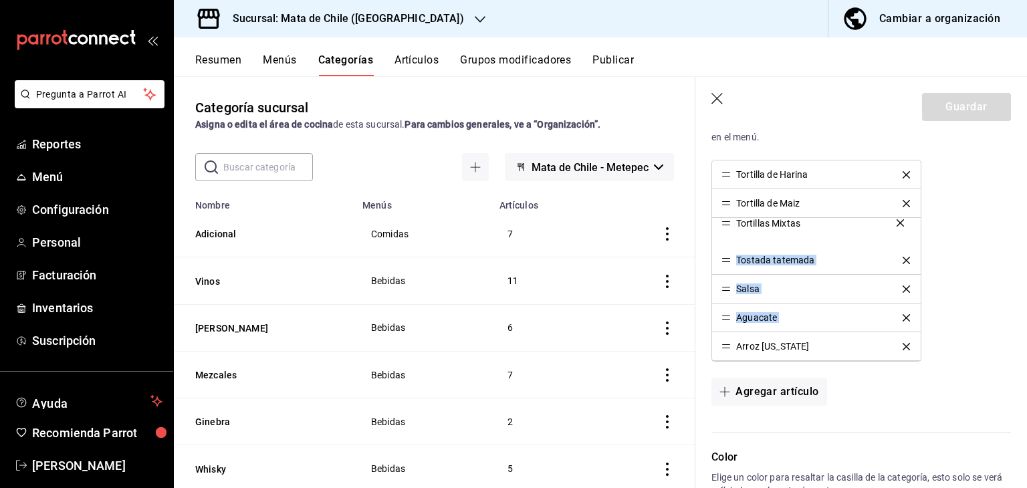
drag, startPoint x: 725, startPoint y: 344, endPoint x: 728, endPoint y: 222, distance: 121.7
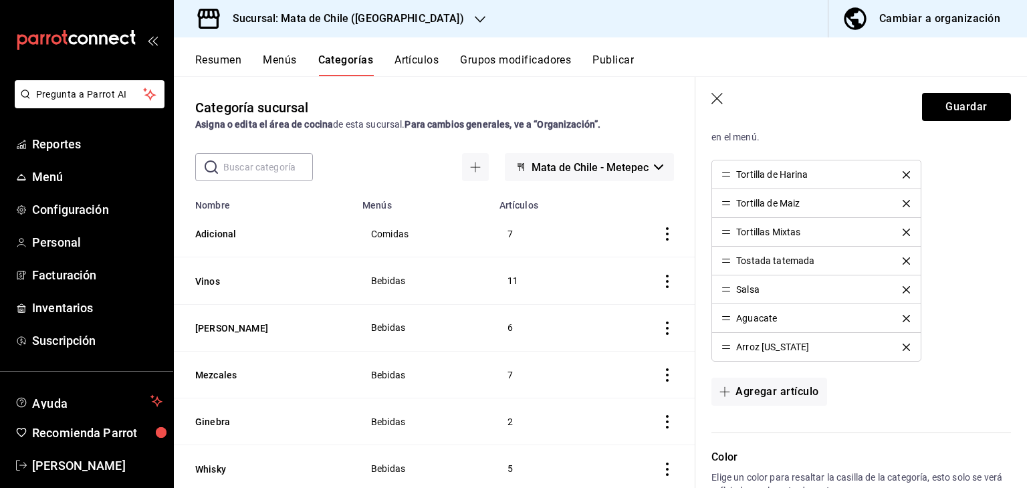
click at [979, 238] on div "Tortilla de Harina Tortilla de Maiz Tortillas Mixtas Tostada tatemada Salsa Agu…" at bounding box center [862, 261] width 300 height 202
click at [936, 107] on button "Guardar" at bounding box center [966, 107] width 89 height 28
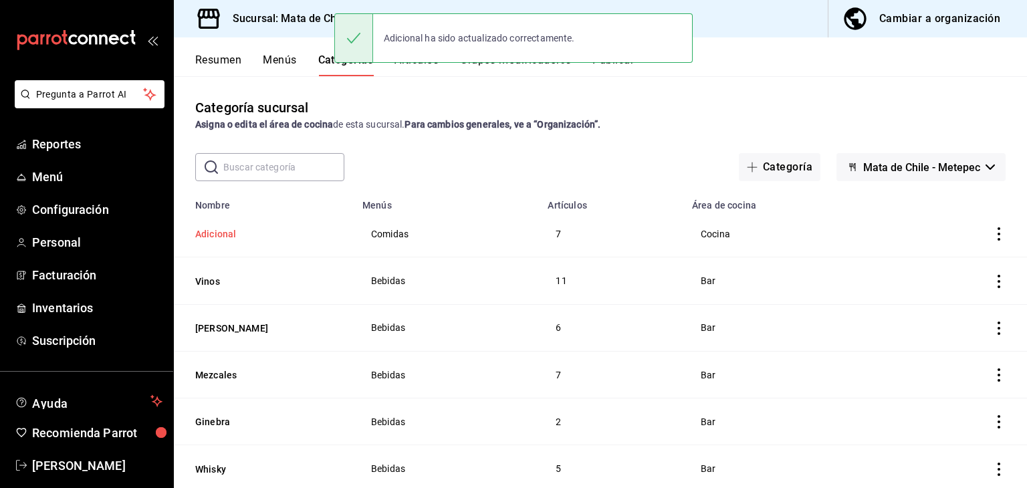
click at [201, 237] on button "Adicional" at bounding box center [262, 233] width 134 height 13
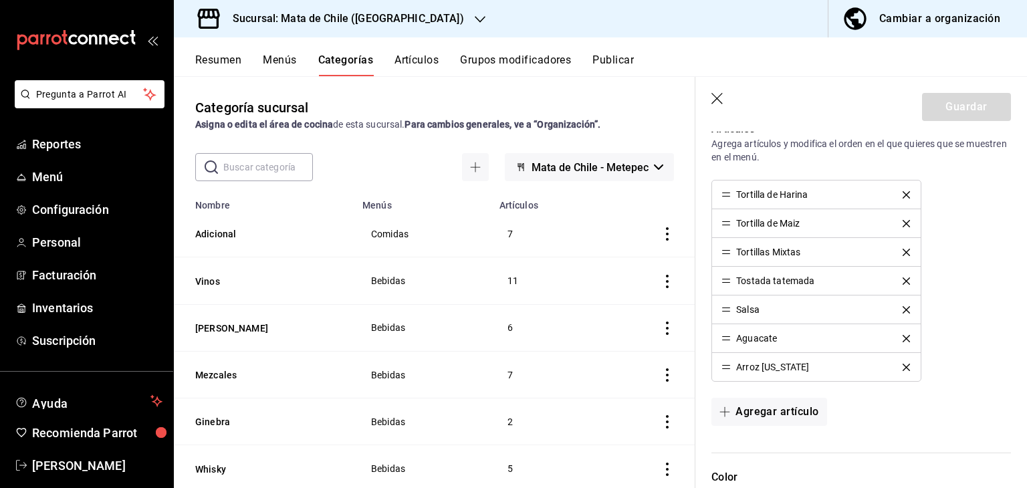
scroll to position [358, 0]
